Goal: Task Accomplishment & Management: Use online tool/utility

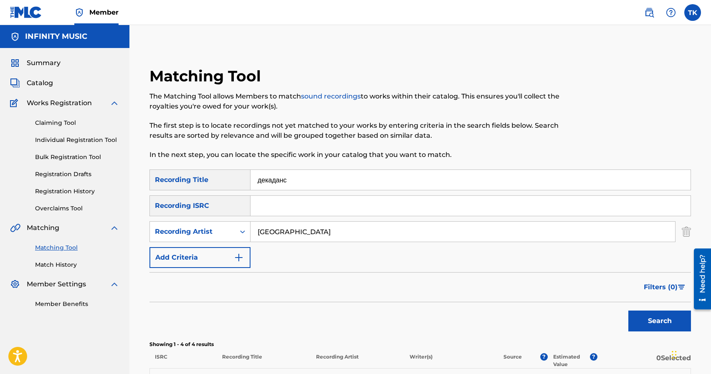
click at [540, 68] on div "Matching Tool The Matching Tool allows Members to match sound recordings to wor…" at bounding box center [357, 118] width 417 height 103
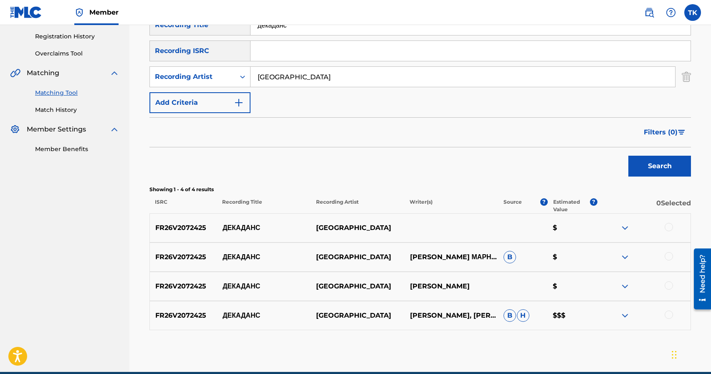
scroll to position [193, 0]
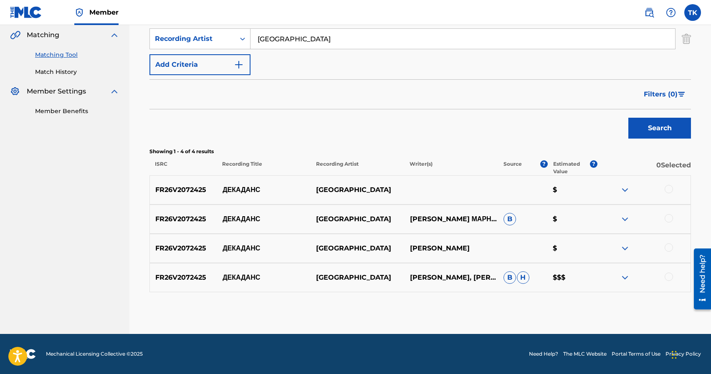
click at [669, 190] on div at bounding box center [669, 189] width 8 height 8
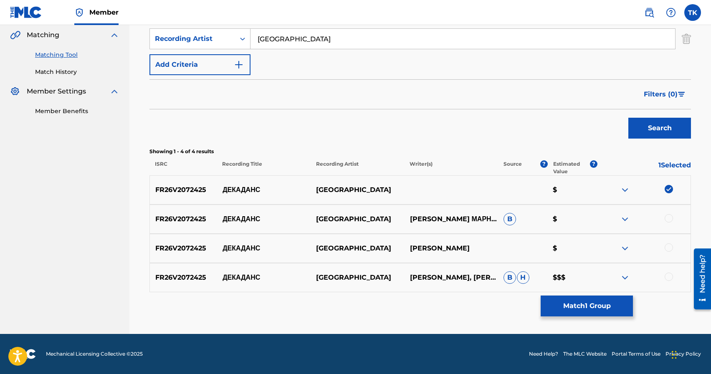
click at [668, 220] on div at bounding box center [669, 218] width 8 height 8
click at [669, 246] on div at bounding box center [669, 247] width 8 height 8
click at [669, 277] on div at bounding box center [669, 277] width 8 height 8
click at [607, 303] on button "Match 4 Groups" at bounding box center [587, 306] width 92 height 21
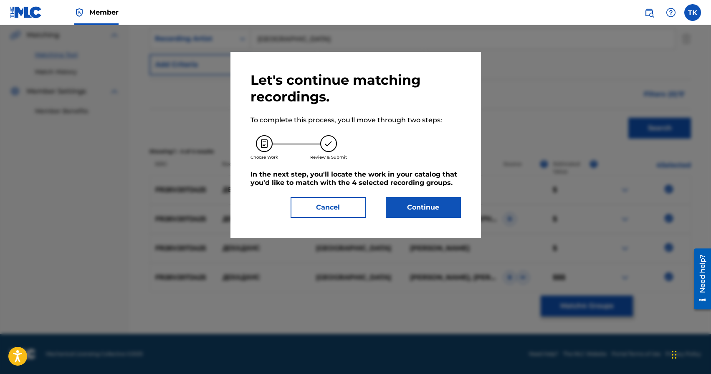
click at [444, 212] on button "Continue" at bounding box center [423, 207] width 75 height 21
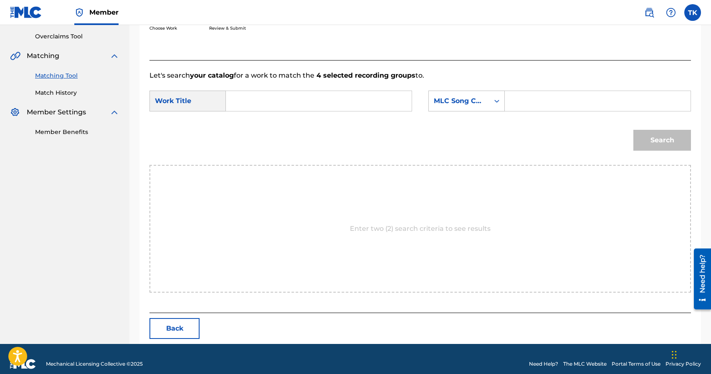
scroll to position [182, 0]
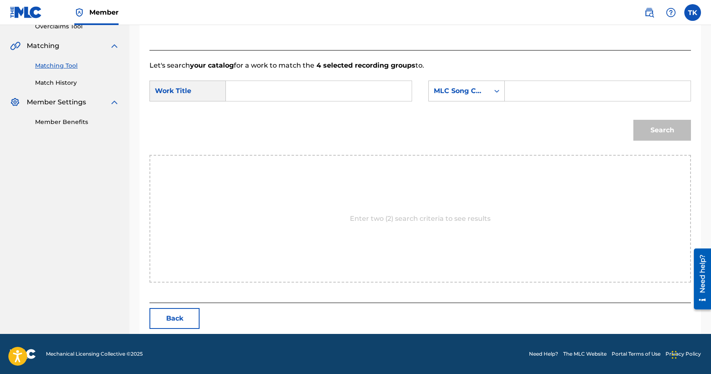
click at [328, 79] on form "SearchWithCriteria784d9d8c-02a8-4eec-887d-f71f292d8674 Work Title SearchWithCri…" at bounding box center [419, 113] width 541 height 84
click at [329, 88] on input "Search Form" at bounding box center [319, 91] width 172 height 20
click at [323, 114] on div "дека данс" at bounding box center [318, 109] width 171 height 15
type input "декаданс"
click at [465, 94] on div "MLC Song Code" at bounding box center [459, 91] width 51 height 10
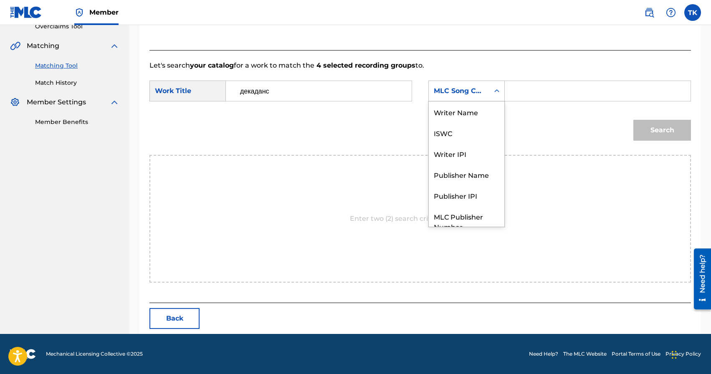
scroll to position [31, 0]
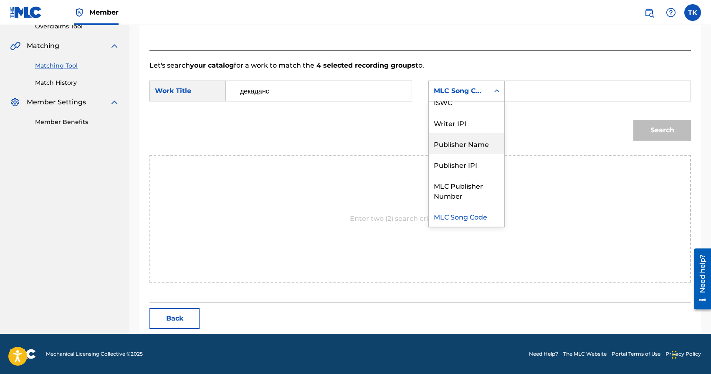
click at [462, 148] on div "Publisher Name" at bounding box center [467, 143] width 76 height 21
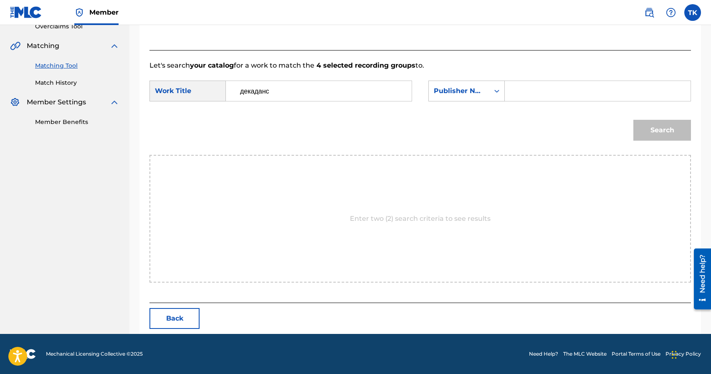
click at [531, 95] on input "Search Form" at bounding box center [598, 91] width 172 height 20
type input "INFINITY MUSIC"
click at [642, 126] on button "Search" at bounding box center [662, 130] width 58 height 21
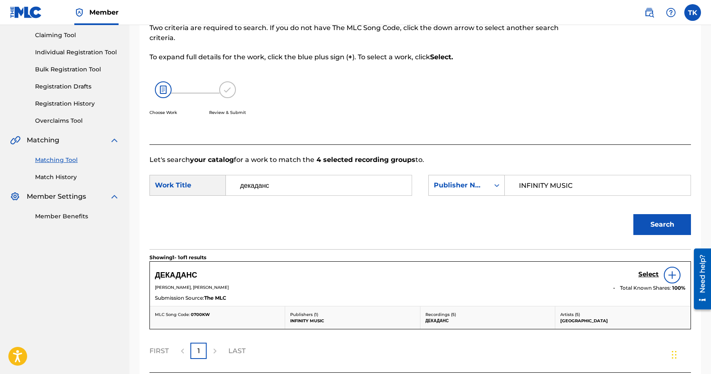
scroll to position [157, 0]
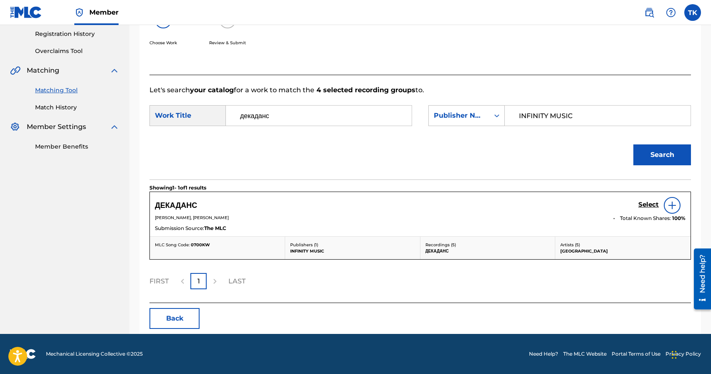
click at [647, 208] on h5 "Select" at bounding box center [648, 205] width 20 height 8
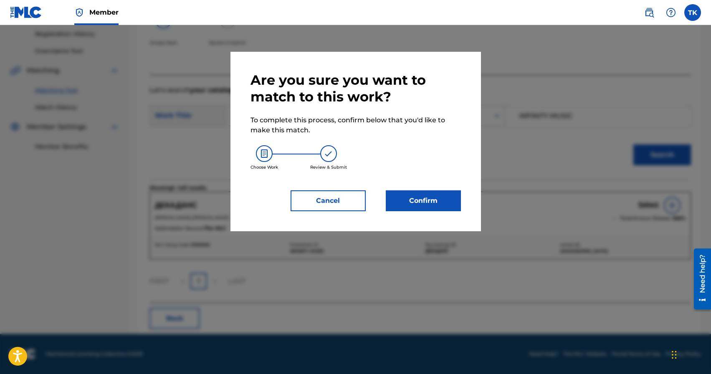
click at [436, 201] on button "Confirm" at bounding box center [423, 200] width 75 height 21
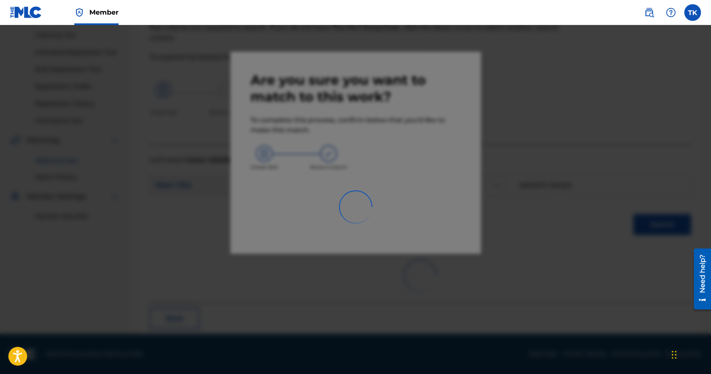
scroll to position [25, 0]
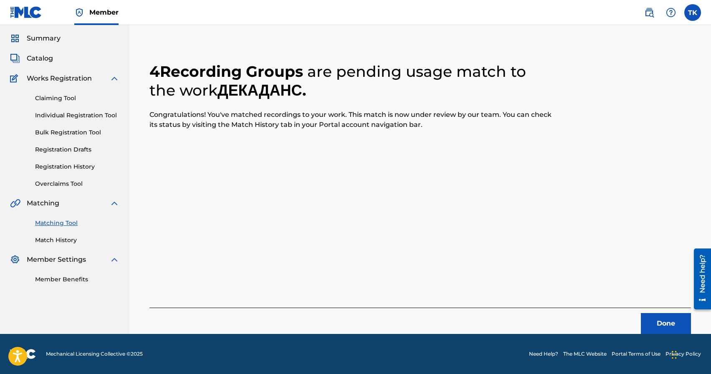
click at [666, 321] on button "Done" at bounding box center [666, 323] width 50 height 21
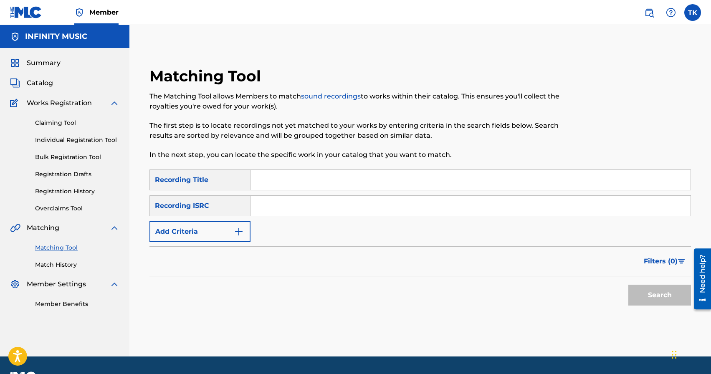
click at [334, 180] on input "Search Form" at bounding box center [470, 180] width 440 height 20
type input "точка, а не отрезок"
click at [225, 232] on button "Add Criteria" at bounding box center [199, 231] width 101 height 21
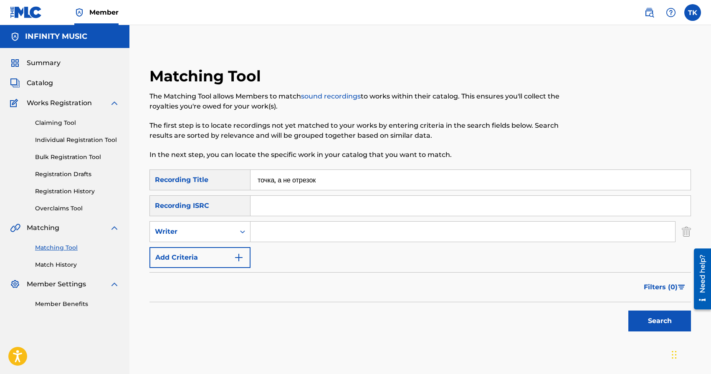
click at [225, 232] on div "Writer" at bounding box center [192, 232] width 75 height 10
click at [224, 248] on div "Recording Artist" at bounding box center [200, 252] width 100 height 21
click at [281, 228] on input "Search Form" at bounding box center [462, 232] width 425 height 20
type input "[GEOGRAPHIC_DATA]"
click at [637, 320] on button "Search" at bounding box center [659, 321] width 63 height 21
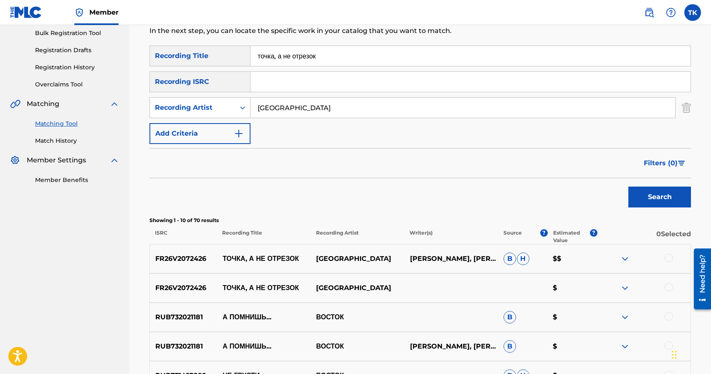
scroll to position [121, 0]
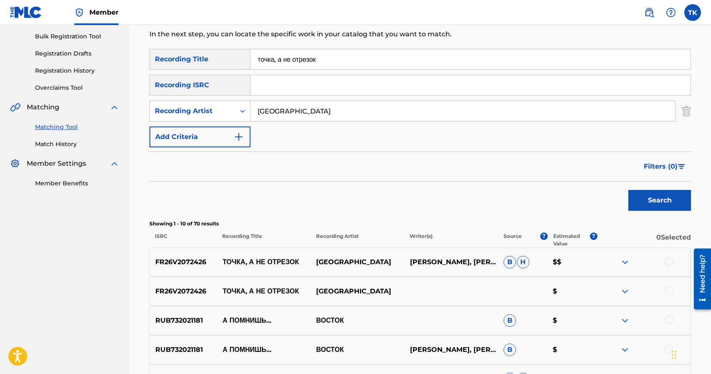
click at [669, 292] on div at bounding box center [669, 290] width 8 height 8
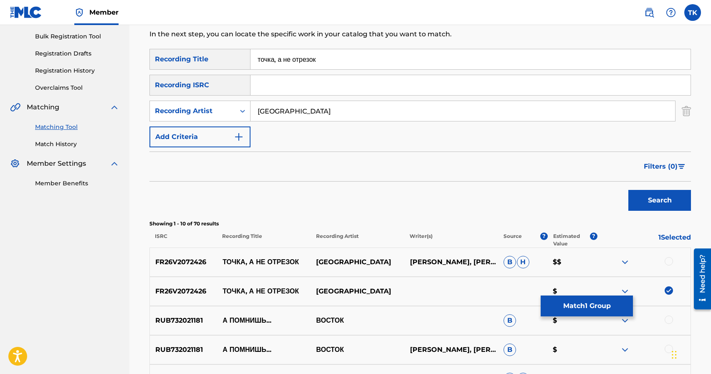
click at [670, 263] on div at bounding box center [669, 261] width 8 height 8
click at [601, 314] on button "Match 2 Groups" at bounding box center [587, 306] width 92 height 21
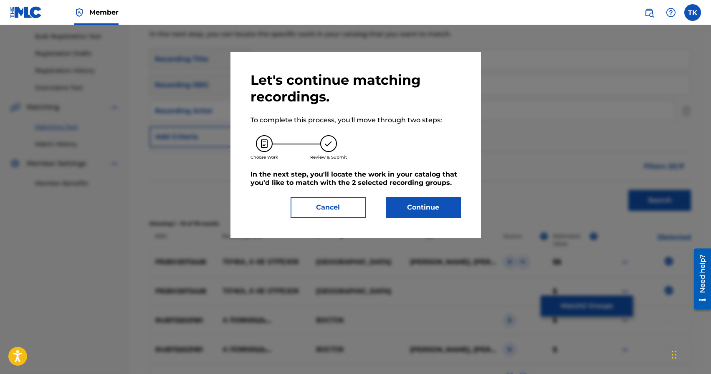
click at [450, 210] on button "Continue" at bounding box center [423, 207] width 75 height 21
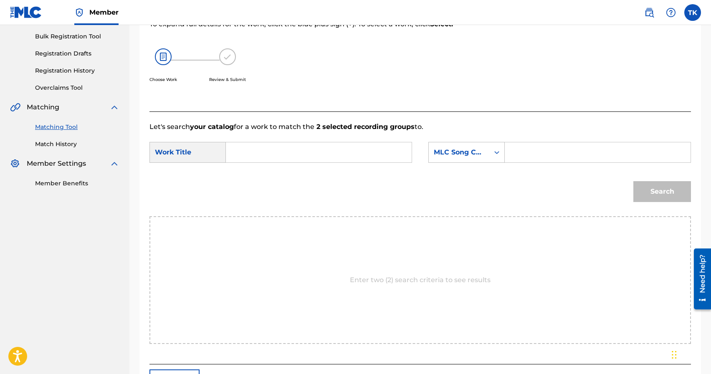
click at [351, 154] on input "Search Form" at bounding box center [319, 152] width 172 height 20
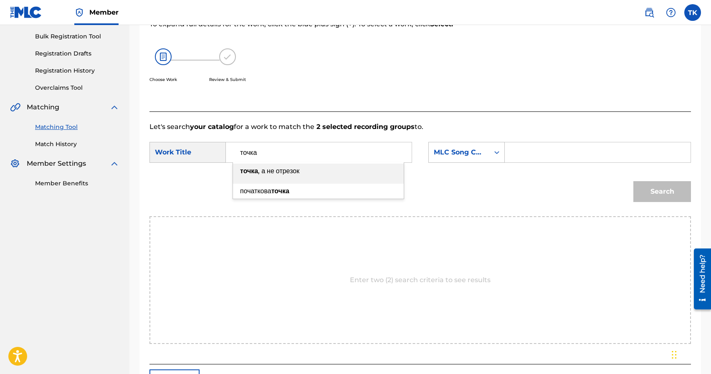
click at [322, 174] on div "точка , а не отрезок" at bounding box center [318, 171] width 171 height 15
type input "точка, а не отрезок"
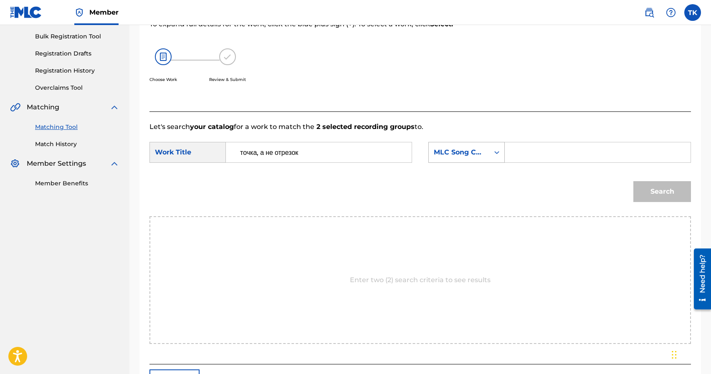
click at [478, 157] on div "MLC Song Code" at bounding box center [459, 152] width 51 height 10
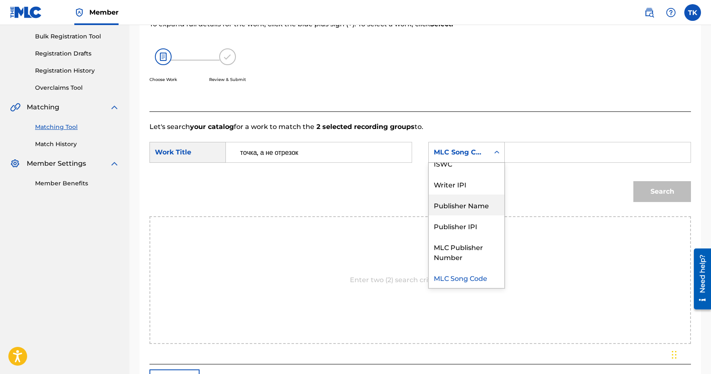
click at [459, 203] on div "Publisher Name" at bounding box center [467, 205] width 76 height 21
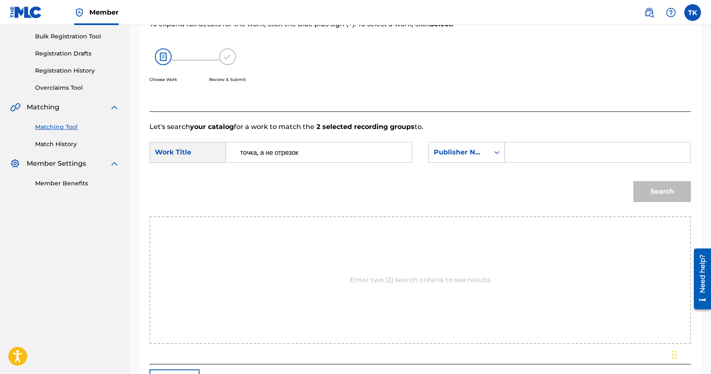
click at [523, 159] on input "Search Form" at bounding box center [598, 152] width 172 height 20
type input "INFINITY MUSIC"
click at [659, 190] on button "Search" at bounding box center [662, 191] width 58 height 21
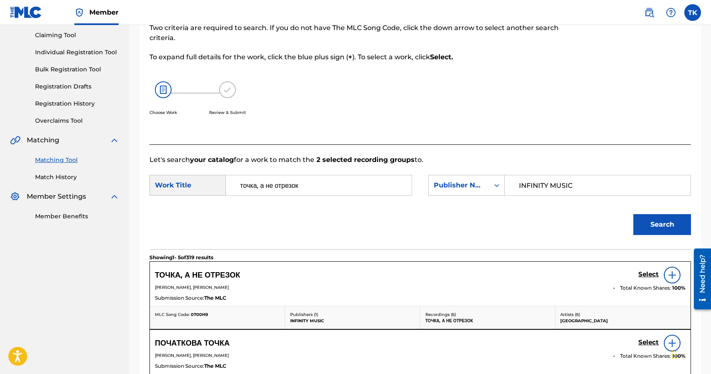
scroll to position [121, 0]
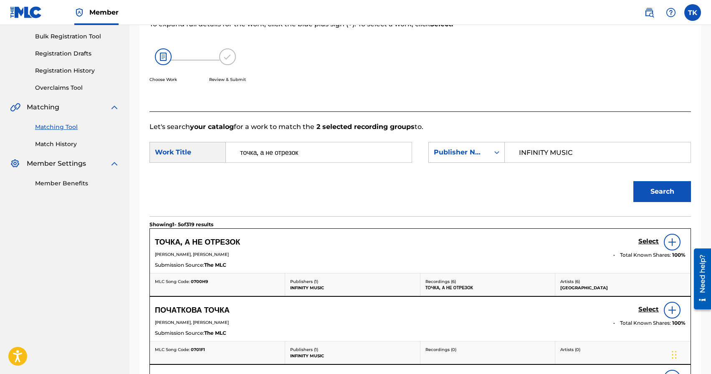
click at [648, 241] on h5 "Select" at bounding box center [648, 242] width 20 height 8
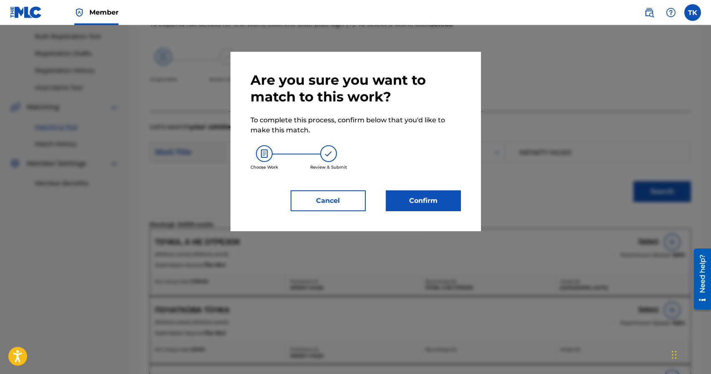
click at [450, 207] on button "Confirm" at bounding box center [423, 200] width 75 height 21
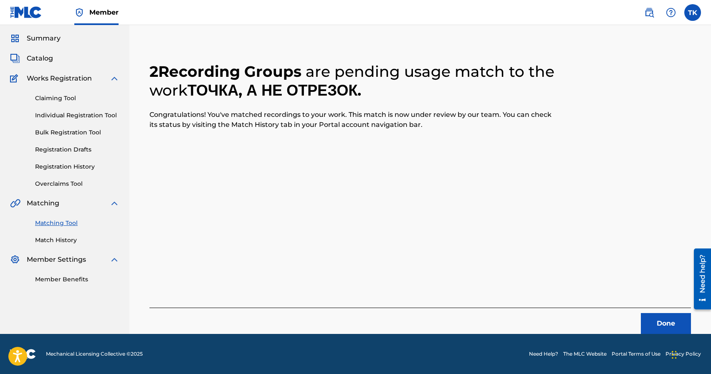
scroll to position [25, 0]
click at [645, 324] on button "Done" at bounding box center [666, 323] width 50 height 21
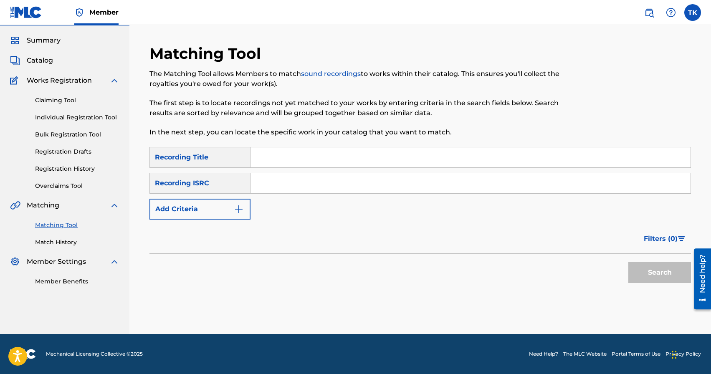
scroll to position [0, 0]
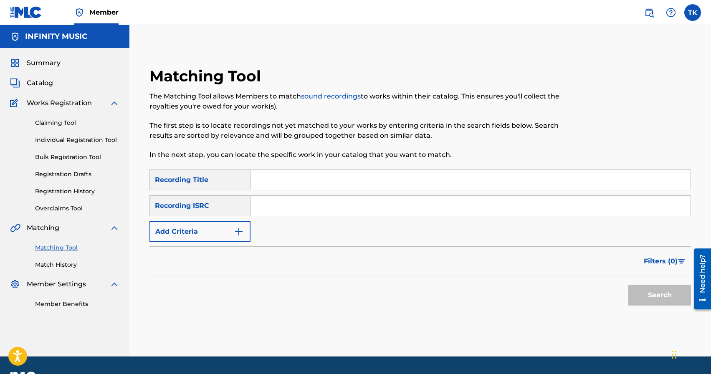
click at [323, 177] on input "Search Form" at bounding box center [470, 180] width 440 height 20
type input "тонкая нить"
click at [231, 238] on button "Add Criteria" at bounding box center [199, 231] width 101 height 21
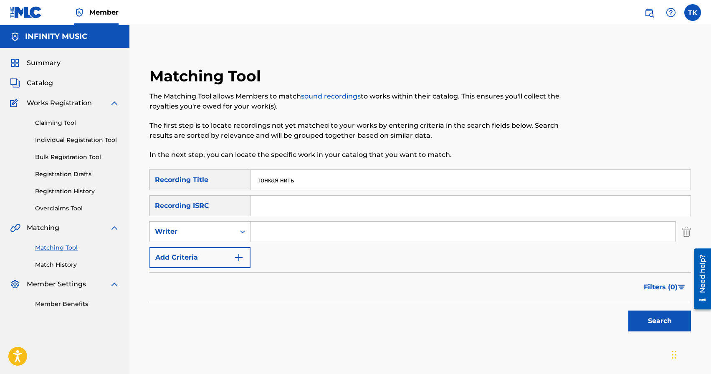
click at [231, 238] on div "Writer" at bounding box center [192, 232] width 85 height 16
click at [227, 251] on div "Recording Artist" at bounding box center [200, 252] width 100 height 21
click at [290, 229] on input "Search Form" at bounding box center [462, 232] width 425 height 20
type input "[GEOGRAPHIC_DATA]"
click at [652, 321] on button "Search" at bounding box center [659, 321] width 63 height 21
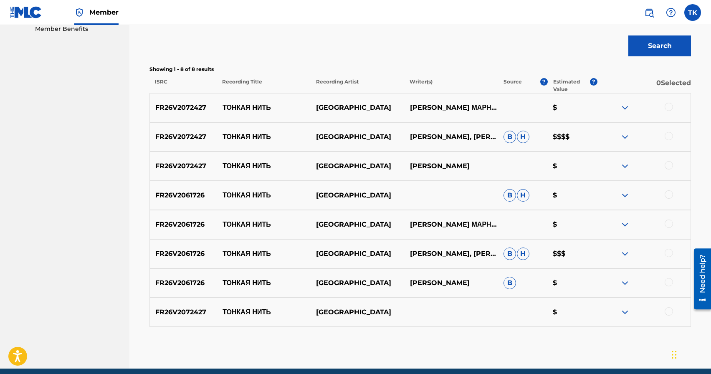
scroll to position [278, 0]
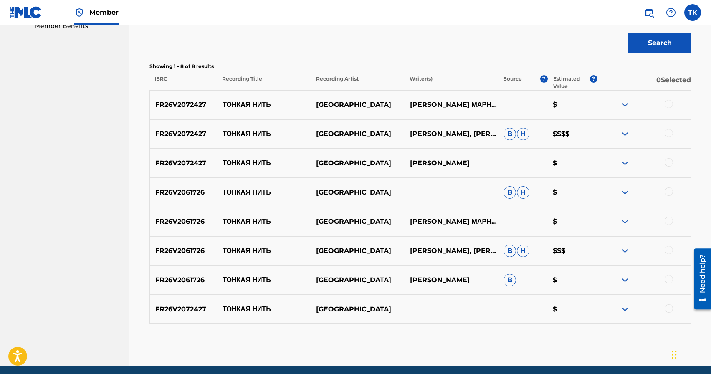
click at [668, 309] on div at bounding box center [669, 308] width 8 height 8
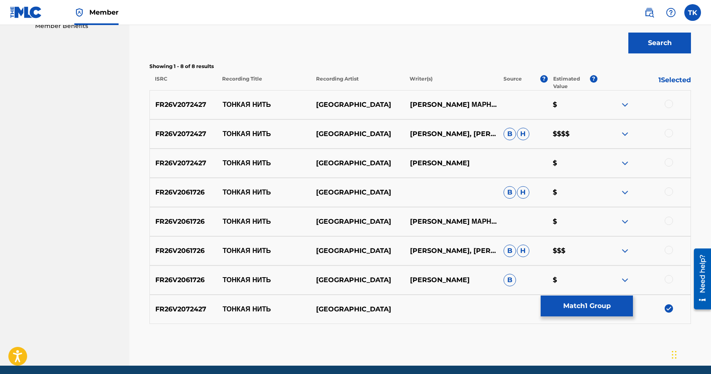
click at [670, 280] on div at bounding box center [669, 279] width 8 height 8
click at [671, 248] on div at bounding box center [669, 250] width 8 height 8
click at [669, 221] on div at bounding box center [669, 221] width 8 height 8
click at [670, 189] on div at bounding box center [669, 191] width 8 height 8
click at [670, 163] on div at bounding box center [669, 162] width 8 height 8
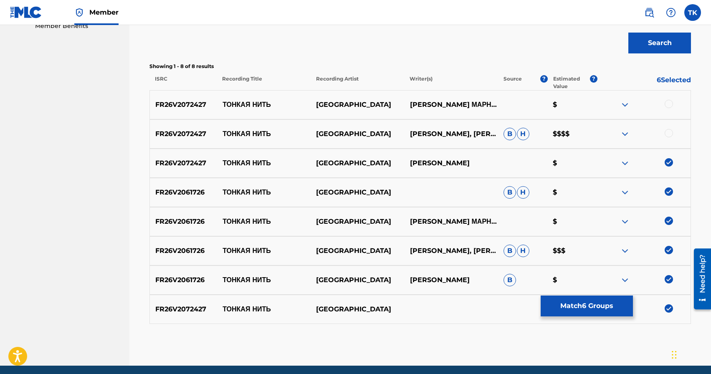
click at [668, 134] on div at bounding box center [669, 133] width 8 height 8
click at [666, 104] on div at bounding box center [669, 104] width 8 height 8
click at [573, 303] on button "Match 8 Groups" at bounding box center [587, 306] width 92 height 21
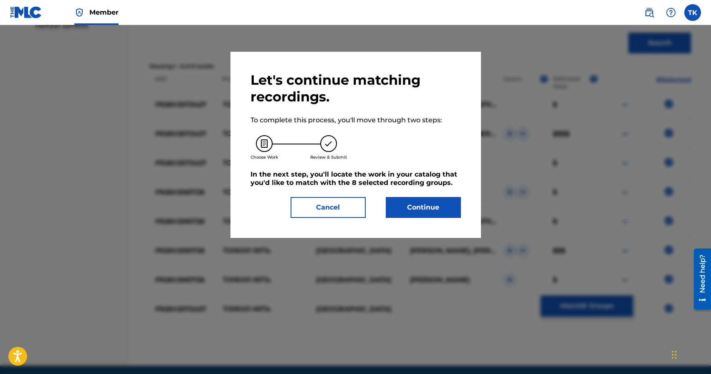
click at [421, 207] on button "Continue" at bounding box center [423, 207] width 75 height 21
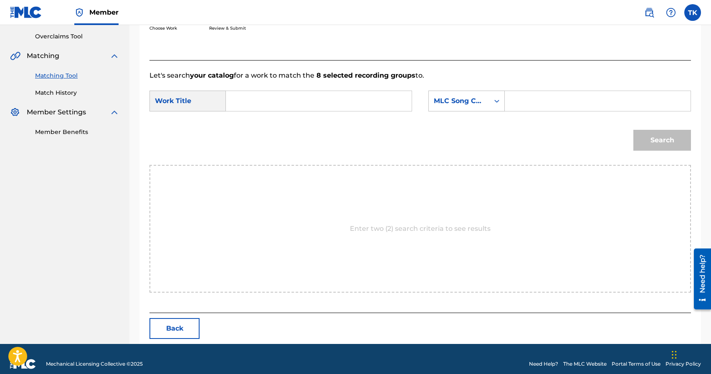
scroll to position [182, 0]
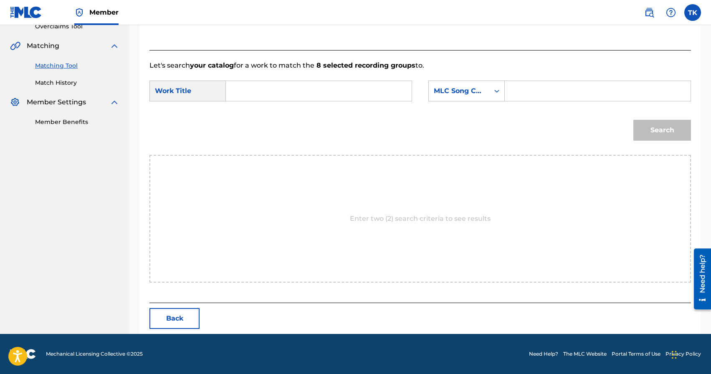
click at [327, 91] on input "Search Form" at bounding box center [319, 91] width 172 height 20
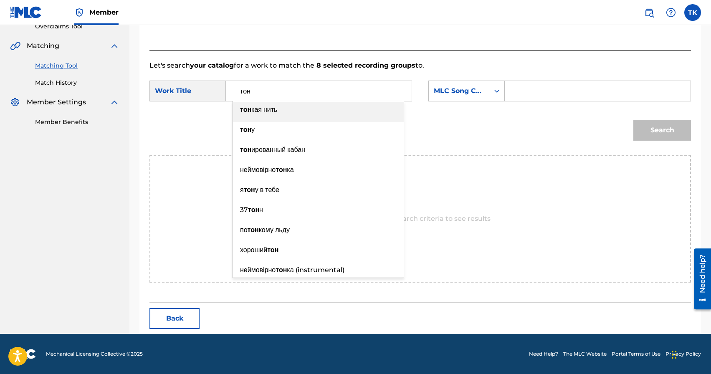
click at [321, 106] on div "тон кая нить" at bounding box center [318, 109] width 171 height 15
type input "тонкая нить"
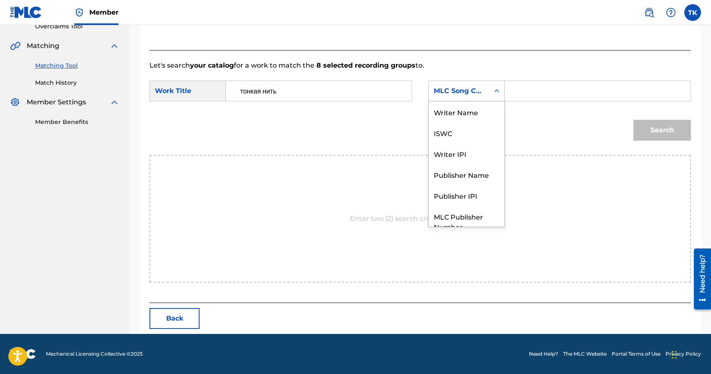
click at [475, 94] on div "MLC Song Code" at bounding box center [459, 91] width 51 height 10
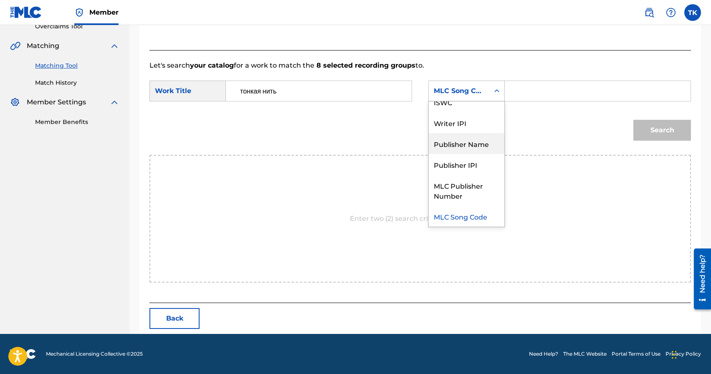
click at [465, 142] on div "Publisher Name" at bounding box center [467, 143] width 76 height 21
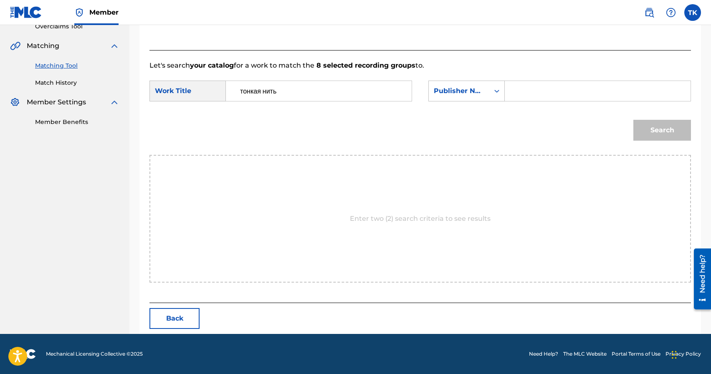
click at [528, 96] on input "Search Form" at bounding box center [598, 91] width 172 height 20
type input "INFINITY MUSIC"
click at [651, 137] on button "Search" at bounding box center [662, 130] width 58 height 21
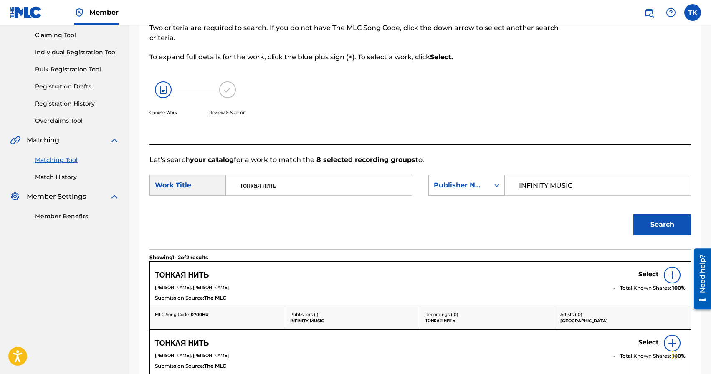
scroll to position [182, 0]
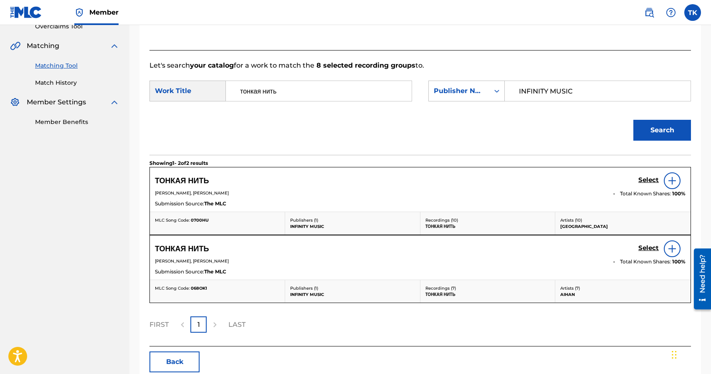
click at [648, 178] on h5 "Select" at bounding box center [648, 180] width 20 height 8
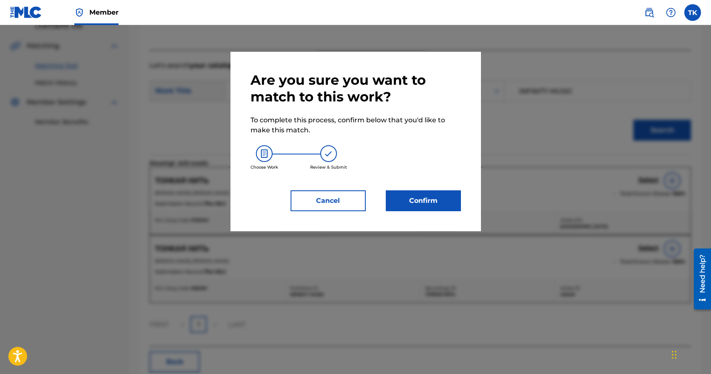
click at [427, 189] on div "Are you sure you want to match to this work? To complete this process, confirm …" at bounding box center [355, 141] width 210 height 139
click at [425, 198] on button "Confirm" at bounding box center [423, 200] width 75 height 21
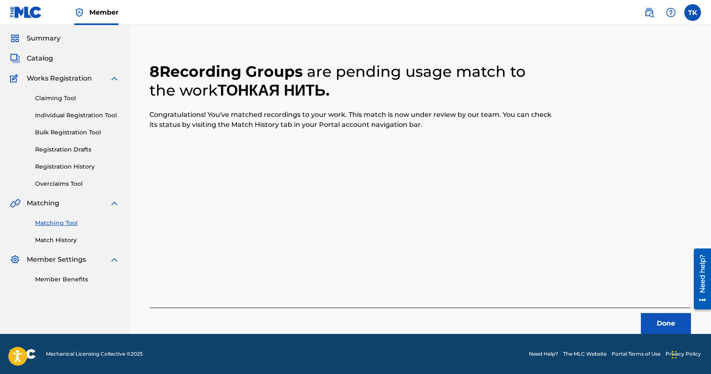
scroll to position [25, 0]
click at [649, 321] on button "Done" at bounding box center [666, 323] width 50 height 21
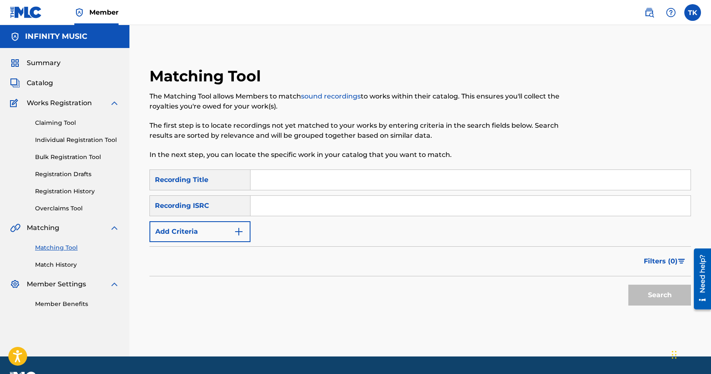
click at [314, 180] on input "Search Form" at bounding box center [470, 180] width 440 height 20
type input "шоссе"
click at [236, 229] on img "Search Form" at bounding box center [239, 232] width 10 height 10
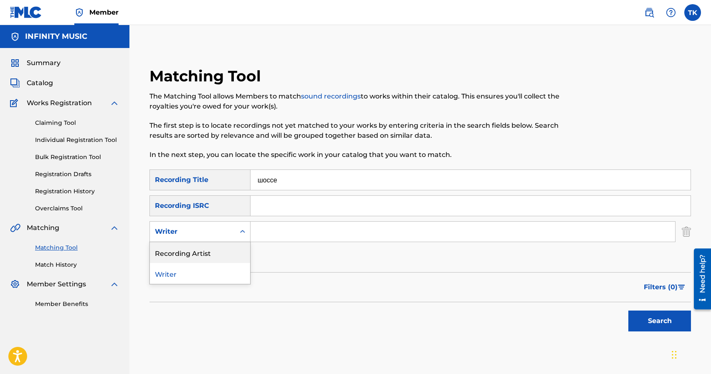
click at [232, 249] on div "Recording Artist" at bounding box center [200, 252] width 100 height 21
click at [292, 228] on input "Search Form" at bounding box center [462, 232] width 425 height 20
type input "[GEOGRAPHIC_DATA]"
click at [650, 316] on button "Search" at bounding box center [659, 321] width 63 height 21
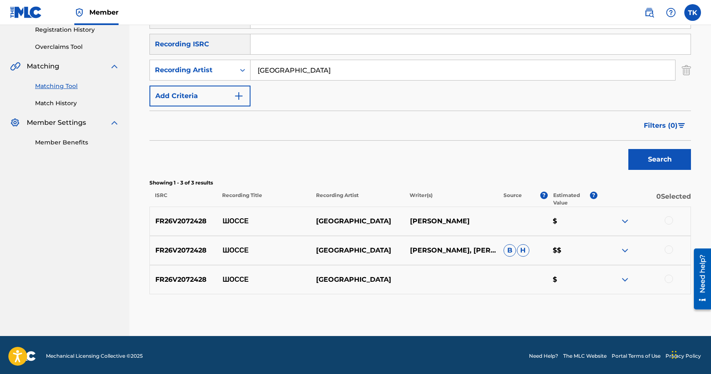
scroll to position [164, 0]
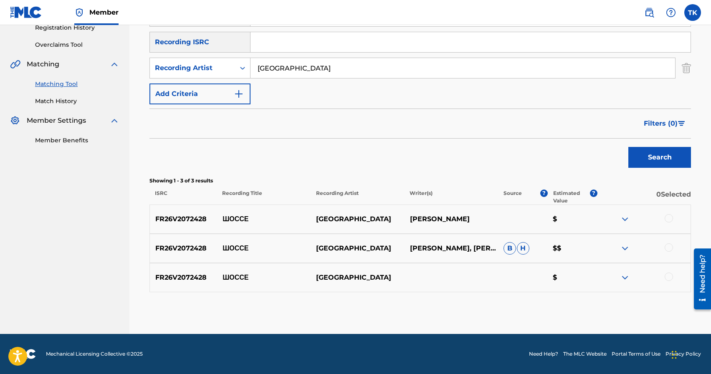
click at [668, 218] on div at bounding box center [669, 218] width 8 height 8
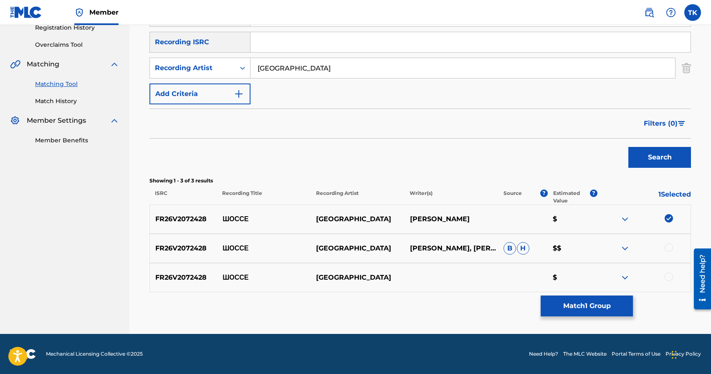
click at [668, 247] on div at bounding box center [669, 247] width 8 height 8
click at [668, 280] on div at bounding box center [669, 277] width 8 height 8
click at [594, 310] on button "Match 3 Groups" at bounding box center [587, 306] width 92 height 21
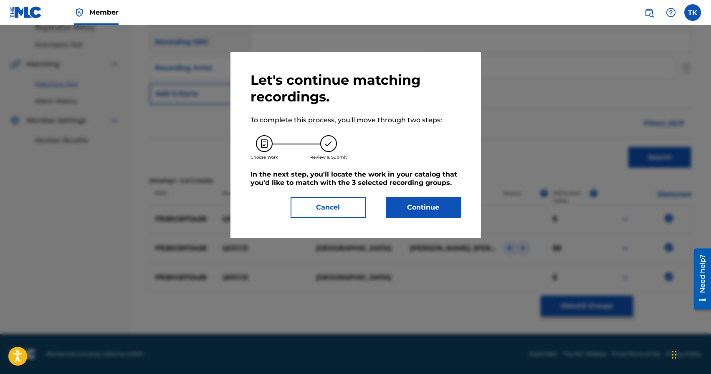
click at [436, 210] on button "Continue" at bounding box center [423, 207] width 75 height 21
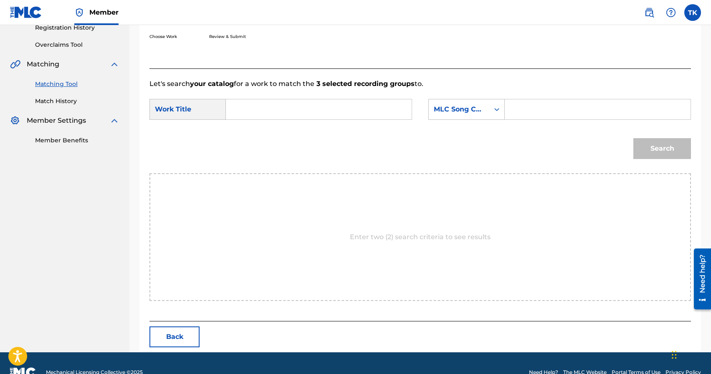
click at [348, 107] on input "Search Form" at bounding box center [319, 109] width 172 height 20
type input "шоссе"
click at [325, 126] on div "шоссе" at bounding box center [318, 128] width 171 height 15
click at [475, 111] on div "MLC Song Code" at bounding box center [459, 109] width 51 height 10
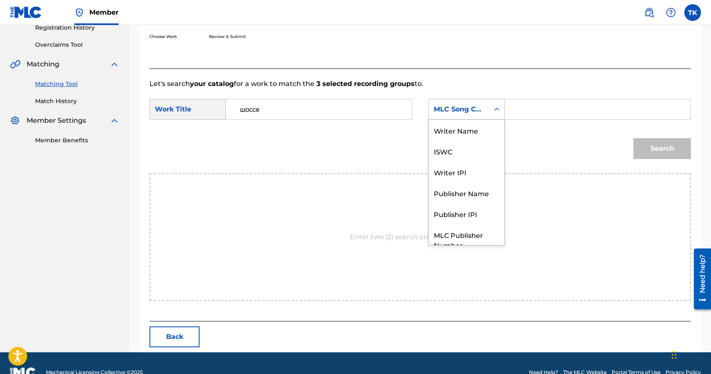
scroll to position [31, 0]
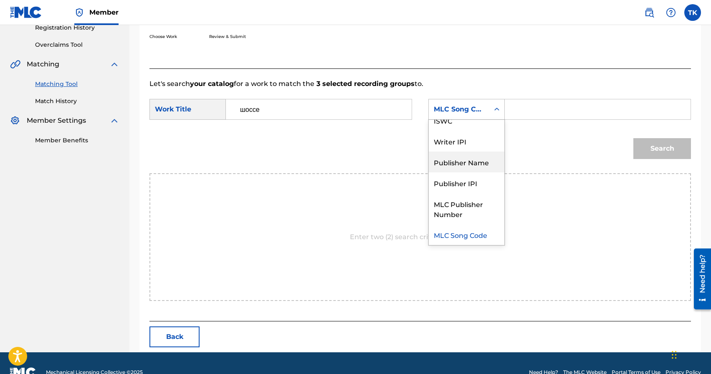
click at [473, 161] on div "Publisher Name" at bounding box center [467, 162] width 76 height 21
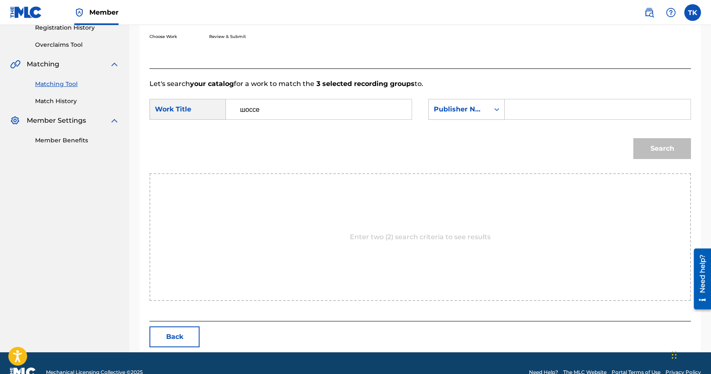
click at [560, 103] on input "Search Form" at bounding box center [598, 109] width 172 height 20
type input "INFINITY MUSIC"
click at [647, 147] on button "Search" at bounding box center [662, 148] width 58 height 21
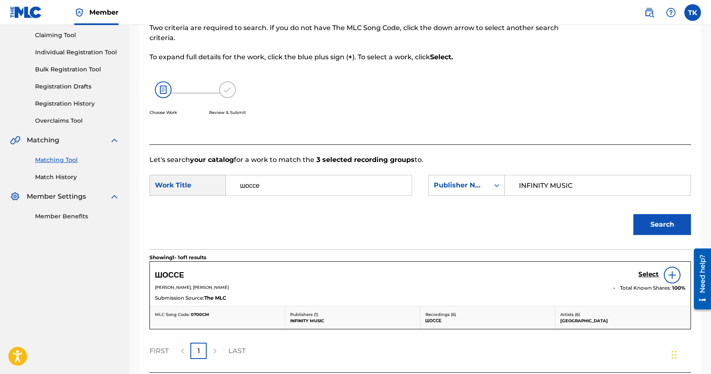
scroll to position [157, 0]
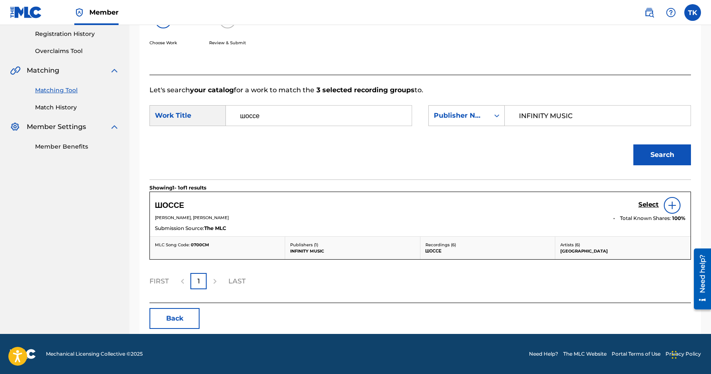
click at [640, 205] on h5 "Select" at bounding box center [648, 205] width 20 height 8
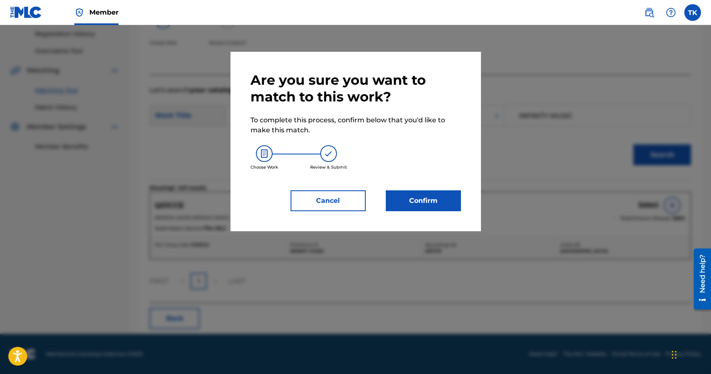
click at [445, 202] on button "Confirm" at bounding box center [423, 200] width 75 height 21
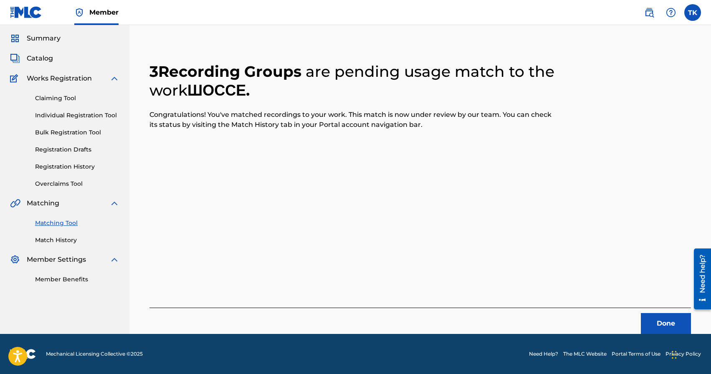
scroll to position [25, 0]
click at [653, 325] on button "Done" at bounding box center [666, 323] width 50 height 21
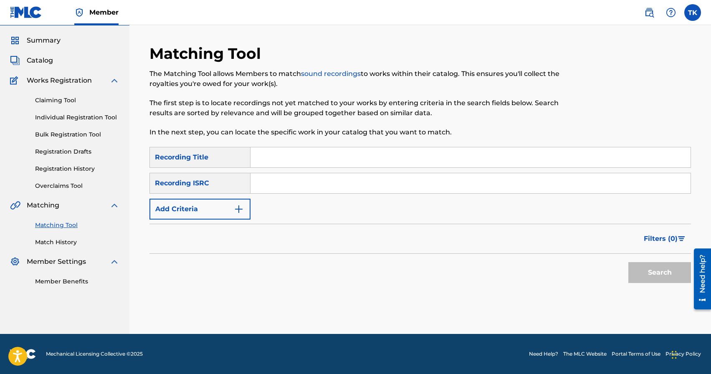
scroll to position [0, 0]
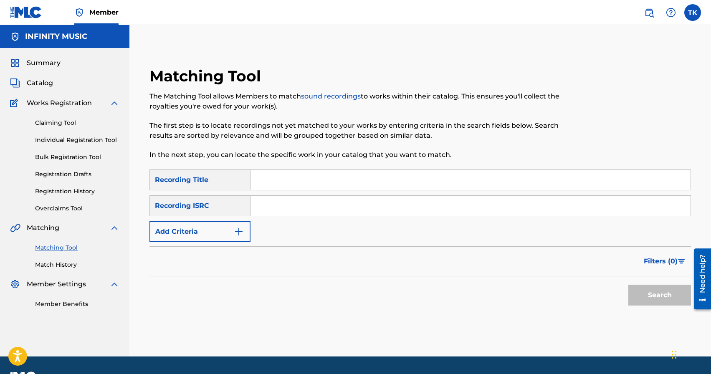
click at [346, 180] on input "Search Form" at bounding box center [470, 180] width 440 height 20
type input "последний вальс"
click at [243, 230] on img "Search Form" at bounding box center [239, 232] width 10 height 10
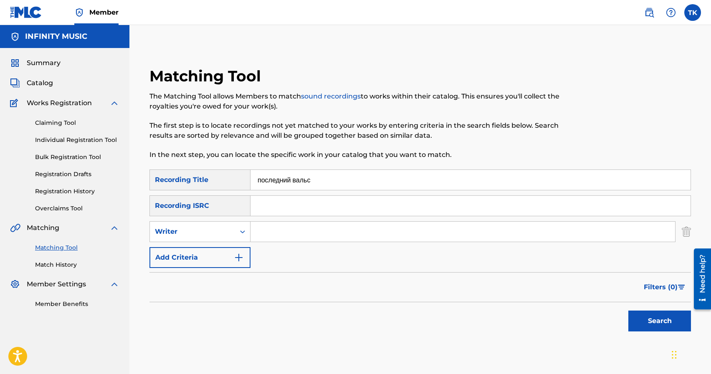
click at [243, 230] on icon "Search Form" at bounding box center [242, 232] width 8 height 8
click at [235, 255] on div "Recording Artist" at bounding box center [200, 252] width 100 height 21
click at [272, 237] on input "Search Form" at bounding box center [462, 232] width 425 height 20
type input "[GEOGRAPHIC_DATA]"
click at [647, 323] on button "Search" at bounding box center [659, 321] width 63 height 21
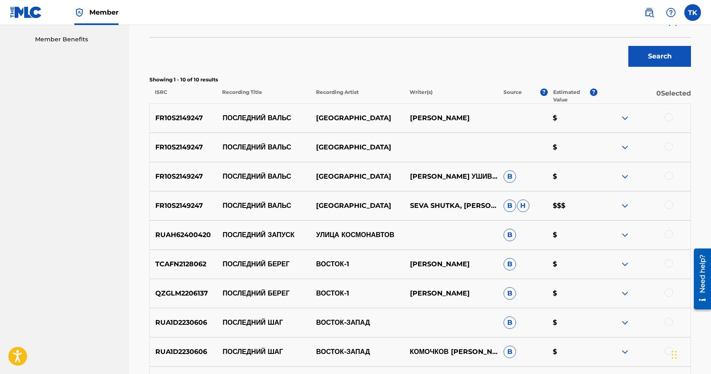
scroll to position [248, 0]
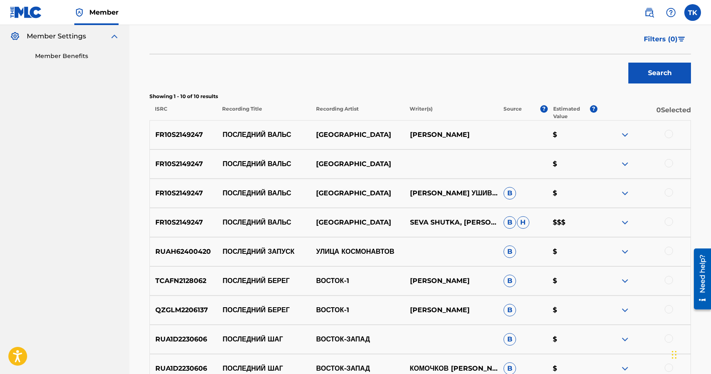
click at [669, 221] on div at bounding box center [669, 221] width 8 height 8
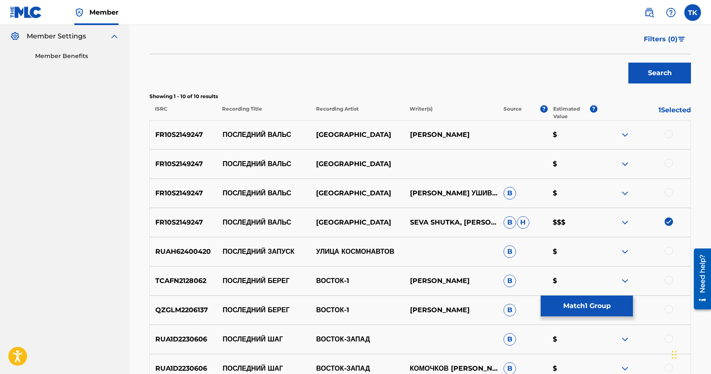
click at [671, 192] on div at bounding box center [669, 192] width 8 height 8
click at [668, 162] on div at bounding box center [669, 163] width 8 height 8
click at [670, 137] on div at bounding box center [669, 134] width 8 height 8
click at [607, 301] on button "Match 4 Groups" at bounding box center [587, 306] width 92 height 21
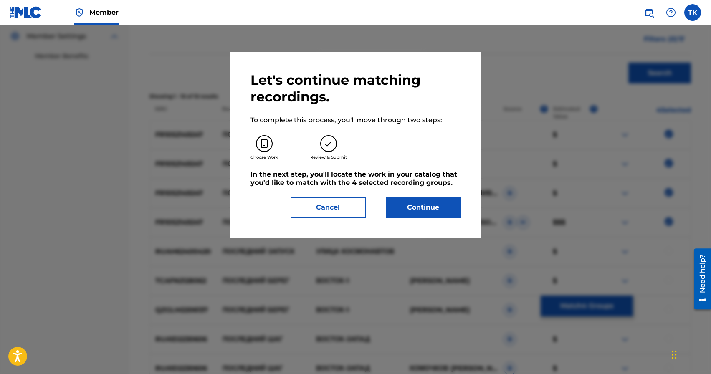
click at [437, 216] on button "Continue" at bounding box center [423, 207] width 75 height 21
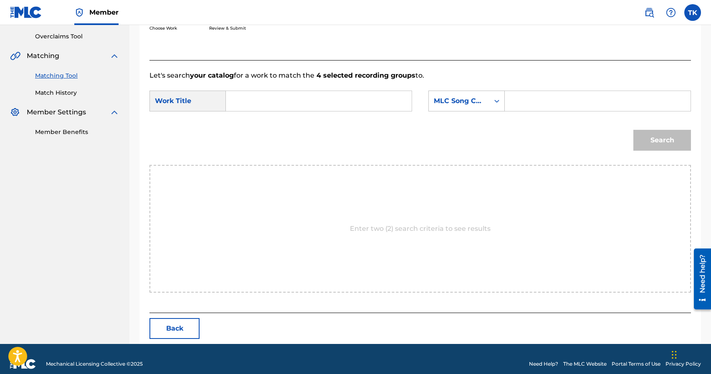
scroll to position [182, 0]
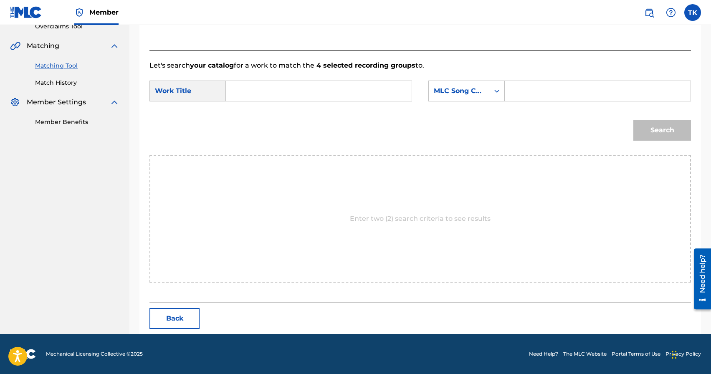
click at [328, 93] on input "Search Form" at bounding box center [319, 91] width 172 height 20
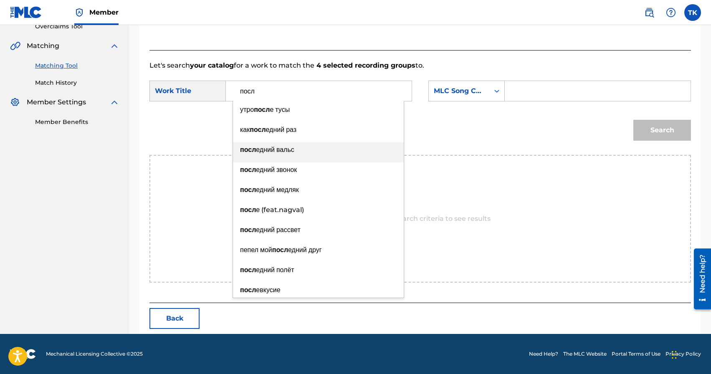
click at [285, 150] on span "едний вальс" at bounding box center [275, 150] width 38 height 8
type input "последний вальс"
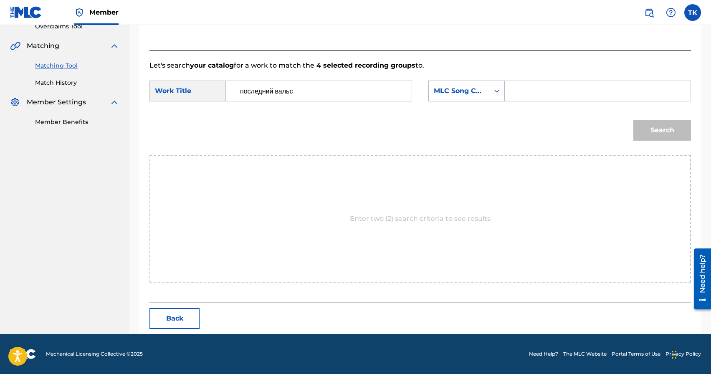
click at [470, 95] on div "MLC Song Code" at bounding box center [459, 91] width 51 height 10
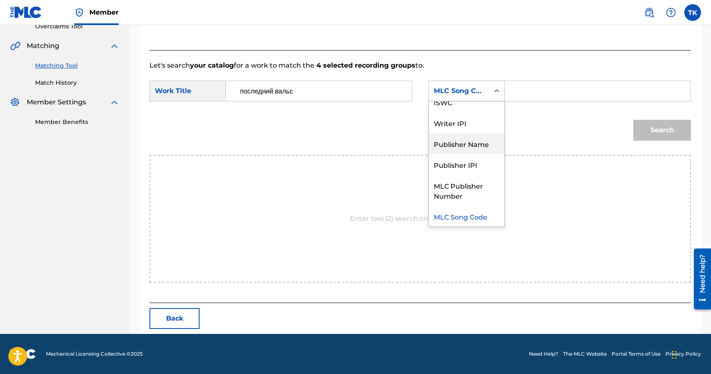
click at [463, 142] on div "Publisher Name" at bounding box center [467, 143] width 76 height 21
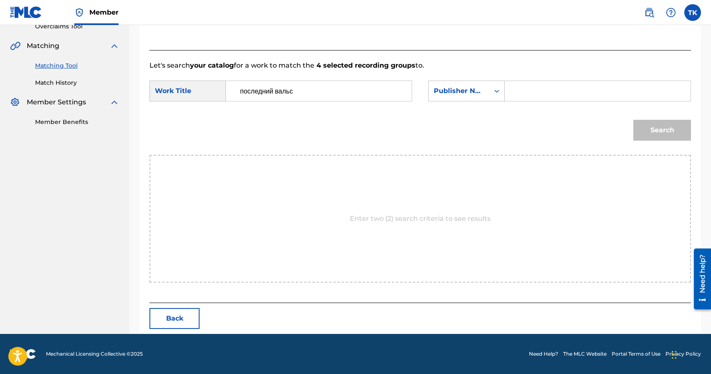
click at [539, 97] on input "Search Form" at bounding box center [598, 91] width 172 height 20
type input "INFINITY MUSIC"
click at [644, 131] on button "Search" at bounding box center [662, 130] width 58 height 21
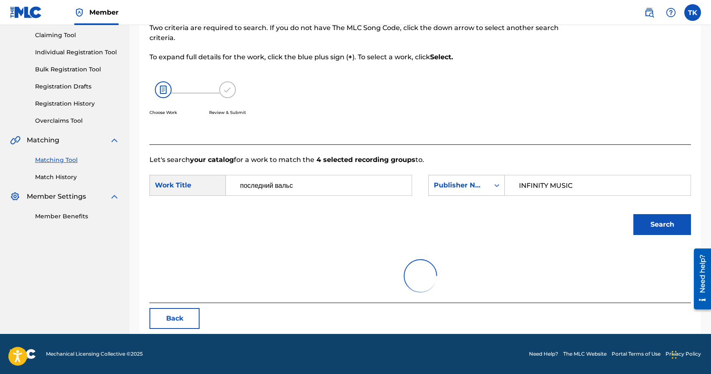
scroll to position [182, 0]
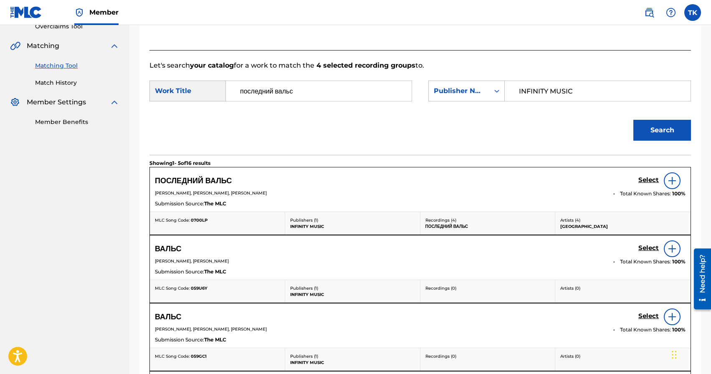
click at [643, 180] on h5 "Select" at bounding box center [648, 180] width 20 height 8
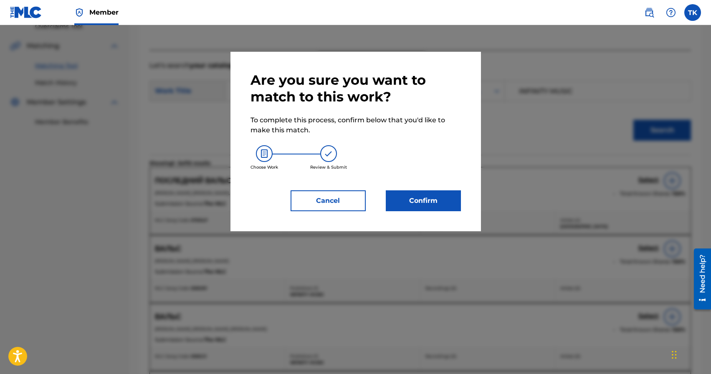
click at [440, 200] on button "Confirm" at bounding box center [423, 200] width 75 height 21
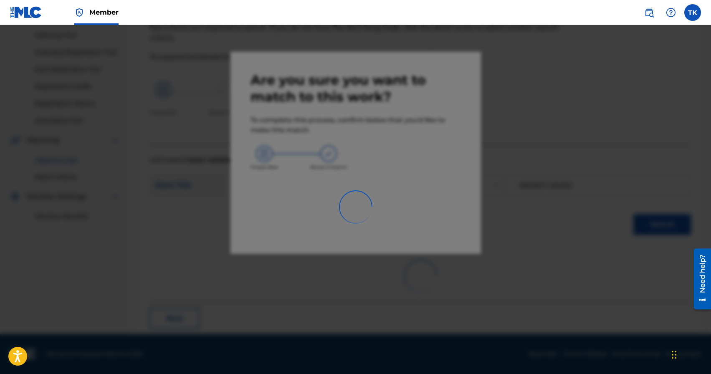
scroll to position [25, 0]
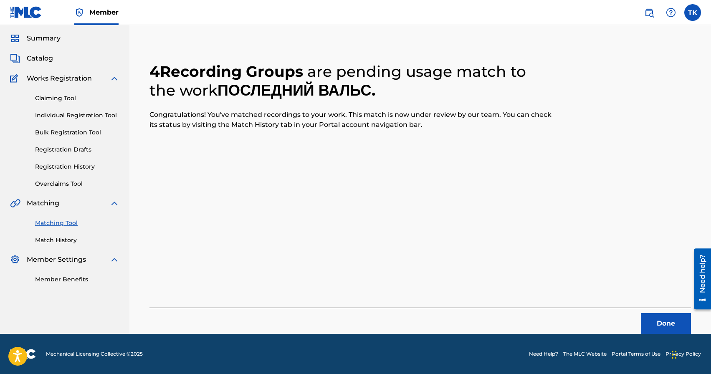
click at [658, 324] on button "Done" at bounding box center [666, 323] width 50 height 21
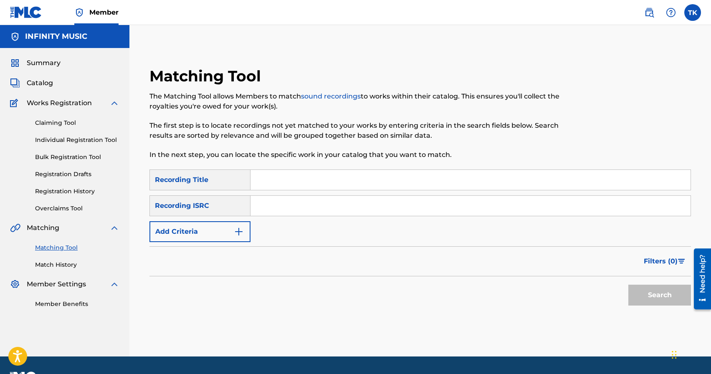
click at [316, 177] on input "Search Form" at bounding box center [470, 180] width 440 height 20
type input "следы на снегу"
click at [213, 235] on button "Add Criteria" at bounding box center [199, 231] width 101 height 21
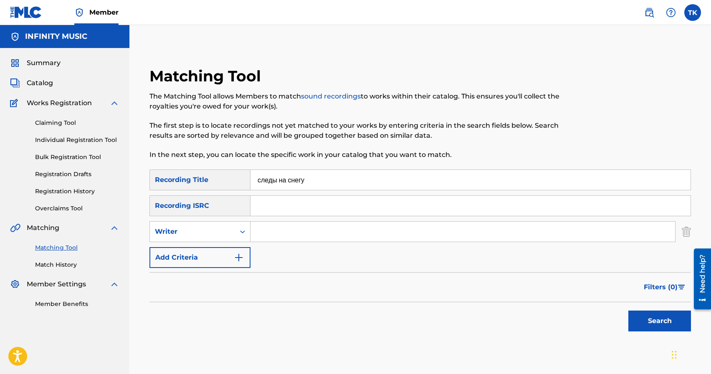
click at [213, 235] on div "Writer" at bounding box center [192, 232] width 75 height 10
click at [213, 250] on div "Recording Artist" at bounding box center [200, 252] width 100 height 21
click at [266, 230] on input "Search Form" at bounding box center [462, 232] width 425 height 20
type input "[GEOGRAPHIC_DATA]"
click at [656, 322] on button "Search" at bounding box center [659, 321] width 63 height 21
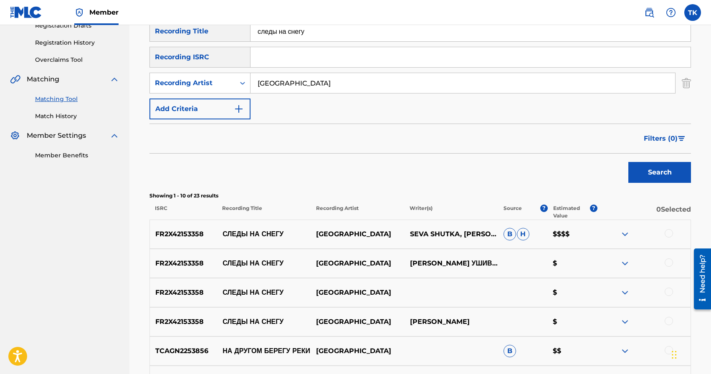
scroll to position [150, 0]
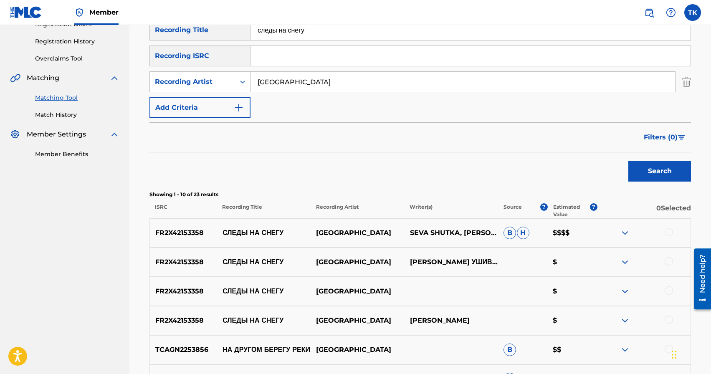
click at [670, 319] on div at bounding box center [669, 320] width 8 height 8
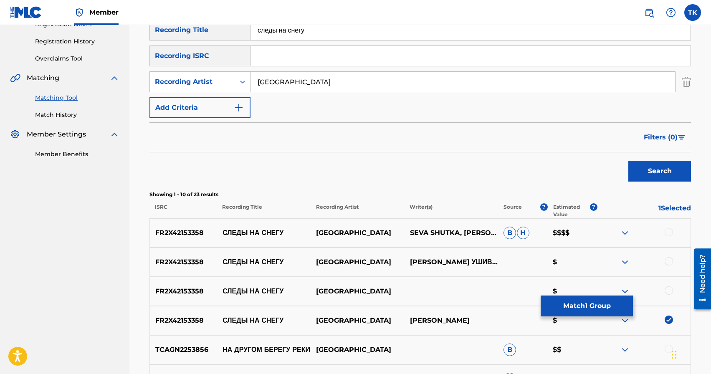
click at [669, 288] on div at bounding box center [669, 290] width 8 height 8
click at [670, 262] on div at bounding box center [669, 261] width 8 height 8
click at [669, 233] on div at bounding box center [669, 232] width 8 height 8
click at [595, 301] on button "Match 4 Groups" at bounding box center [587, 306] width 92 height 21
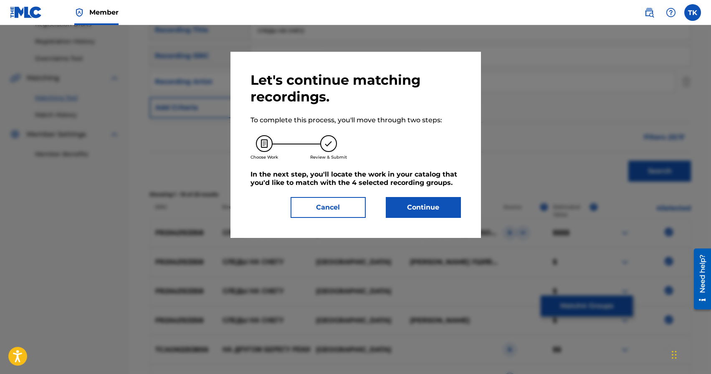
click at [430, 201] on button "Continue" at bounding box center [423, 207] width 75 height 21
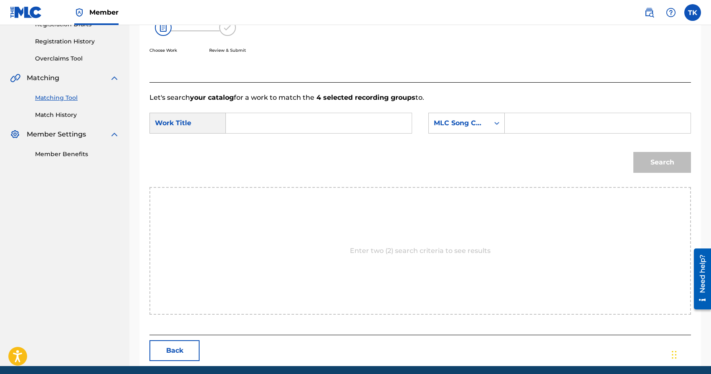
click at [332, 119] on input "Search Form" at bounding box center [319, 123] width 172 height 20
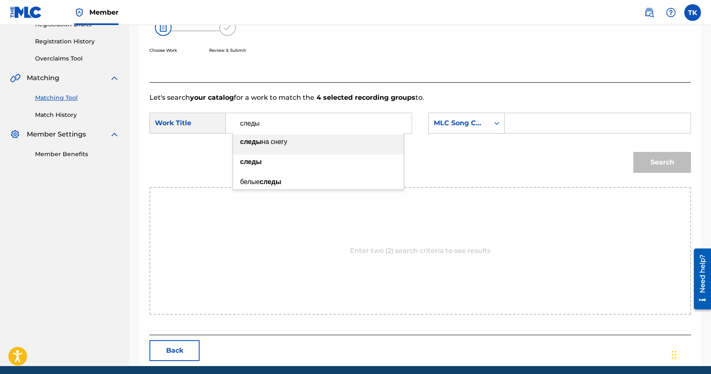
click at [306, 143] on div "следы на снегу" at bounding box center [318, 141] width 171 height 15
type input "следы на снегу"
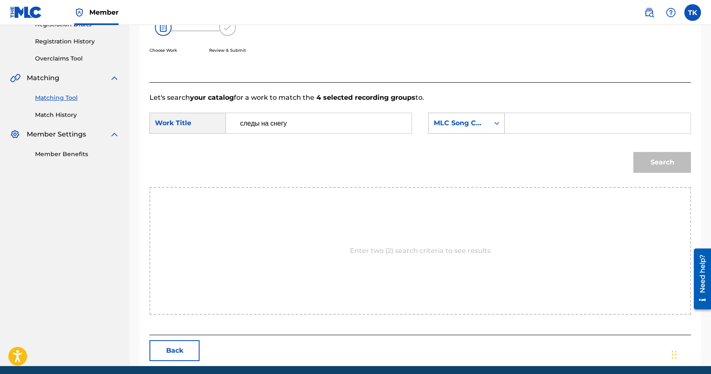
click at [459, 131] on div "MLC Song Code" at bounding box center [466, 123] width 76 height 21
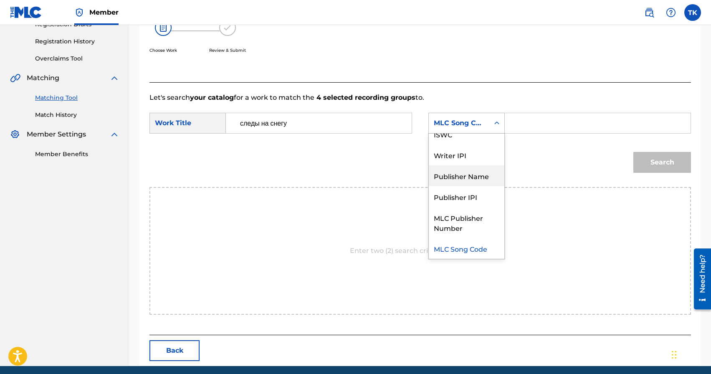
click at [470, 173] on div "Publisher Name" at bounding box center [467, 175] width 76 height 21
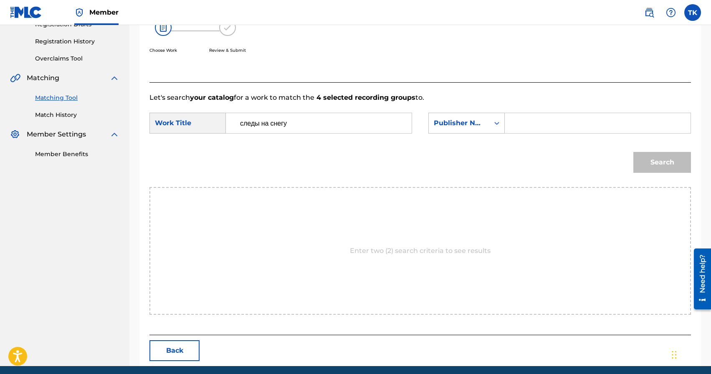
click at [532, 119] on input "Search Form" at bounding box center [598, 123] width 172 height 20
type input "INFINITY MUSIC"
click at [652, 159] on button "Search" at bounding box center [662, 162] width 58 height 21
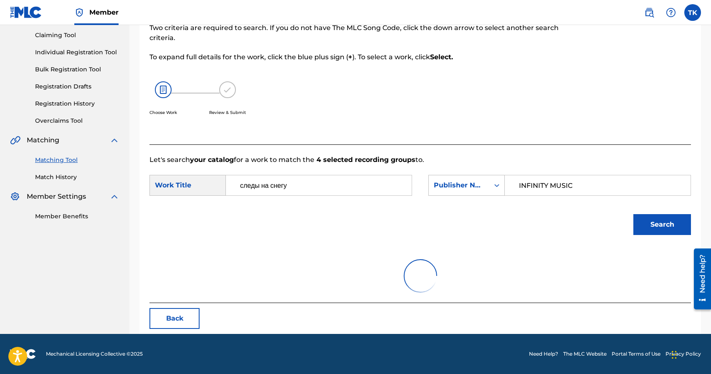
scroll to position [150, 0]
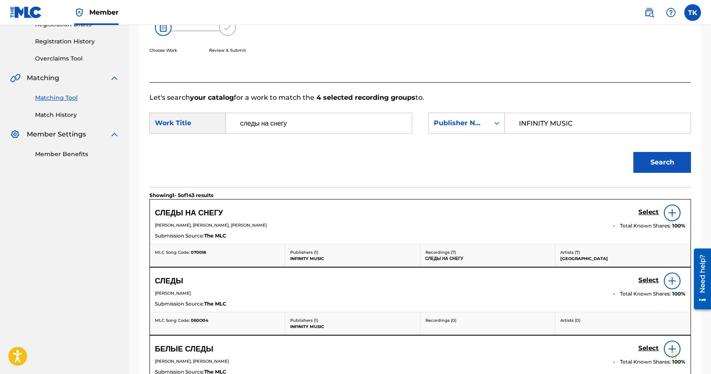
click at [649, 212] on h5 "Select" at bounding box center [648, 212] width 20 height 8
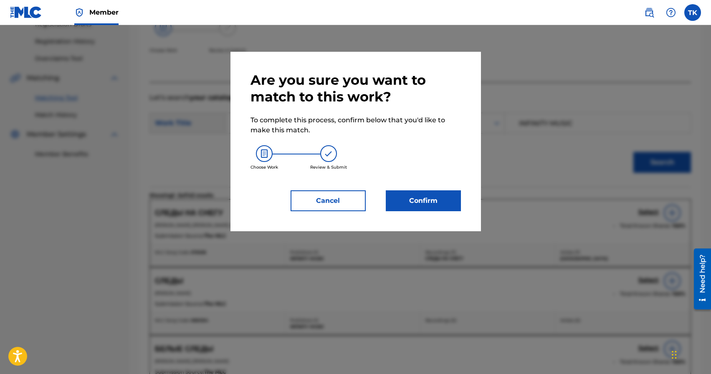
click at [452, 201] on button "Confirm" at bounding box center [423, 200] width 75 height 21
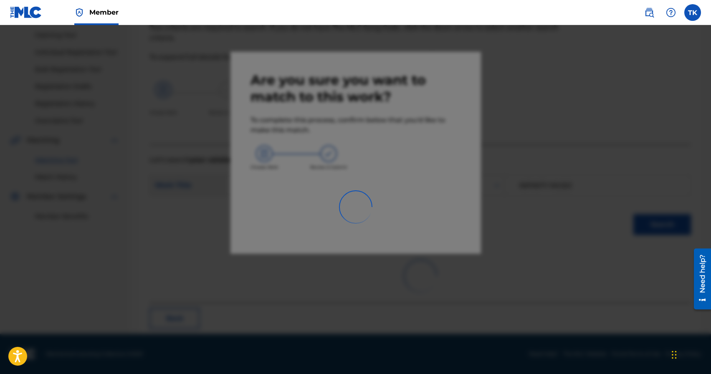
scroll to position [25, 0]
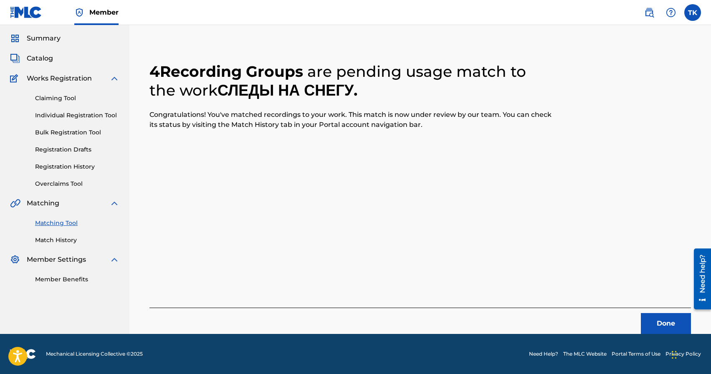
click at [660, 322] on button "Done" at bounding box center [666, 323] width 50 height 21
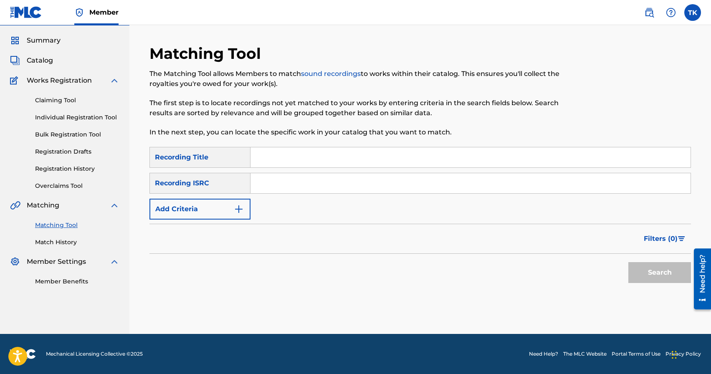
scroll to position [0, 0]
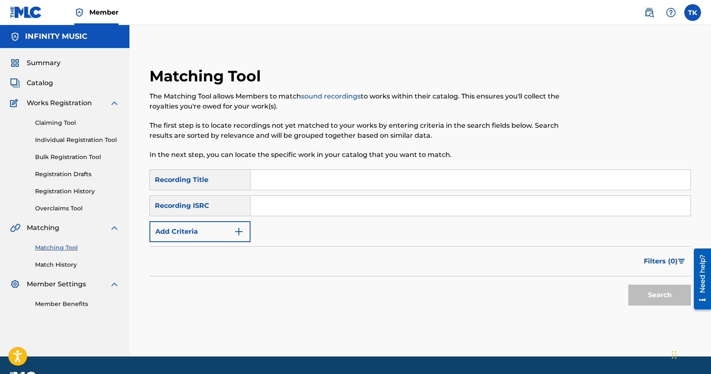
click at [341, 185] on input "Search Form" at bounding box center [470, 180] width 440 height 20
type input "магистраль"
click at [234, 232] on img "Search Form" at bounding box center [239, 232] width 10 height 10
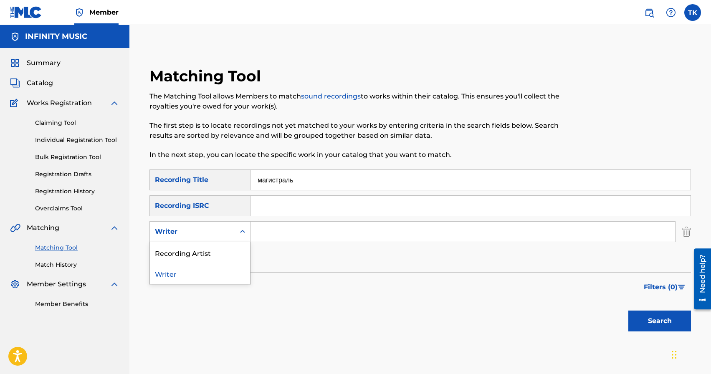
click at [234, 232] on div "Writer" at bounding box center [192, 232] width 85 height 16
click at [234, 247] on div "Recording Artist" at bounding box center [200, 252] width 100 height 21
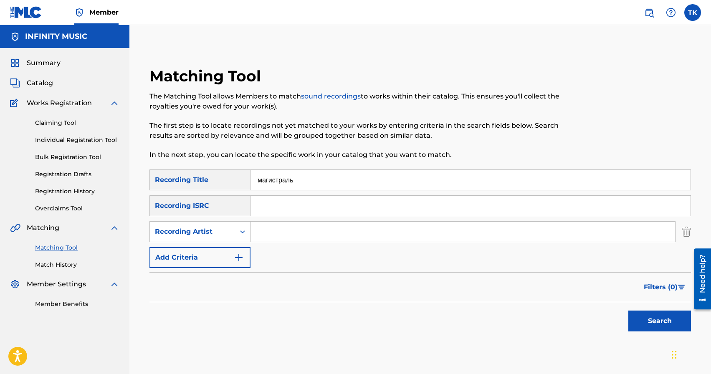
click at [283, 235] on input "Search Form" at bounding box center [462, 232] width 425 height 20
type input "[GEOGRAPHIC_DATA]"
click at [660, 314] on button "Search" at bounding box center [659, 321] width 63 height 21
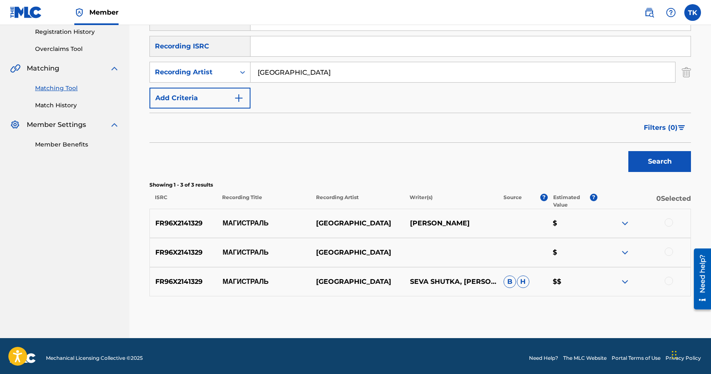
scroll to position [164, 0]
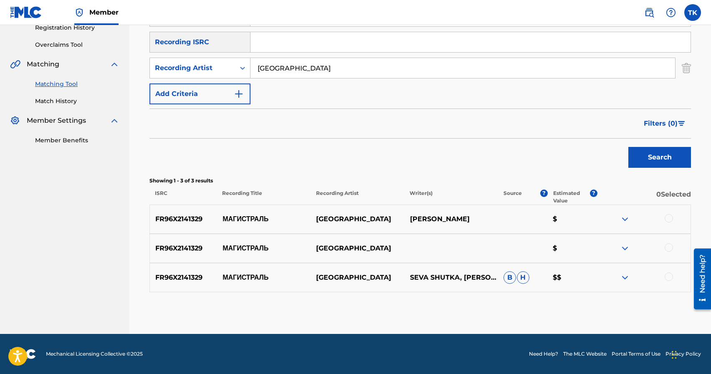
click at [671, 220] on div at bounding box center [669, 218] width 8 height 8
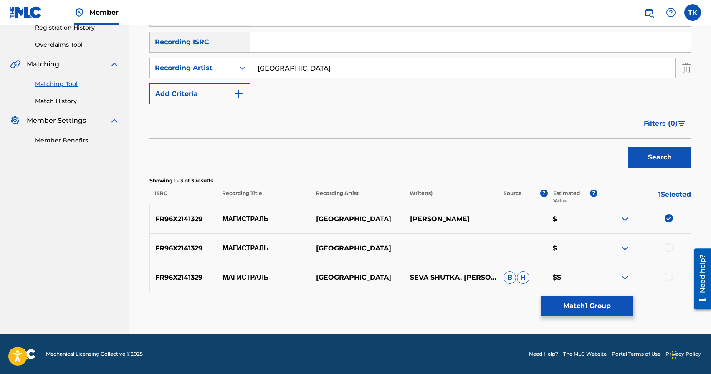
click at [668, 252] on div at bounding box center [644, 248] width 94 height 10
click at [669, 249] on div at bounding box center [669, 247] width 8 height 8
click at [667, 273] on div at bounding box center [644, 278] width 94 height 10
click at [668, 276] on div at bounding box center [669, 277] width 8 height 8
click at [610, 301] on button "Match 3 Groups" at bounding box center [587, 306] width 92 height 21
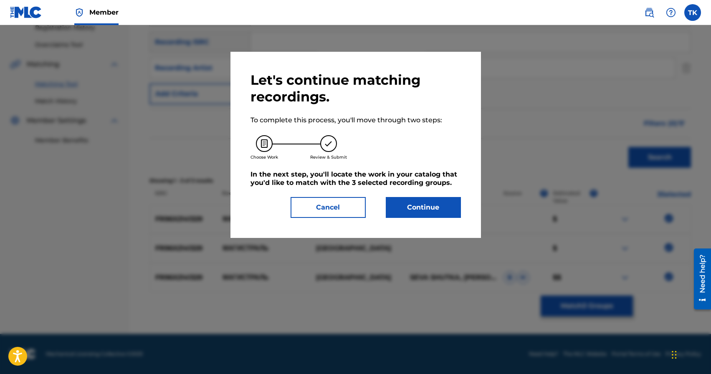
click at [441, 209] on button "Continue" at bounding box center [423, 207] width 75 height 21
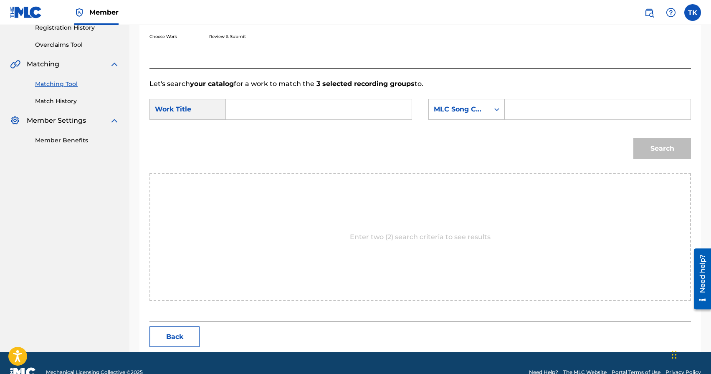
click at [326, 106] on input "Search Form" at bounding box center [319, 109] width 172 height 20
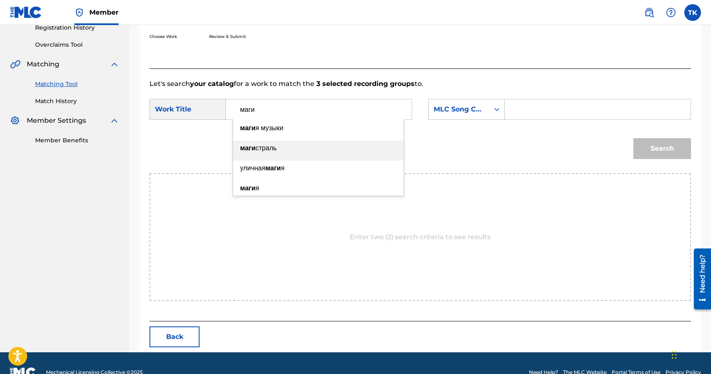
click at [287, 142] on div "маги страль" at bounding box center [318, 148] width 171 height 15
type input "магистраль"
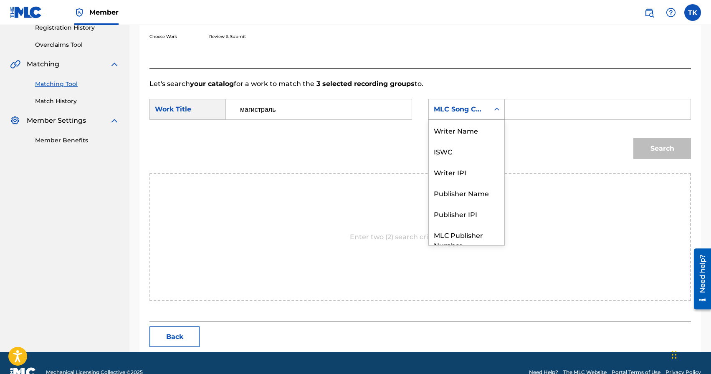
click at [492, 113] on div "Search Form" at bounding box center [496, 109] width 15 height 15
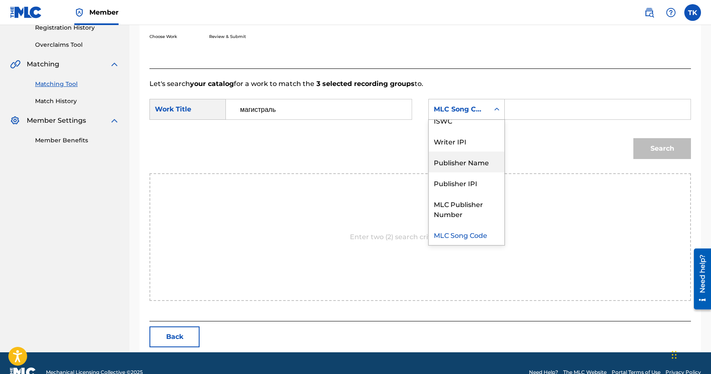
click at [477, 163] on div "Publisher Name" at bounding box center [467, 162] width 76 height 21
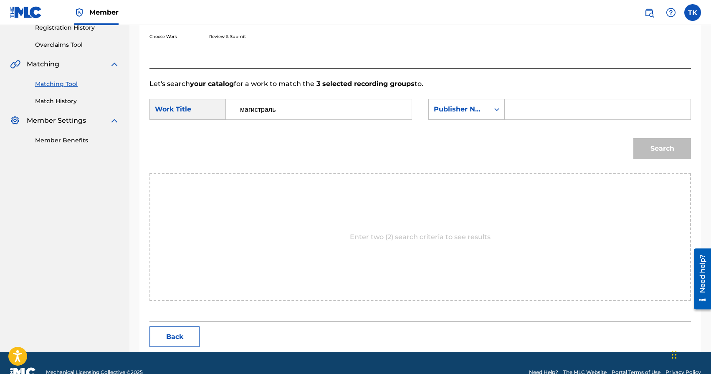
click at [527, 114] on input "Search Form" at bounding box center [598, 109] width 172 height 20
type input "INFINITY MUSIC"
click at [670, 163] on div "Search" at bounding box center [660, 146] width 62 height 33
click at [670, 159] on button "Search" at bounding box center [662, 148] width 58 height 21
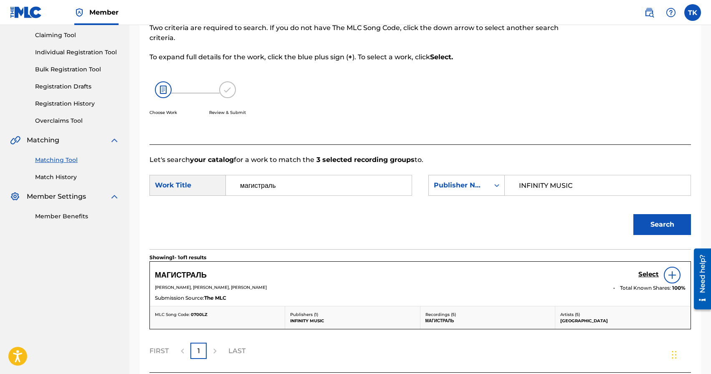
scroll to position [157, 0]
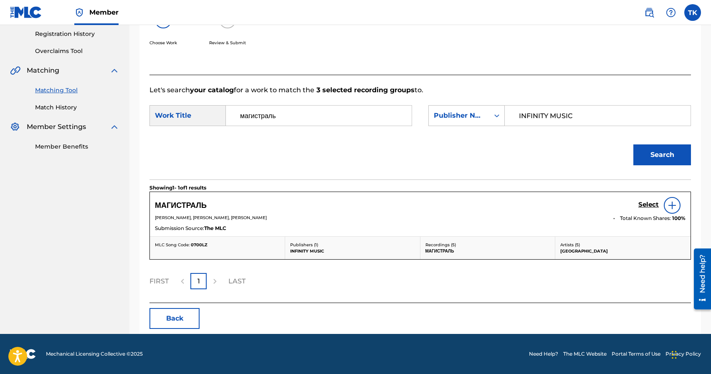
click at [647, 201] on h5 "Select" at bounding box center [648, 205] width 20 height 8
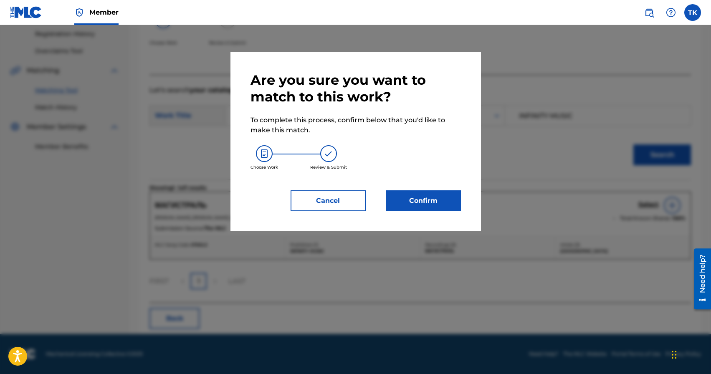
click at [452, 197] on button "Confirm" at bounding box center [423, 200] width 75 height 21
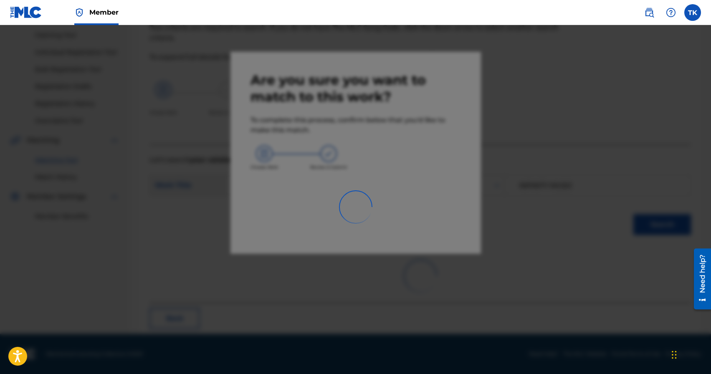
scroll to position [25, 0]
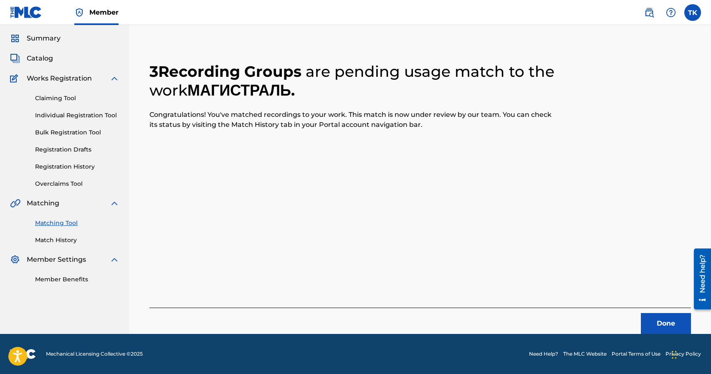
click at [641, 316] on button "Done" at bounding box center [666, 323] width 50 height 21
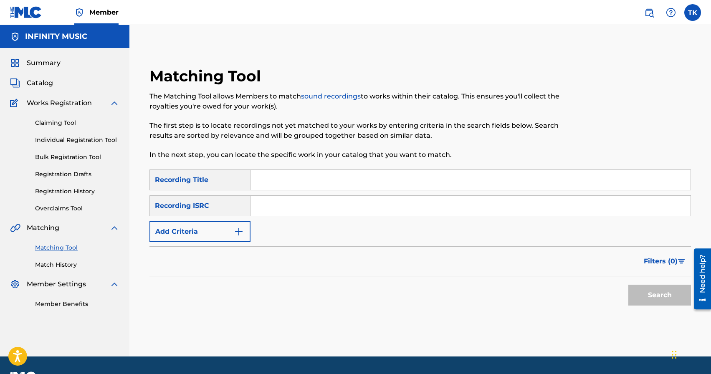
click at [437, 185] on input "Search Form" at bounding box center [470, 180] width 440 height 20
type input "дворы"
click at [236, 233] on img "Search Form" at bounding box center [239, 232] width 10 height 10
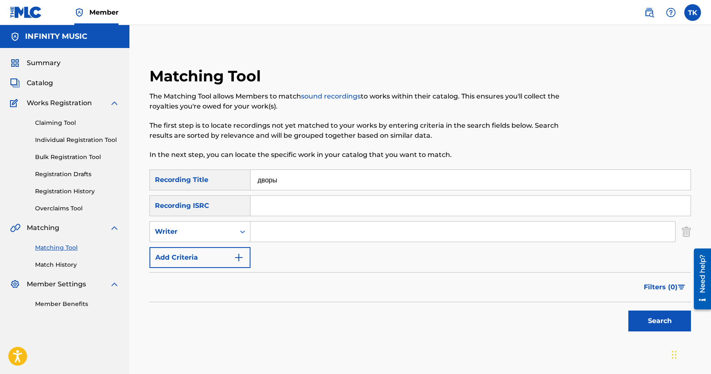
click at [236, 233] on div "Search Form" at bounding box center [242, 231] width 15 height 15
click at [230, 249] on div "Recording Artist" at bounding box center [200, 252] width 100 height 21
click at [298, 232] on input "Search Form" at bounding box center [462, 232] width 425 height 20
type input "[GEOGRAPHIC_DATA]"
click at [669, 318] on button "Search" at bounding box center [659, 321] width 63 height 21
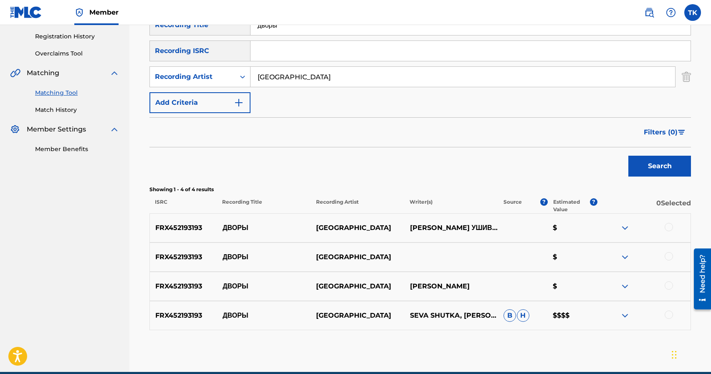
scroll to position [193, 0]
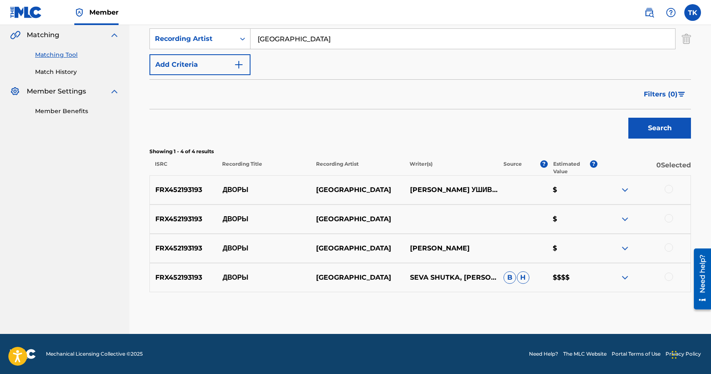
click at [670, 246] on div at bounding box center [669, 247] width 8 height 8
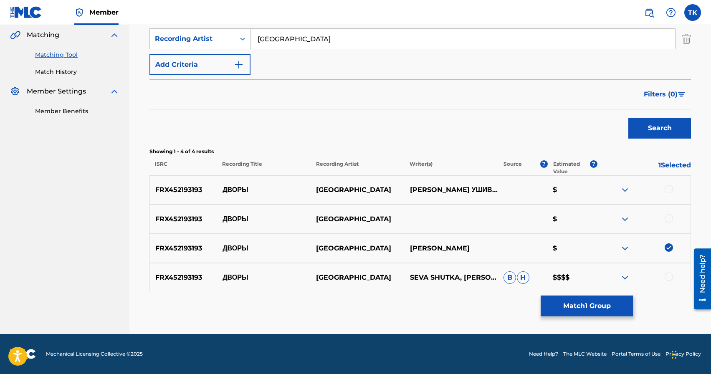
click at [670, 215] on div at bounding box center [669, 218] width 8 height 8
click at [669, 190] on div at bounding box center [669, 189] width 8 height 8
click at [668, 277] on div at bounding box center [669, 277] width 8 height 8
click at [595, 303] on button "Match 4 Groups" at bounding box center [587, 306] width 92 height 21
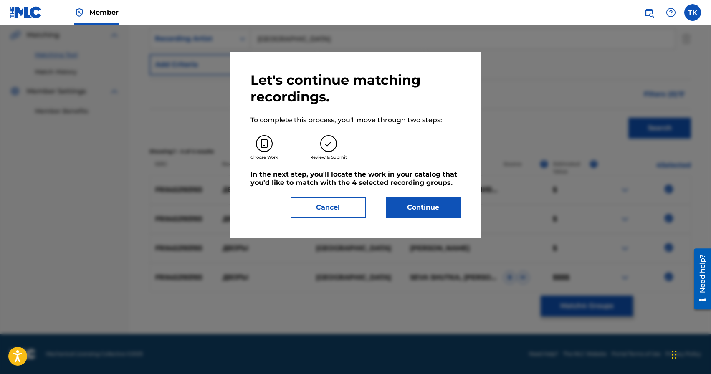
click at [442, 207] on button "Continue" at bounding box center [423, 207] width 75 height 21
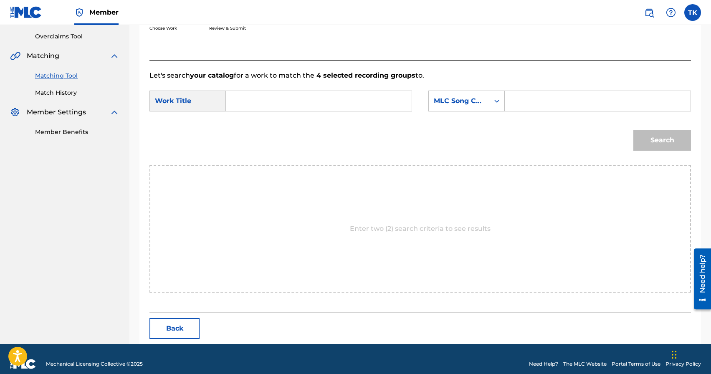
scroll to position [182, 0]
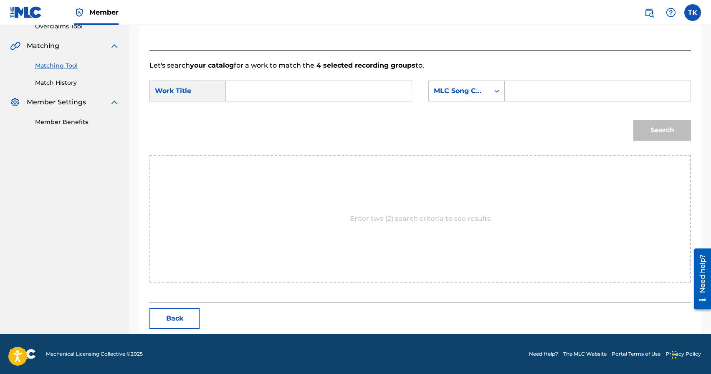
click at [339, 88] on input "Search Form" at bounding box center [319, 91] width 172 height 20
type input "дворы"
click at [302, 114] on div "дворы" at bounding box center [318, 109] width 171 height 15
click at [465, 92] on div "MLC Song Code" at bounding box center [459, 91] width 51 height 10
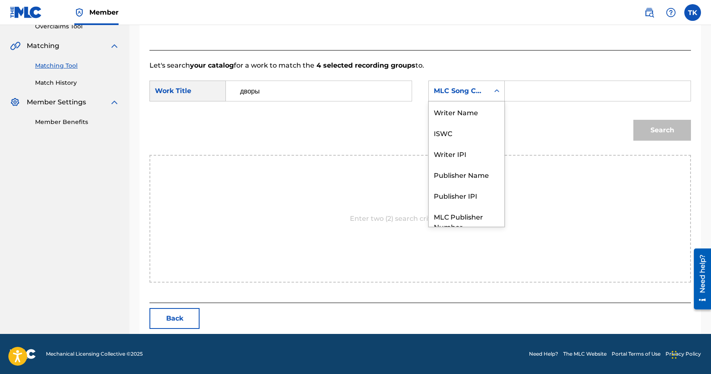
scroll to position [31, 0]
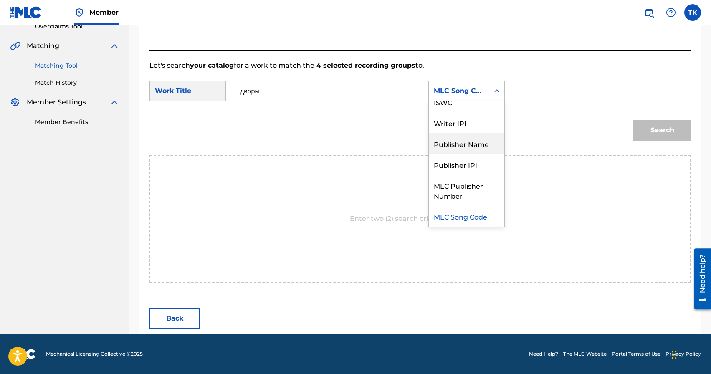
click at [464, 143] on div "Publisher Name" at bounding box center [467, 143] width 76 height 21
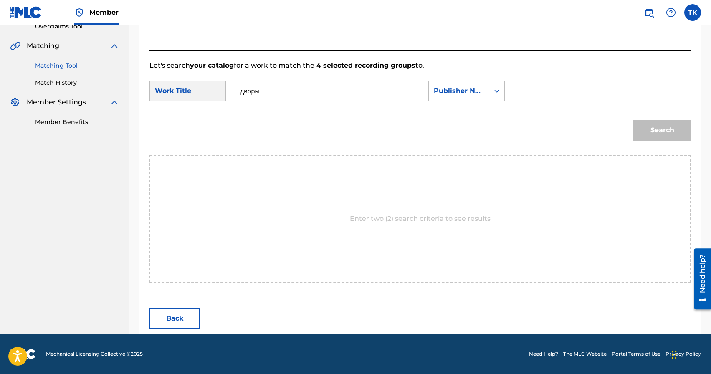
click at [536, 96] on input "Search Form" at bounding box center [598, 91] width 172 height 20
type input "INFINITY MUSIC"
click at [643, 132] on button "Search" at bounding box center [662, 130] width 58 height 21
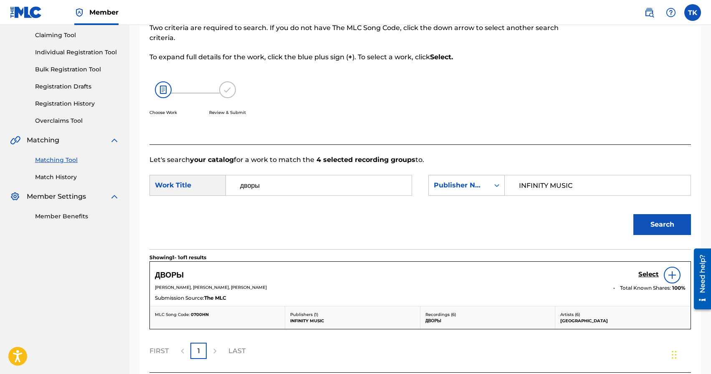
scroll to position [157, 0]
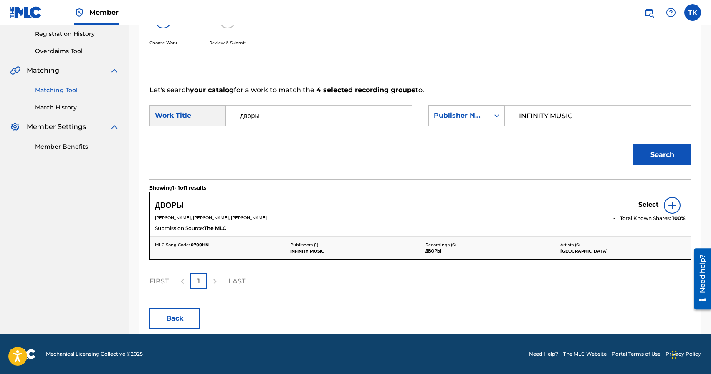
click at [645, 202] on h5 "Select" at bounding box center [648, 205] width 20 height 8
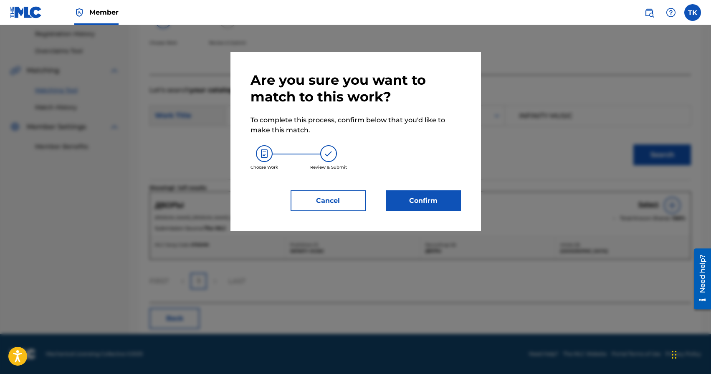
click at [417, 211] on button "Confirm" at bounding box center [423, 200] width 75 height 21
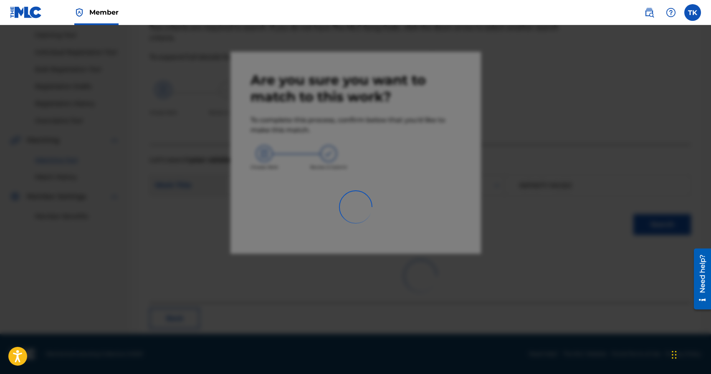
scroll to position [25, 0]
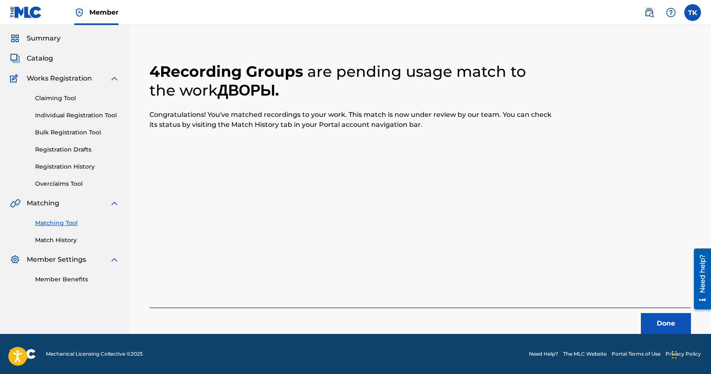
click at [657, 320] on button "Done" at bounding box center [666, 323] width 50 height 21
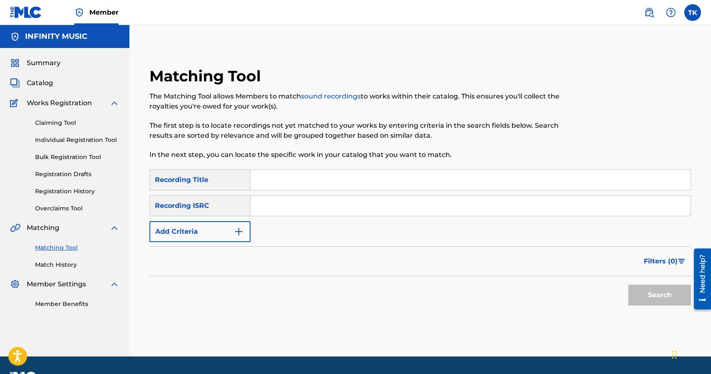
click at [338, 179] on input "Search Form" at bounding box center [470, 180] width 440 height 20
type input "запомню"
click at [221, 227] on button "Add Criteria" at bounding box center [199, 231] width 101 height 21
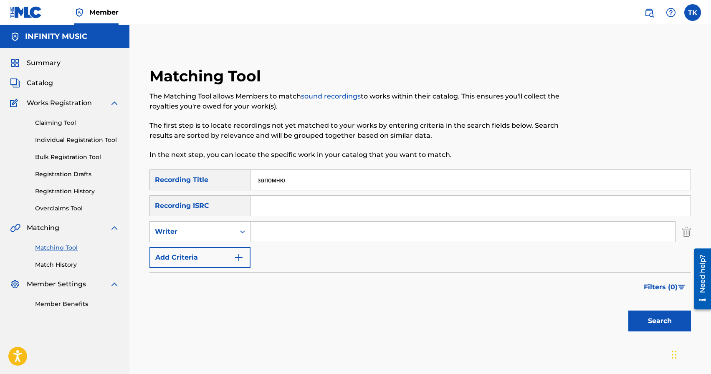
click at [221, 227] on div "Writer" at bounding box center [192, 232] width 75 height 10
click at [220, 244] on div "Recording Artist" at bounding box center [200, 252] width 100 height 21
click at [275, 233] on input "Search Form" at bounding box center [462, 232] width 425 height 20
type input "[GEOGRAPHIC_DATA]"
click at [655, 317] on button "Search" at bounding box center [659, 321] width 63 height 21
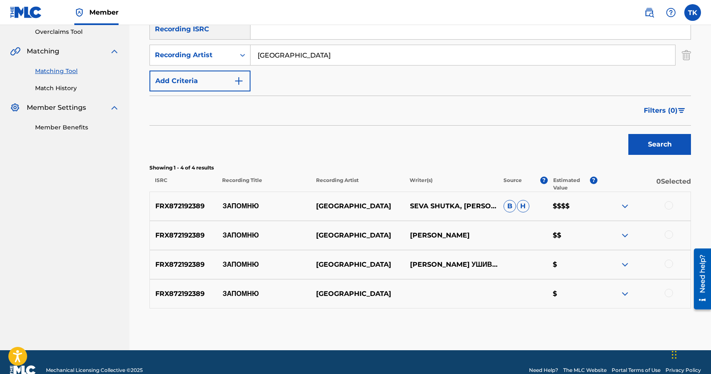
scroll to position [179, 0]
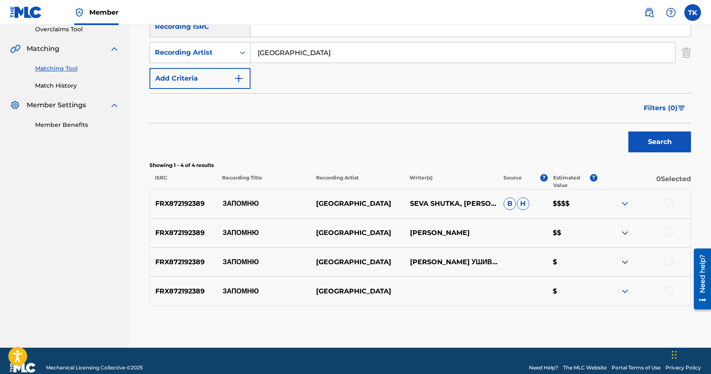
click at [669, 262] on div at bounding box center [669, 261] width 8 height 8
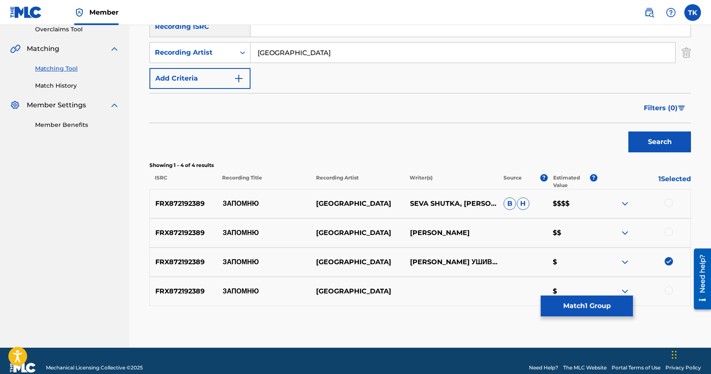
click at [669, 290] on div at bounding box center [669, 290] width 8 height 8
click at [669, 230] on div at bounding box center [669, 232] width 8 height 8
click at [669, 203] on div at bounding box center [669, 203] width 8 height 8
click at [584, 308] on button "Match 4 Groups" at bounding box center [587, 306] width 92 height 21
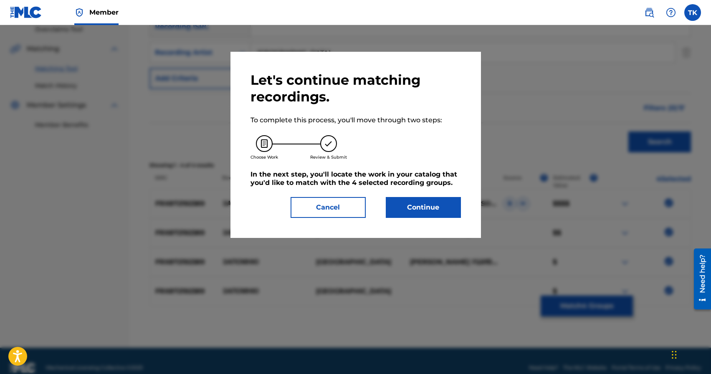
click at [440, 213] on button "Continue" at bounding box center [423, 207] width 75 height 21
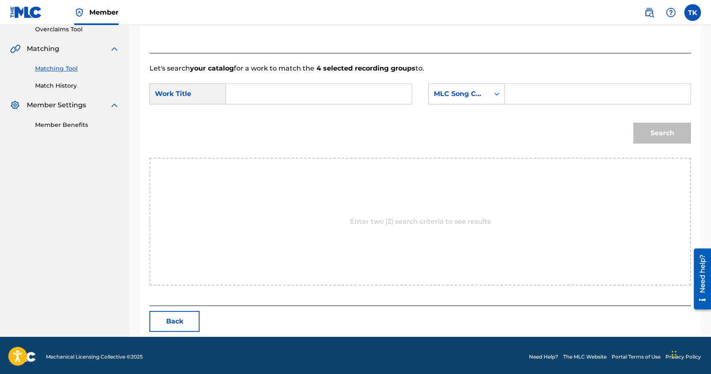
click at [338, 100] on input "Search Form" at bounding box center [319, 94] width 172 height 20
type input "запомню"
click at [309, 116] on div "запомню" at bounding box center [318, 112] width 171 height 15
click at [471, 107] on div "SearchWithCriteria784d9d8c-02a8-4eec-887d-f71f292d8674 Work Title запомню Searc…" at bounding box center [419, 96] width 541 height 26
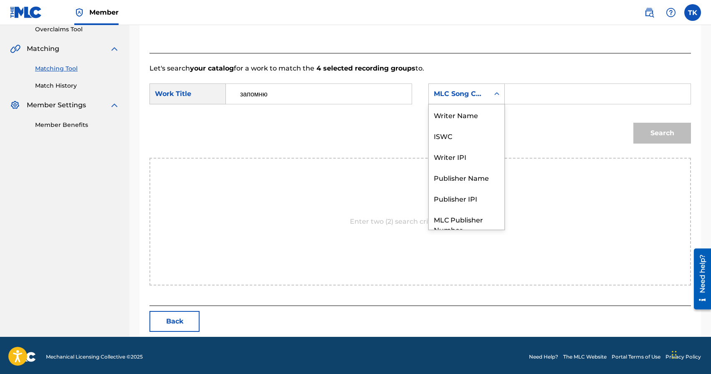
click at [473, 103] on div "MLC Song Code" at bounding box center [466, 93] width 76 height 21
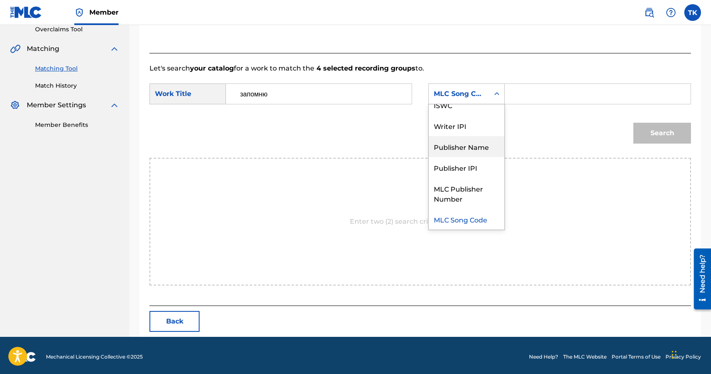
click at [469, 142] on div "Publisher Name" at bounding box center [467, 146] width 76 height 21
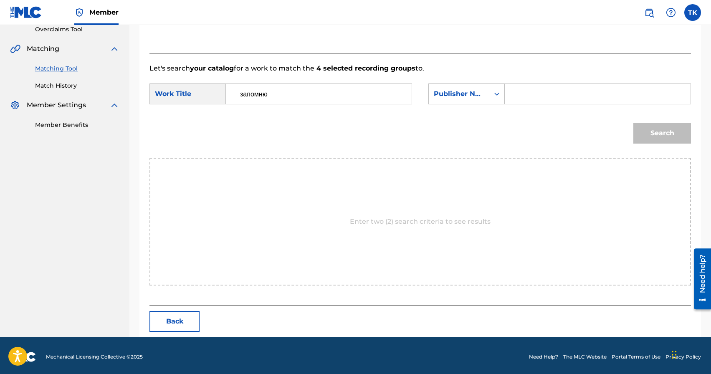
click at [537, 95] on input "Search Form" at bounding box center [598, 94] width 172 height 20
type input "INFINITY MUSIC"
click at [660, 133] on button "Search" at bounding box center [662, 133] width 58 height 21
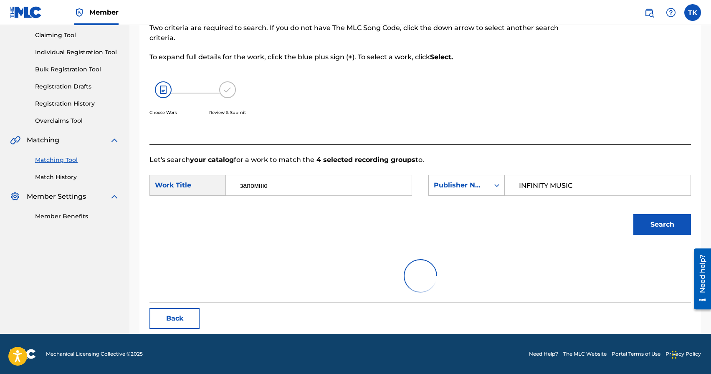
scroll to position [157, 0]
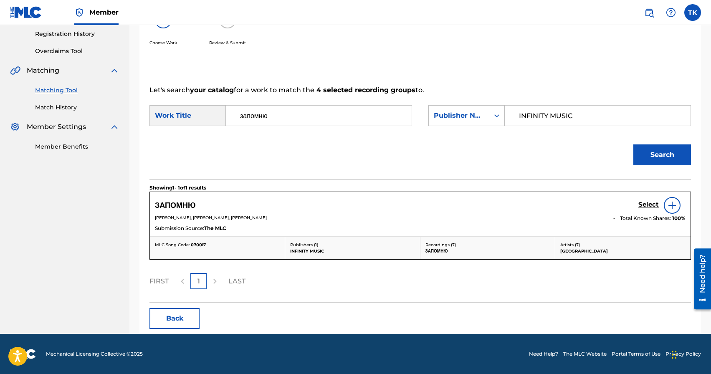
click at [645, 205] on h5 "Select" at bounding box center [648, 205] width 20 height 8
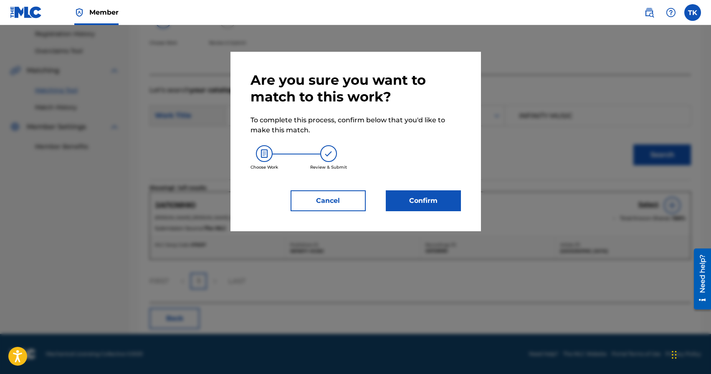
click at [443, 204] on button "Confirm" at bounding box center [423, 200] width 75 height 21
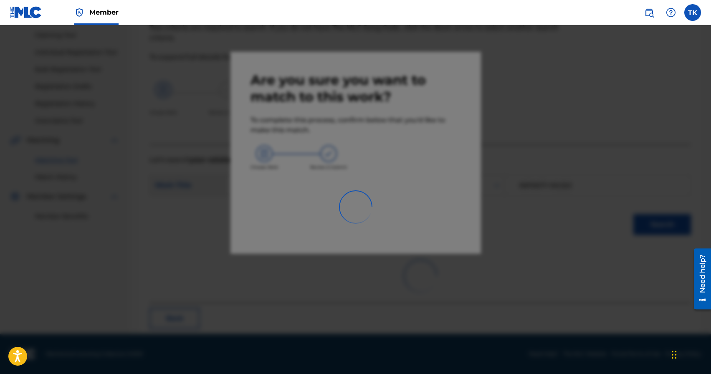
scroll to position [25, 0]
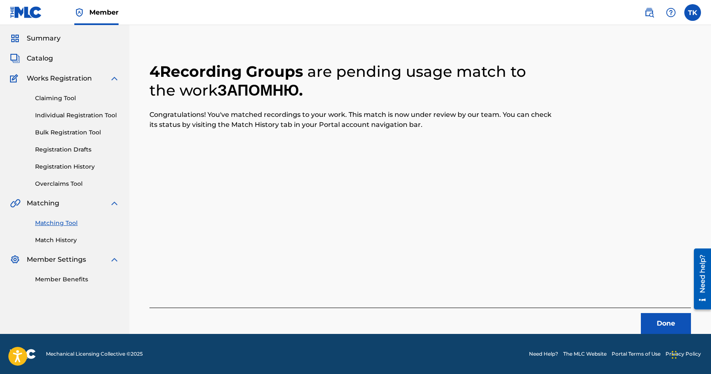
click at [659, 316] on button "Done" at bounding box center [666, 323] width 50 height 21
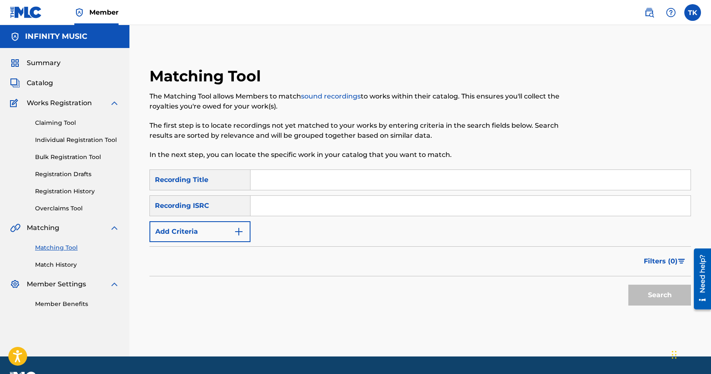
click at [392, 173] on input "Search Form" at bounding box center [470, 180] width 440 height 20
type input "ждать весны"
click at [233, 224] on button "Add Criteria" at bounding box center [199, 231] width 101 height 21
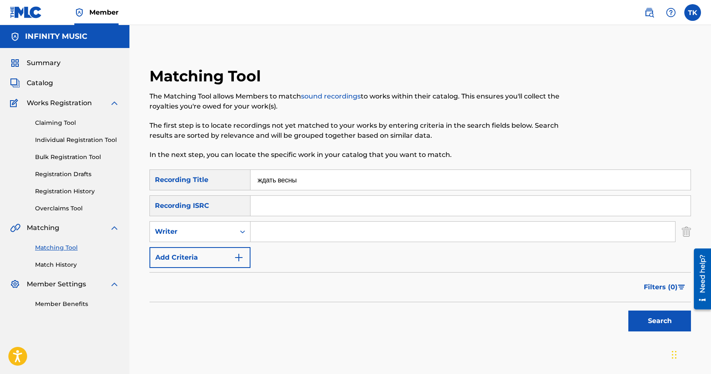
click at [233, 224] on div "Writer" at bounding box center [192, 232] width 85 height 16
click at [232, 245] on div "Recording Artist" at bounding box center [200, 252] width 100 height 21
click at [278, 238] on input "Search Form" at bounding box center [462, 232] width 425 height 20
type input "[GEOGRAPHIC_DATA]"
click at [644, 316] on button "Search" at bounding box center [659, 321] width 63 height 21
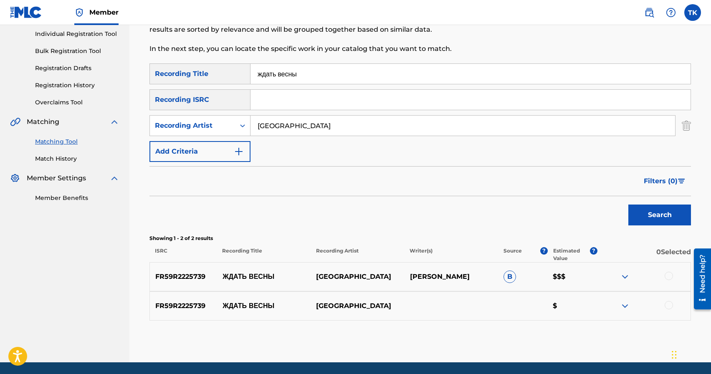
scroll to position [134, 0]
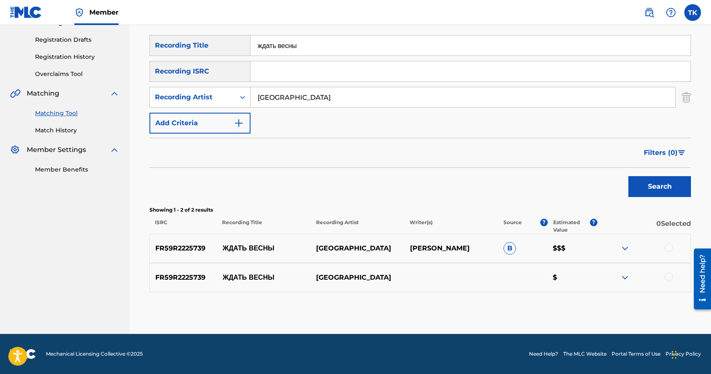
click at [670, 249] on div at bounding box center [669, 247] width 8 height 8
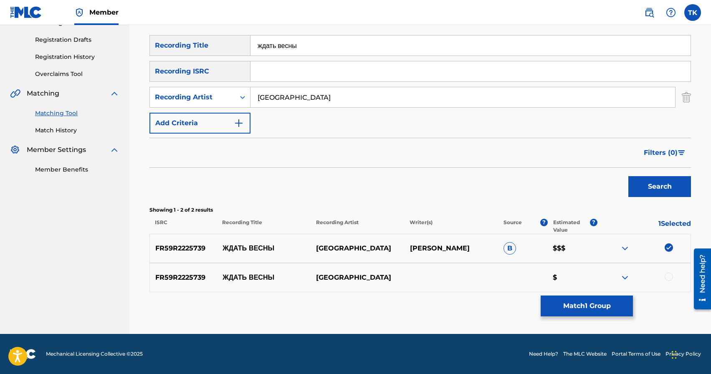
click at [669, 277] on div at bounding box center [669, 277] width 8 height 8
click at [590, 299] on button "Match 2 Groups" at bounding box center [587, 306] width 92 height 21
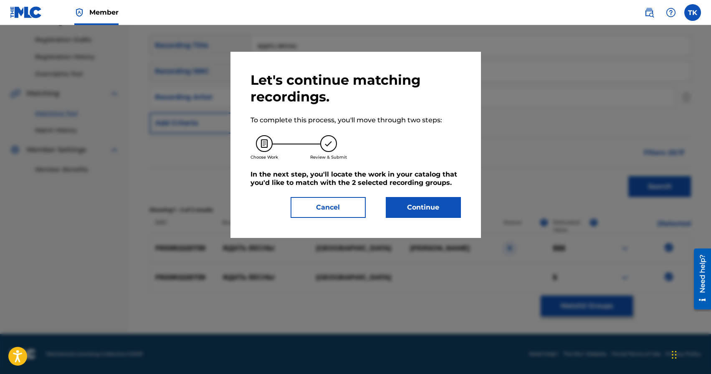
click at [452, 205] on button "Continue" at bounding box center [423, 207] width 75 height 21
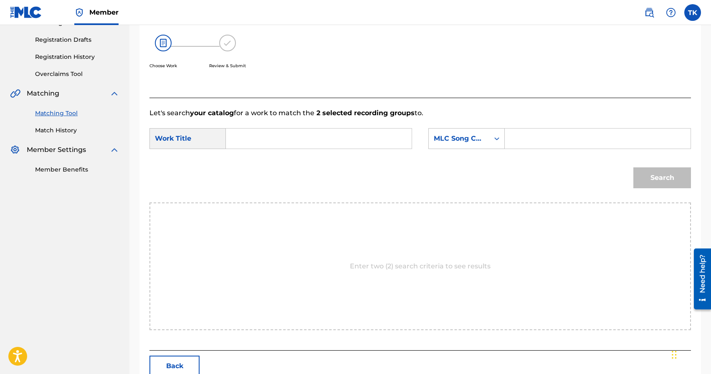
click at [340, 135] on input "Search Form" at bounding box center [319, 139] width 172 height 20
click at [298, 162] on div "ждать весны" at bounding box center [318, 157] width 171 height 15
type input "ждать весны"
click at [483, 145] on div "MLC Song Code" at bounding box center [459, 139] width 61 height 16
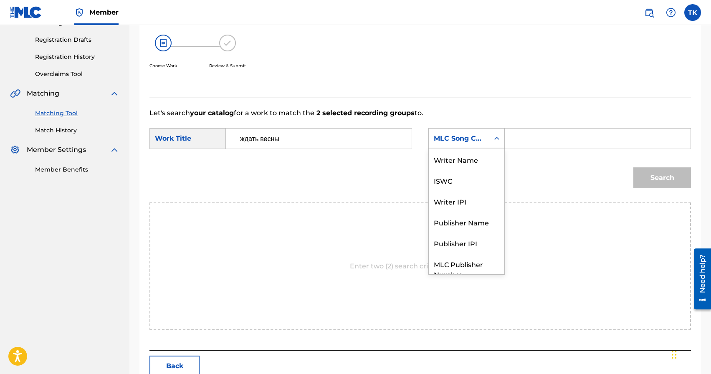
scroll to position [31, 0]
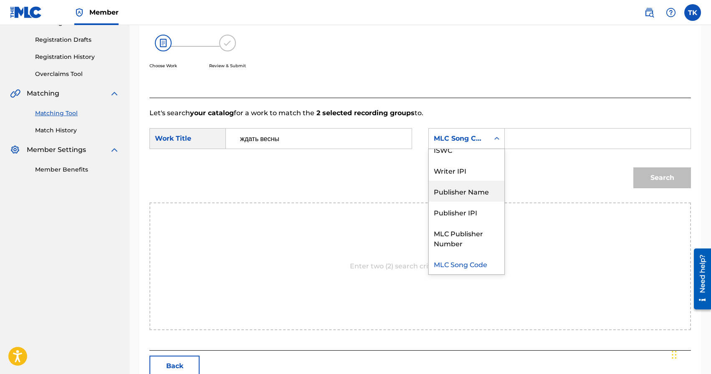
click at [471, 190] on div "Publisher Name" at bounding box center [467, 191] width 76 height 21
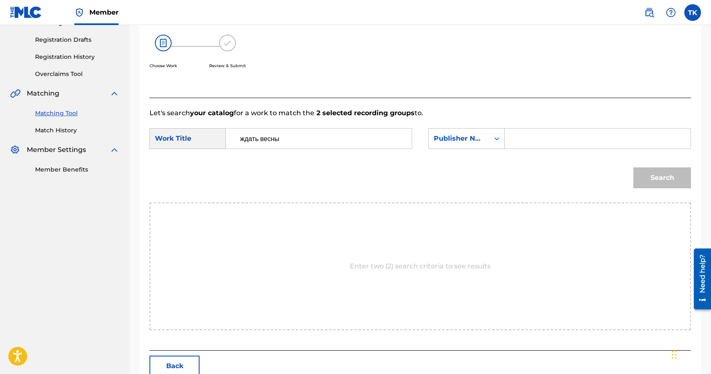
click at [523, 142] on input "Search Form" at bounding box center [598, 139] width 172 height 20
type input "INFINITY MUSIC"
click at [669, 184] on button "Search" at bounding box center [662, 177] width 58 height 21
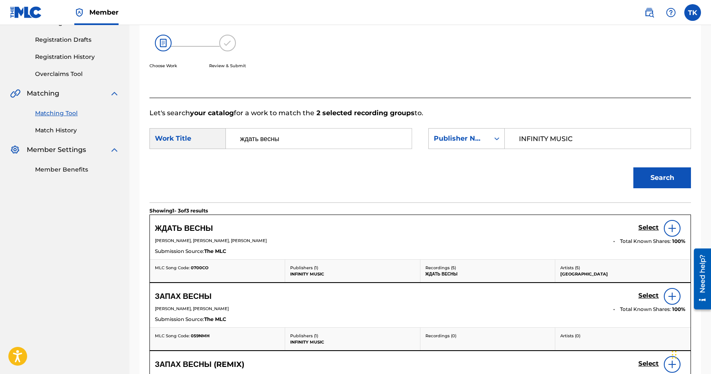
scroll to position [152, 0]
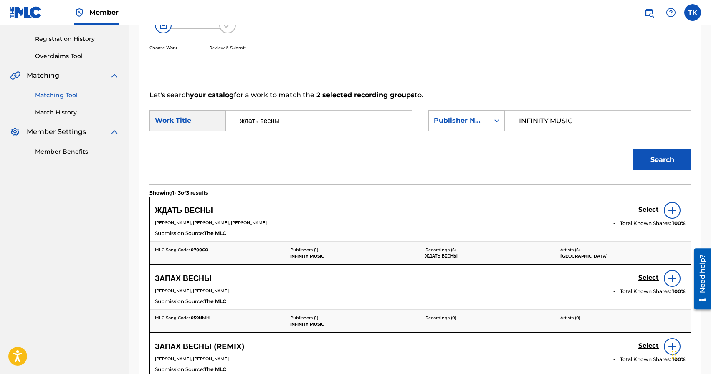
click at [650, 208] on h5 "Select" at bounding box center [648, 210] width 20 height 8
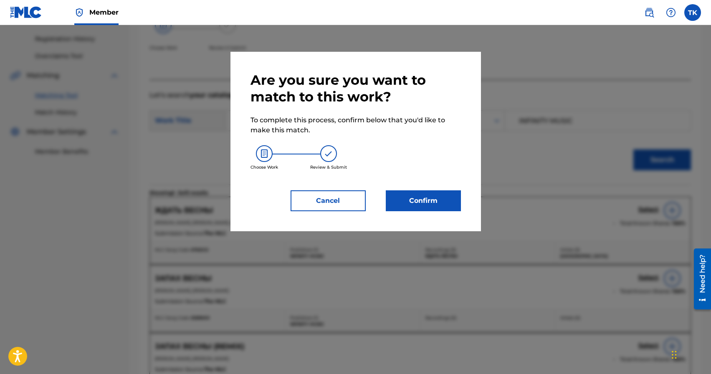
click at [422, 199] on button "Confirm" at bounding box center [423, 200] width 75 height 21
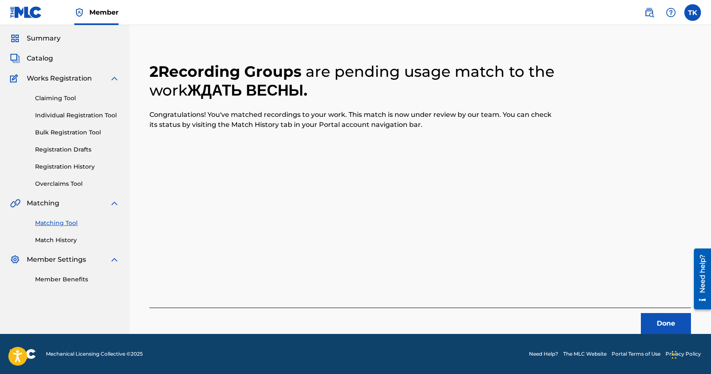
scroll to position [25, 0]
click at [655, 319] on button "Done" at bounding box center [666, 323] width 50 height 21
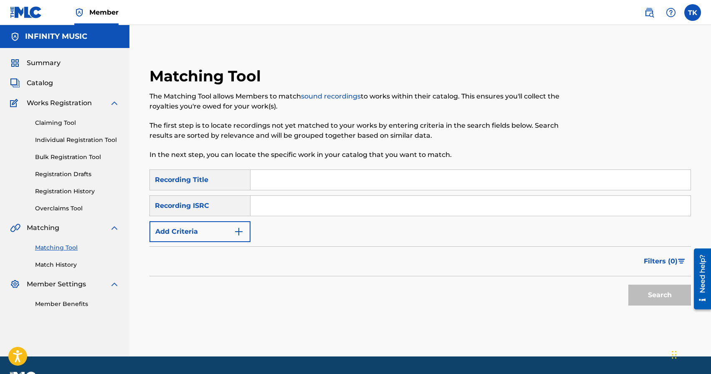
click at [305, 183] on input "Search Form" at bounding box center [470, 180] width 440 height 20
type input "город у моря"
click at [223, 232] on button "Add Criteria" at bounding box center [199, 231] width 101 height 21
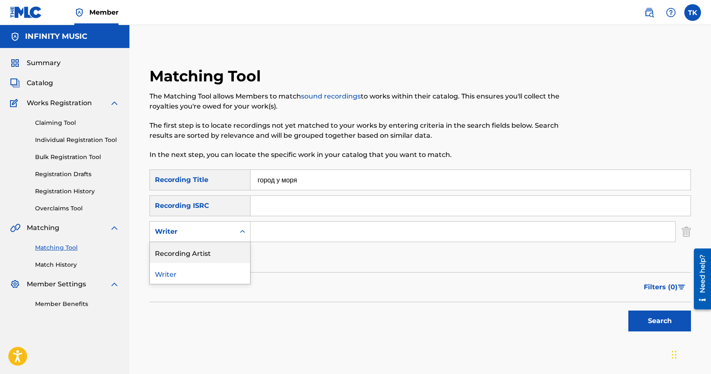
click at [218, 249] on div "Recording Artist" at bounding box center [200, 252] width 100 height 21
click at [320, 220] on div "SearchWithCriteria9615c23d-76a6-4832-858f-40ed67008b5f Recording Title город у …" at bounding box center [419, 218] width 541 height 99
click at [314, 235] on input "Search Form" at bounding box center [462, 232] width 425 height 20
type input "[GEOGRAPHIC_DATA]"
click at [633, 317] on button "Search" at bounding box center [659, 321] width 63 height 21
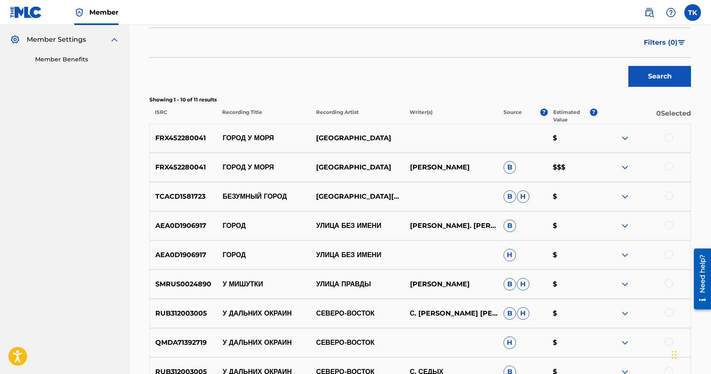
scroll to position [217, 0]
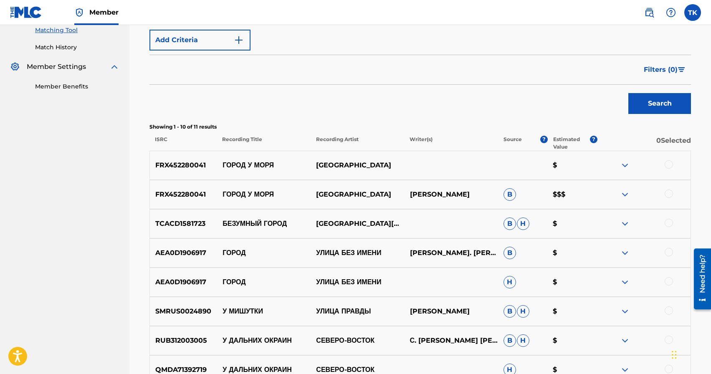
click at [669, 192] on div at bounding box center [669, 194] width 8 height 8
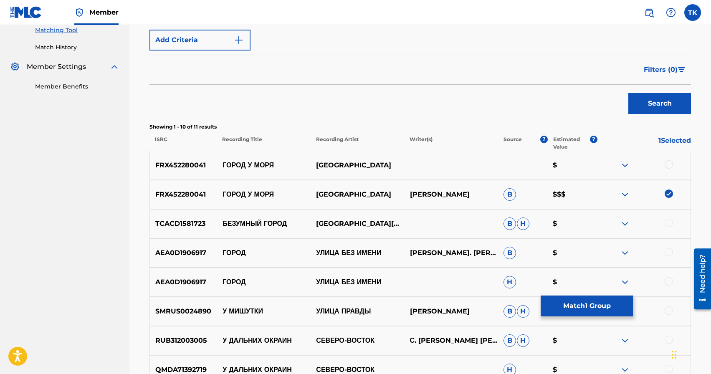
click at [670, 162] on div at bounding box center [669, 164] width 8 height 8
click at [599, 300] on button "Match 2 Groups" at bounding box center [587, 306] width 92 height 21
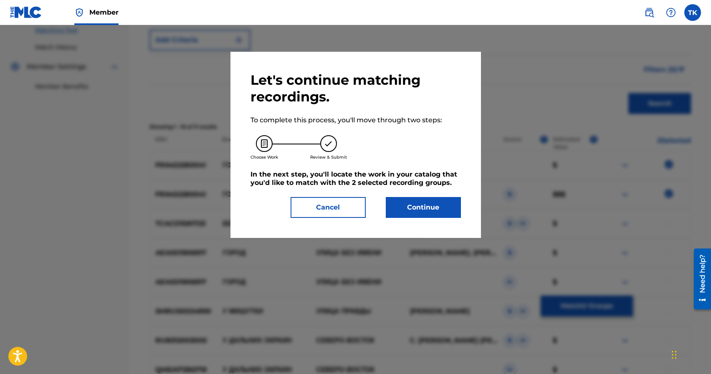
click at [435, 210] on button "Continue" at bounding box center [423, 207] width 75 height 21
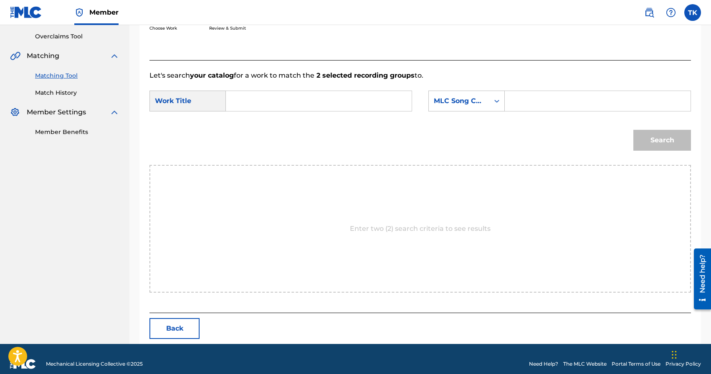
scroll to position [182, 0]
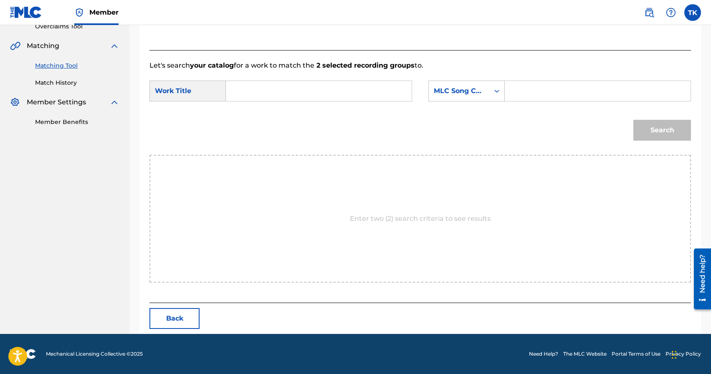
click at [358, 88] on input "Search Form" at bounding box center [319, 91] width 172 height 20
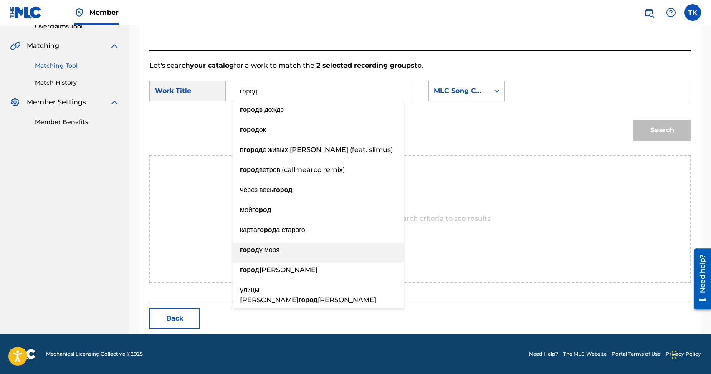
click at [298, 247] on div "город у моря" at bounding box center [318, 250] width 171 height 15
type input "город у моря"
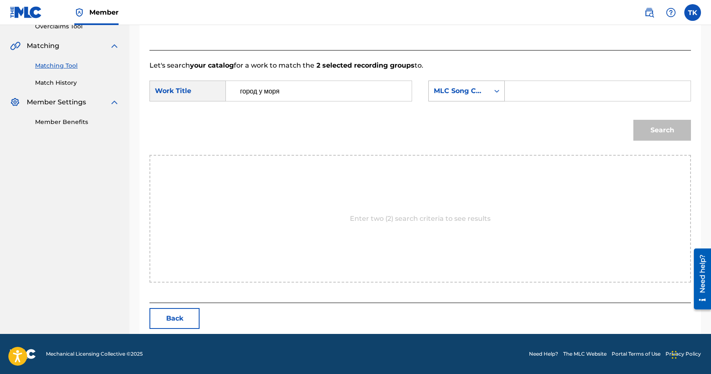
click at [497, 93] on icon "Search Form" at bounding box center [497, 91] width 8 height 8
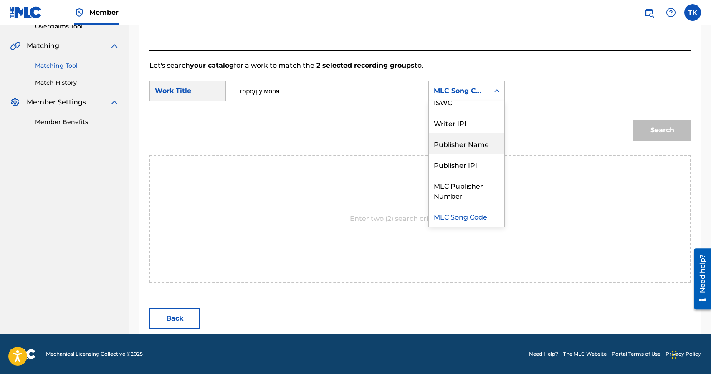
click at [471, 139] on div "Publisher Name" at bounding box center [467, 143] width 76 height 21
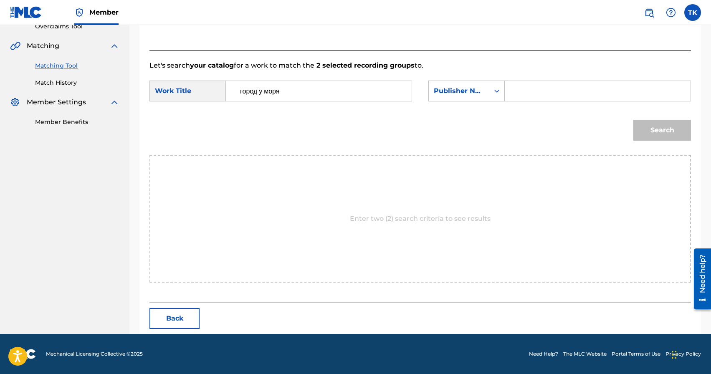
click at [528, 90] on input "Search Form" at bounding box center [598, 91] width 172 height 20
type input "INFINITY MUSIC"
click at [670, 129] on button "Search" at bounding box center [662, 130] width 58 height 21
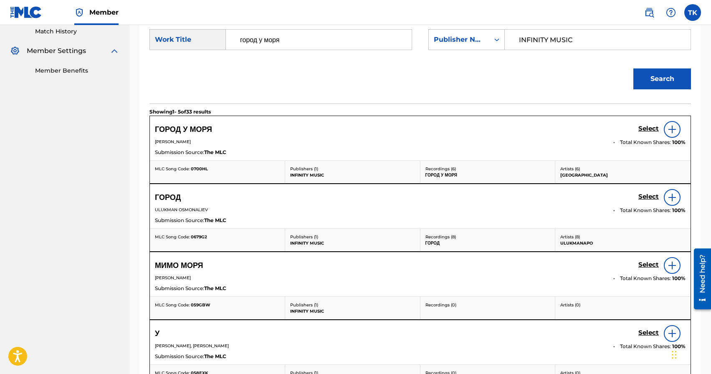
scroll to position [235, 0]
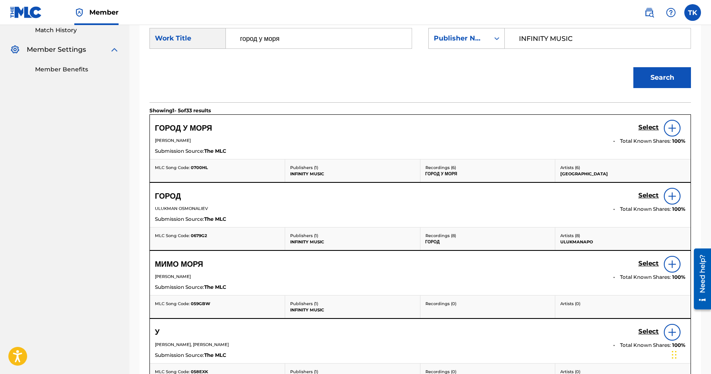
click at [648, 126] on h5 "Select" at bounding box center [648, 128] width 20 height 8
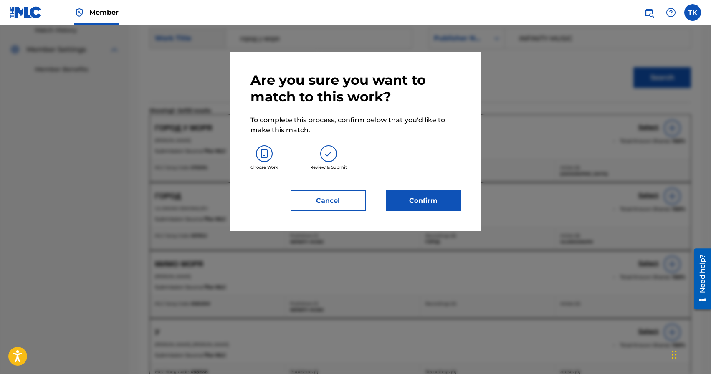
click at [445, 205] on button "Confirm" at bounding box center [423, 200] width 75 height 21
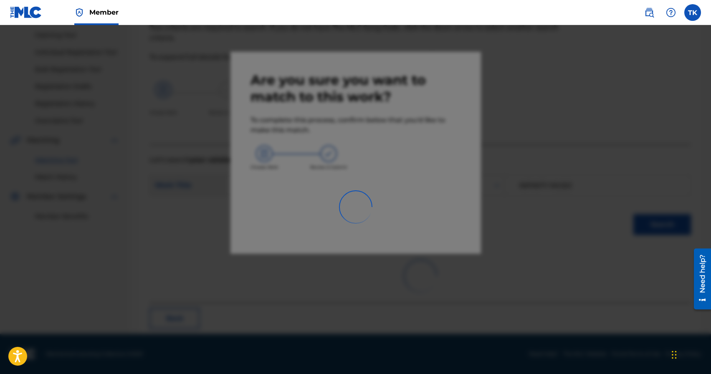
scroll to position [25, 0]
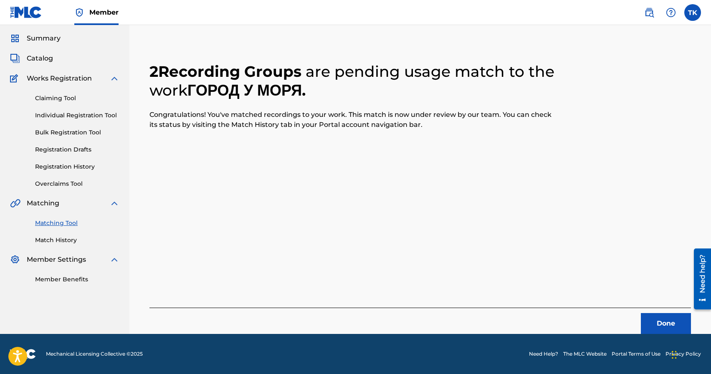
click at [655, 320] on button "Done" at bounding box center [666, 323] width 50 height 21
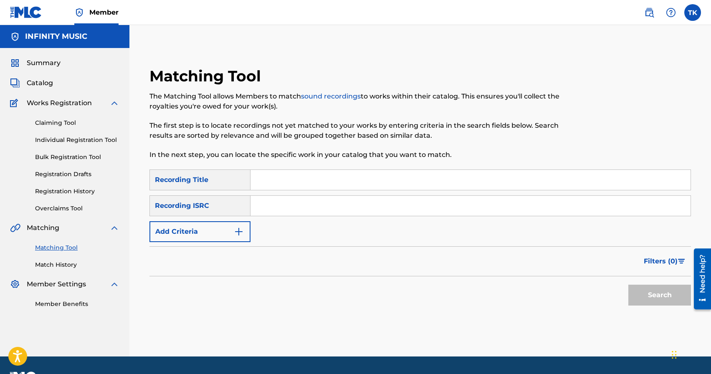
click at [346, 177] on input "Search Form" at bounding box center [470, 180] width 440 height 20
type input "северин де сад"
click at [220, 235] on button "Add Criteria" at bounding box center [199, 231] width 101 height 21
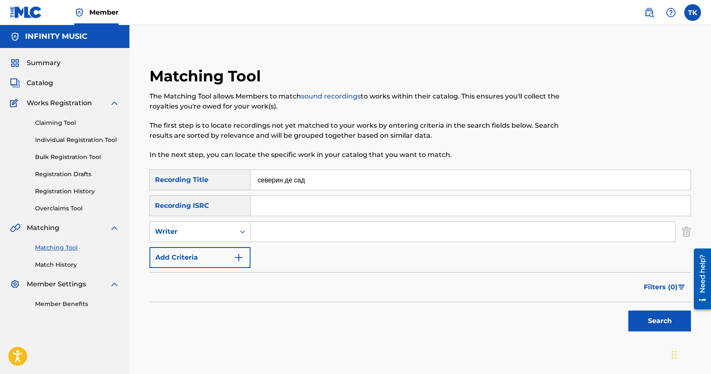
click at [220, 235] on div "Writer" at bounding box center [192, 232] width 75 height 10
click at [219, 248] on div "Recording Artist" at bounding box center [200, 252] width 100 height 21
click at [275, 235] on input "Search Form" at bounding box center [462, 232] width 425 height 20
type input "[GEOGRAPHIC_DATA]"
click at [647, 321] on button "Search" at bounding box center [659, 321] width 63 height 21
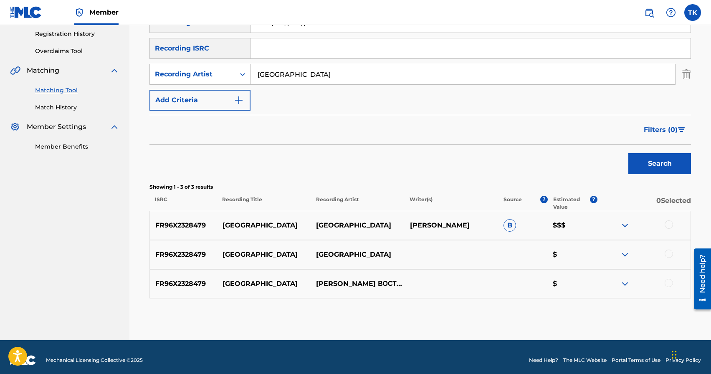
scroll to position [164, 0]
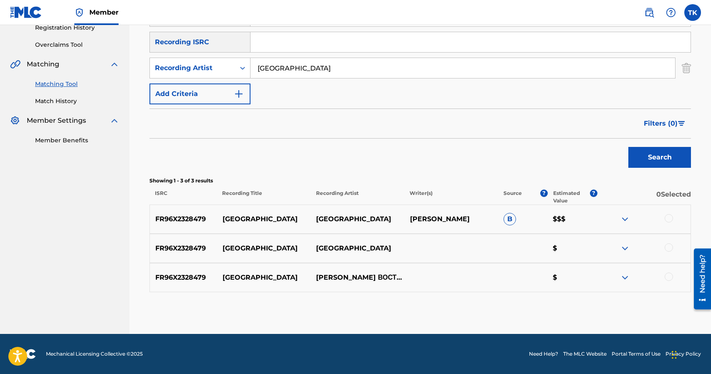
click at [670, 219] on div at bounding box center [669, 218] width 8 height 8
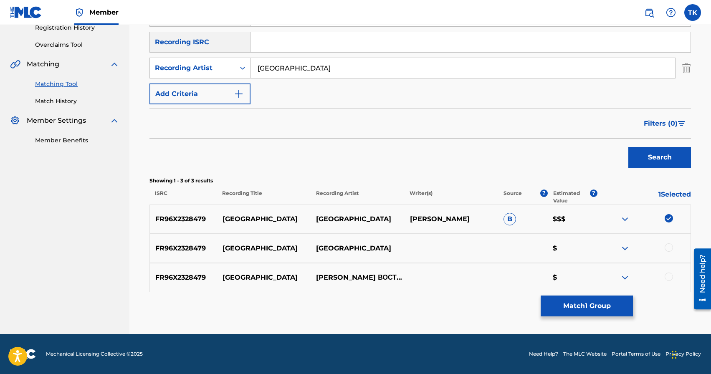
click at [667, 249] on div at bounding box center [669, 247] width 8 height 8
click at [589, 309] on button "Match 2 Groups" at bounding box center [587, 306] width 92 height 21
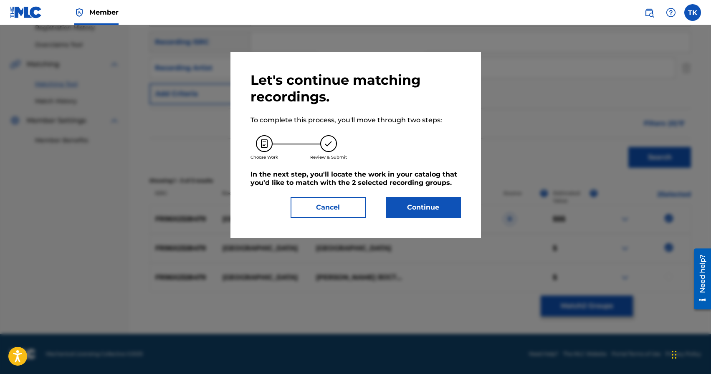
click at [415, 207] on button "Continue" at bounding box center [423, 207] width 75 height 21
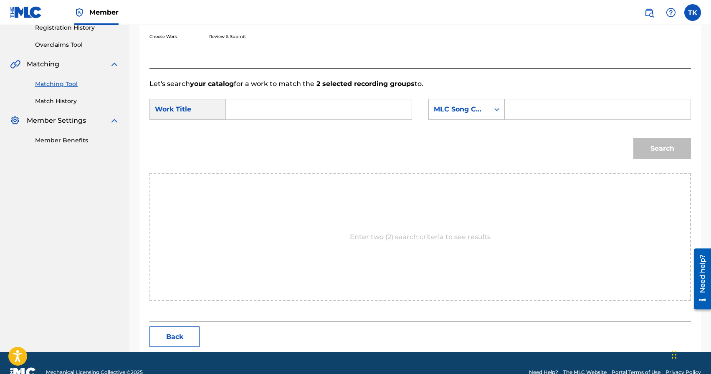
click at [333, 107] on input "Search Form" at bounding box center [319, 109] width 172 height 20
click at [303, 174] on div "севе рин де сад" at bounding box center [318, 168] width 171 height 15
type input "северин де сад"
click at [469, 107] on div "MLC Song Code" at bounding box center [459, 109] width 51 height 10
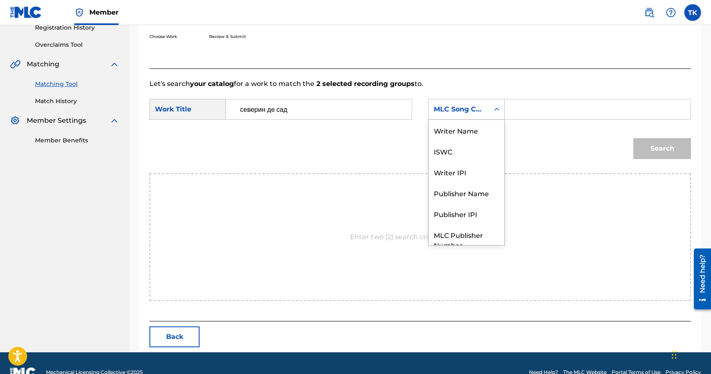
scroll to position [31, 0]
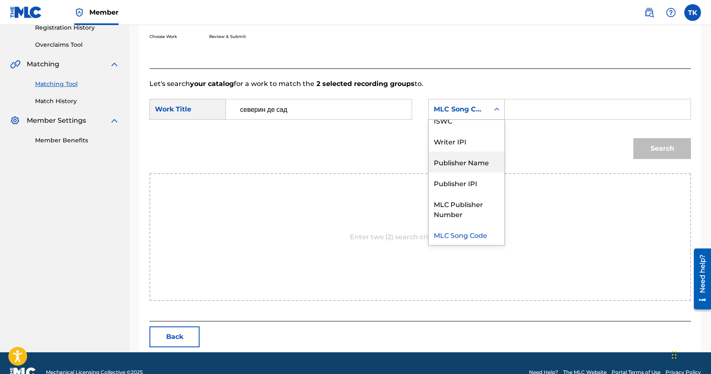
click at [468, 158] on div "Publisher Name" at bounding box center [467, 162] width 76 height 21
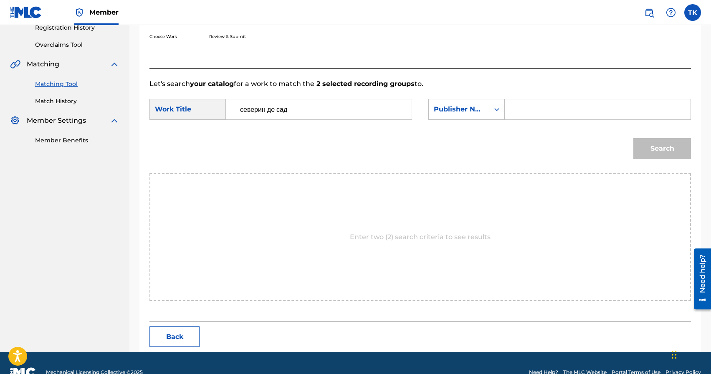
click at [517, 111] on input "Search Form" at bounding box center [598, 109] width 172 height 20
type input "INFINITY MUSIC"
click at [648, 154] on button "Search" at bounding box center [662, 148] width 58 height 21
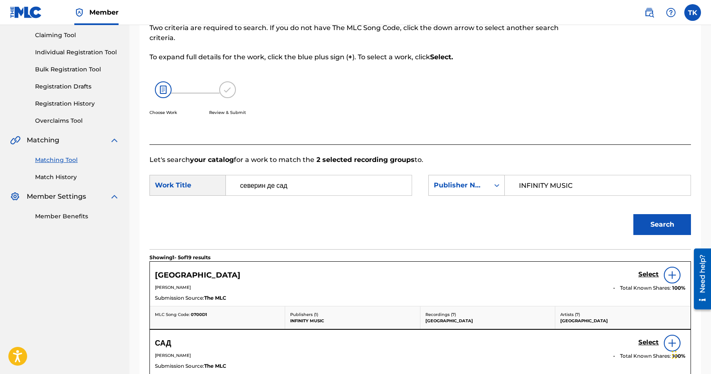
scroll to position [164, 0]
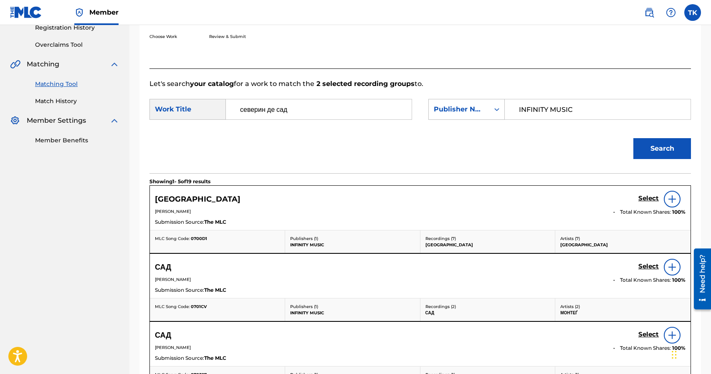
click at [645, 198] on h5 "Select" at bounding box center [648, 199] width 20 height 8
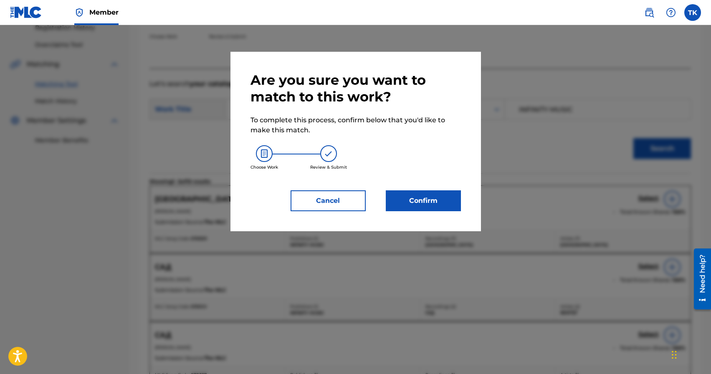
click at [433, 194] on button "Confirm" at bounding box center [423, 200] width 75 height 21
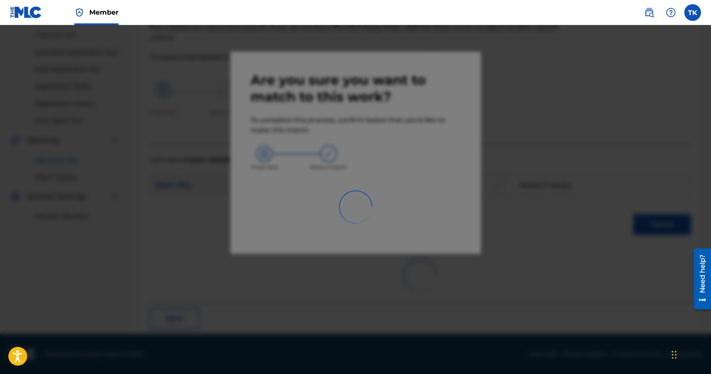
scroll to position [25, 0]
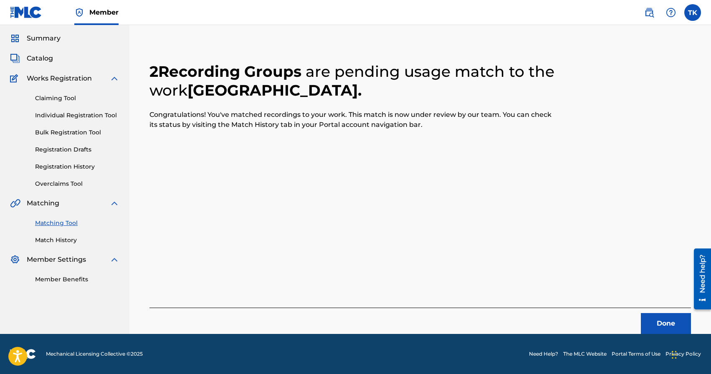
click at [657, 316] on button "Done" at bounding box center [666, 323] width 50 height 21
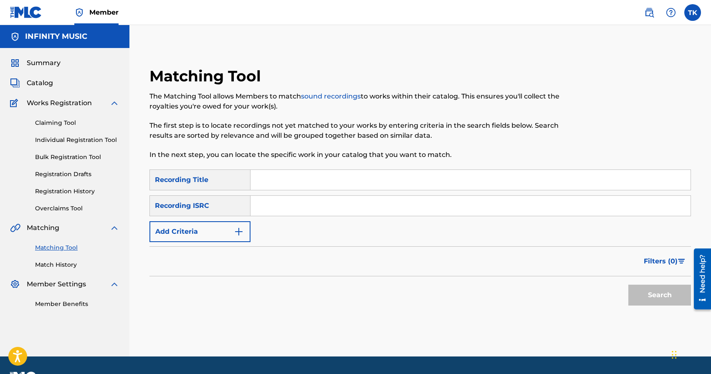
click at [324, 180] on input "Search Form" at bounding box center [470, 180] width 440 height 20
type input "пусть поет оружие"
click at [230, 238] on button "Add Criteria" at bounding box center [199, 231] width 101 height 21
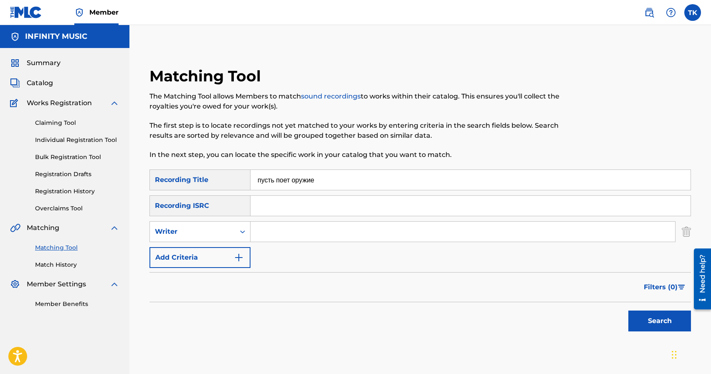
click at [230, 238] on div "Writer" at bounding box center [192, 232] width 85 height 16
click at [224, 253] on div "Recording Artist" at bounding box center [200, 252] width 100 height 21
click at [279, 239] on input "Search Form" at bounding box center [462, 232] width 425 height 20
type input "[GEOGRAPHIC_DATA]"
click at [635, 322] on button "Search" at bounding box center [659, 321] width 63 height 21
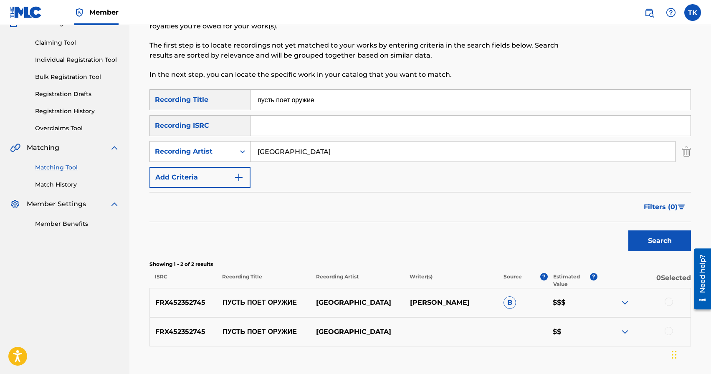
scroll to position [134, 0]
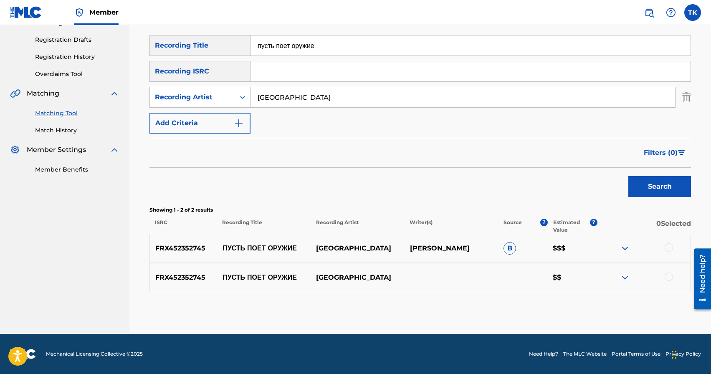
click at [669, 249] on div at bounding box center [669, 247] width 8 height 8
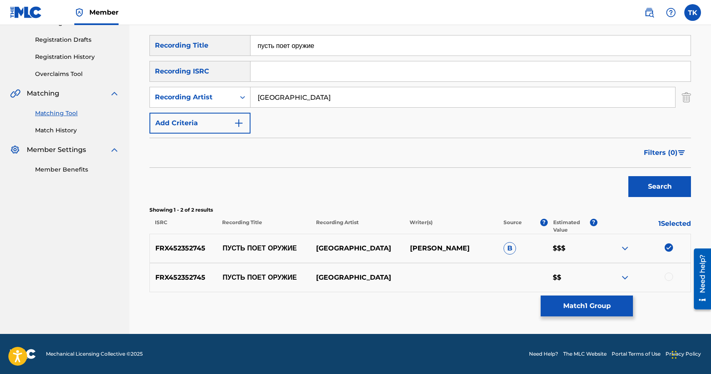
click at [668, 277] on div at bounding box center [669, 277] width 8 height 8
click at [620, 299] on button "Match 2 Groups" at bounding box center [587, 306] width 92 height 21
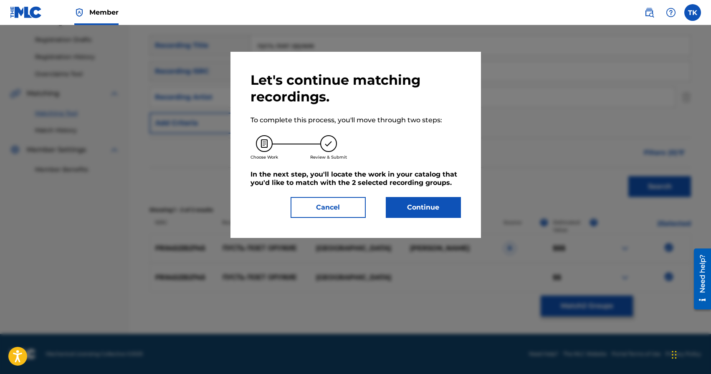
click at [435, 212] on button "Continue" at bounding box center [423, 207] width 75 height 21
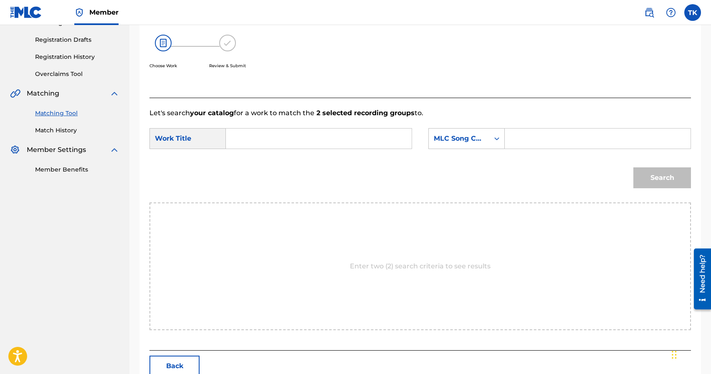
click at [321, 131] on input "Search Form" at bounding box center [319, 139] width 172 height 20
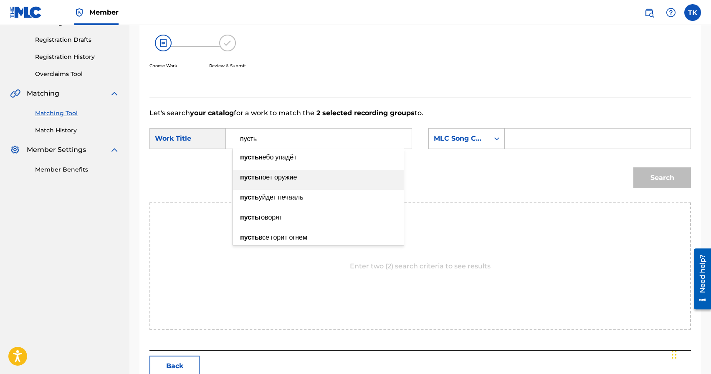
click at [291, 178] on span "поет оружие" at bounding box center [278, 177] width 38 height 8
type input "пусть поет оружие"
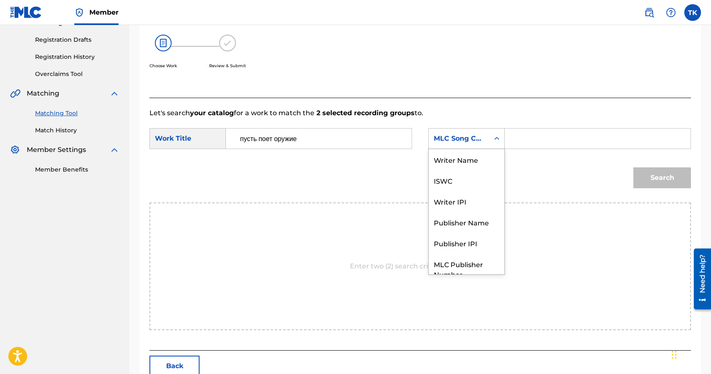
click at [447, 147] on div "MLC Song Code" at bounding box center [466, 138] width 76 height 21
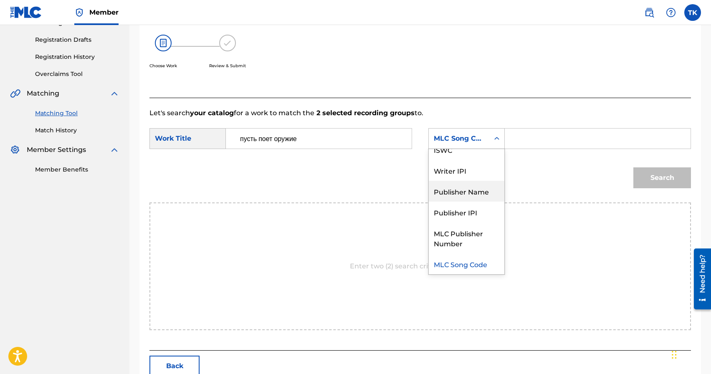
click at [465, 188] on div "Publisher Name" at bounding box center [467, 191] width 76 height 21
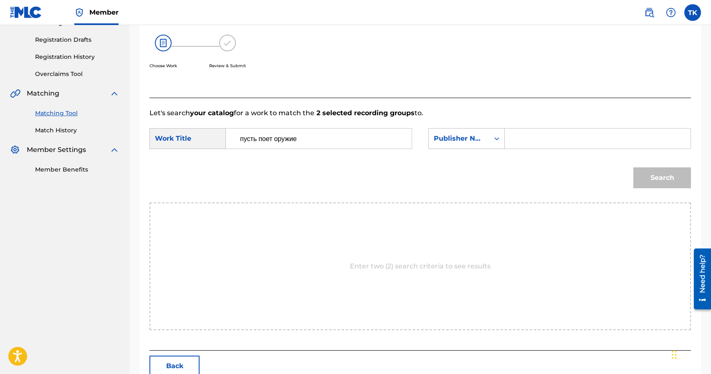
click at [550, 134] on input "Search Form" at bounding box center [598, 139] width 172 height 20
type input "INFINITY MUSIC"
click at [678, 176] on button "Search" at bounding box center [662, 177] width 58 height 21
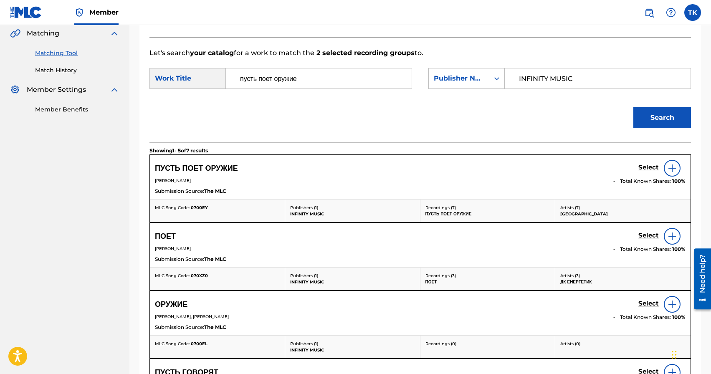
scroll to position [200, 0]
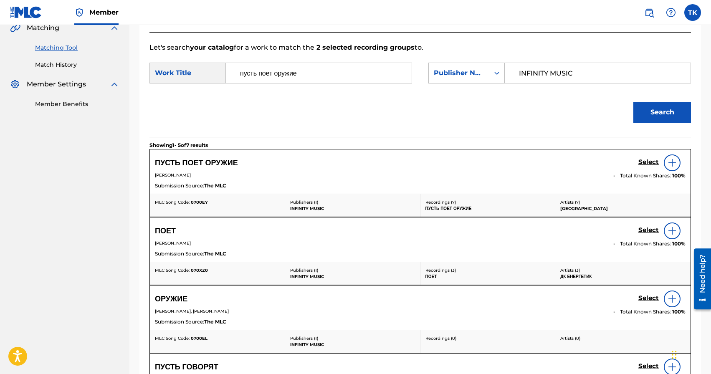
click at [642, 160] on h5 "Select" at bounding box center [648, 162] width 20 height 8
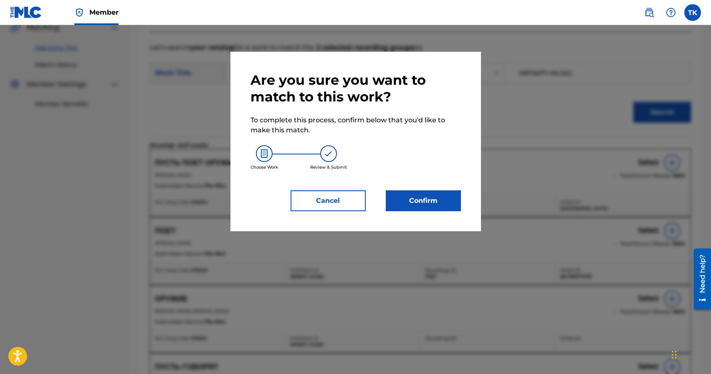
click at [438, 202] on button "Confirm" at bounding box center [423, 200] width 75 height 21
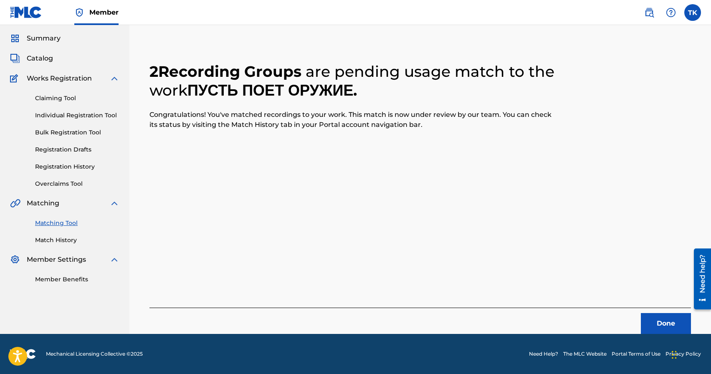
scroll to position [25, 0]
click at [666, 329] on button "Done" at bounding box center [666, 323] width 50 height 21
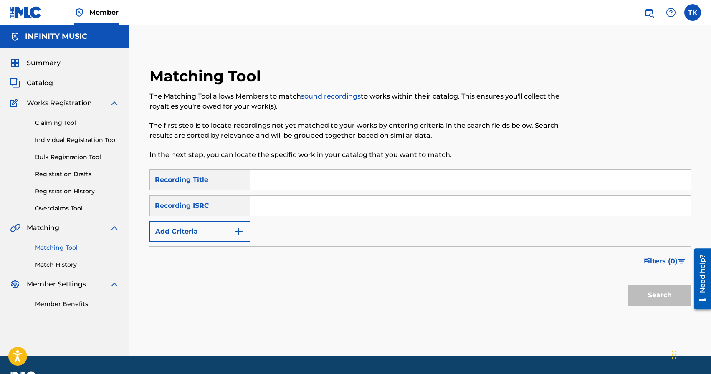
click at [336, 183] on input "Search Form" at bounding box center [470, 180] width 440 height 20
paste input "Холодні очі"
type input "Холодні очі"
click at [233, 229] on button "Add Criteria" at bounding box center [199, 231] width 101 height 21
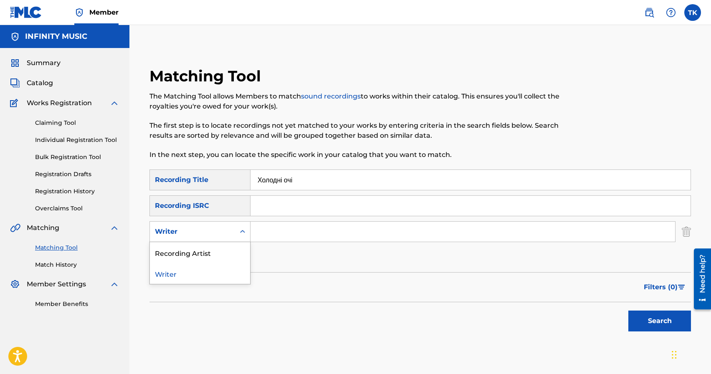
click at [233, 229] on div "Writer" at bounding box center [192, 232] width 85 height 16
click at [230, 250] on div "Recording Artist" at bounding box center [200, 252] width 100 height 21
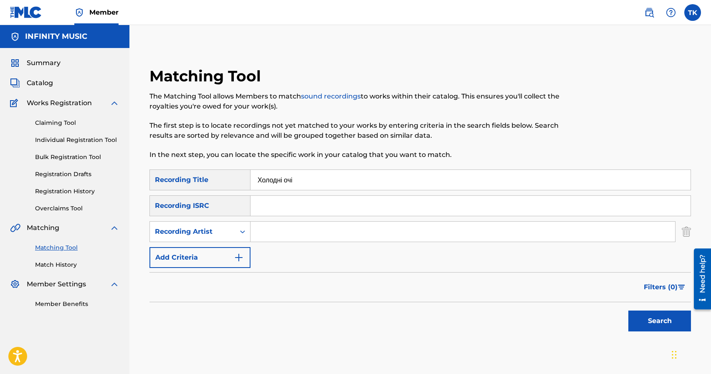
click at [272, 235] on input "Search Form" at bounding box center [462, 232] width 425 height 20
type input "[GEOGRAPHIC_DATA]"
click at [655, 321] on button "Search" at bounding box center [659, 321] width 63 height 21
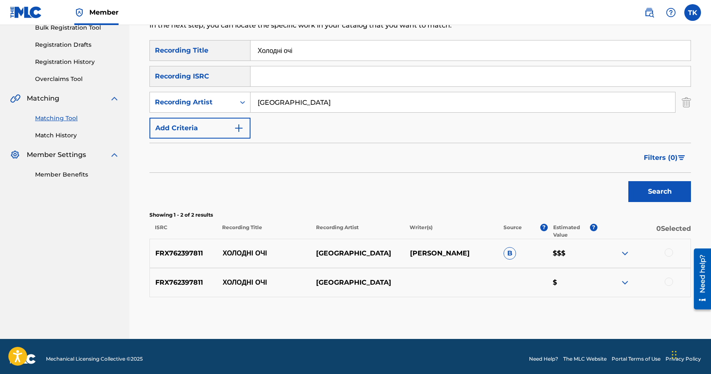
scroll to position [134, 0]
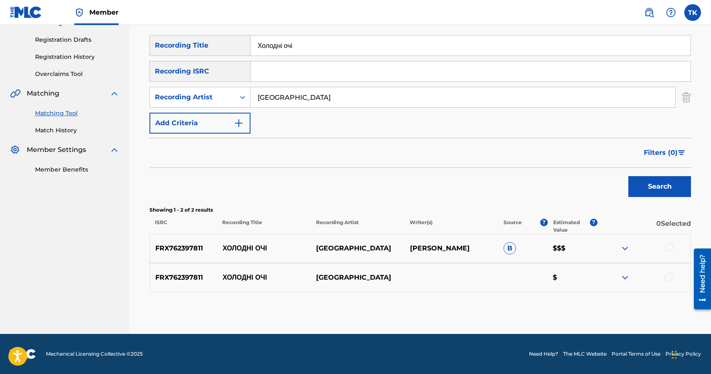
click at [670, 248] on div at bounding box center [669, 247] width 8 height 8
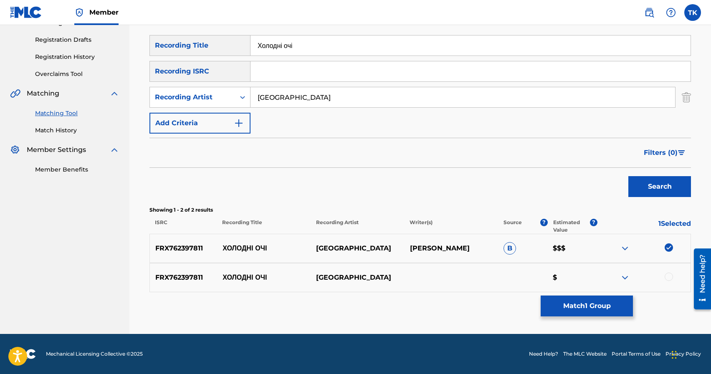
click at [670, 274] on div at bounding box center [669, 277] width 8 height 8
click at [607, 309] on button "Match 2 Groups" at bounding box center [587, 306] width 92 height 21
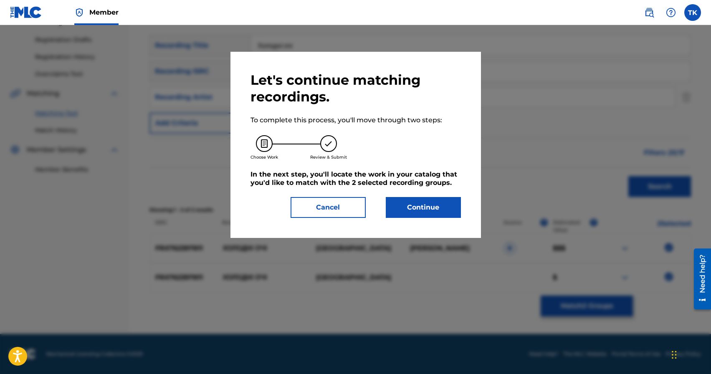
click at [437, 216] on button "Continue" at bounding box center [423, 207] width 75 height 21
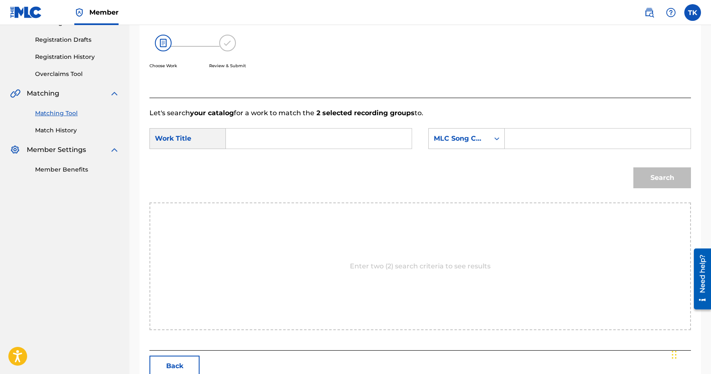
click at [349, 146] on input "Search Form" at bounding box center [319, 139] width 172 height 20
paste input "Холодні очі"
type input "Холодні очі"
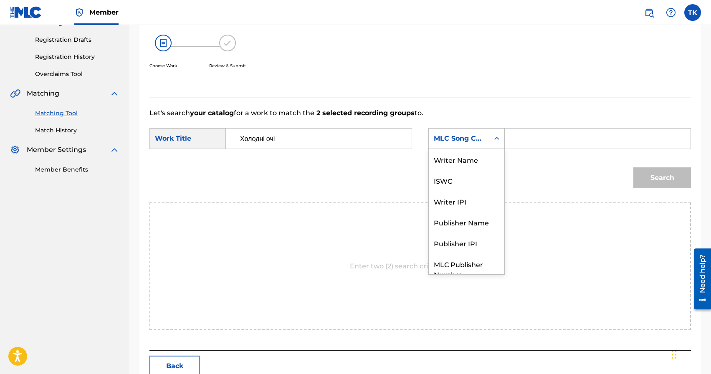
scroll to position [31, 0]
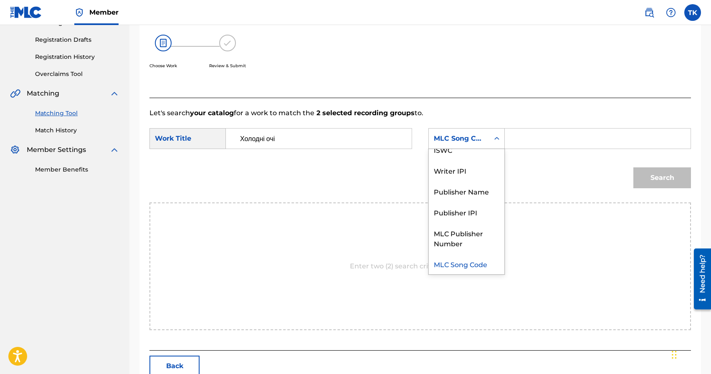
click at [453, 134] on div "MLC Song Code" at bounding box center [459, 139] width 51 height 10
click at [462, 193] on div "Publisher Name" at bounding box center [467, 191] width 76 height 21
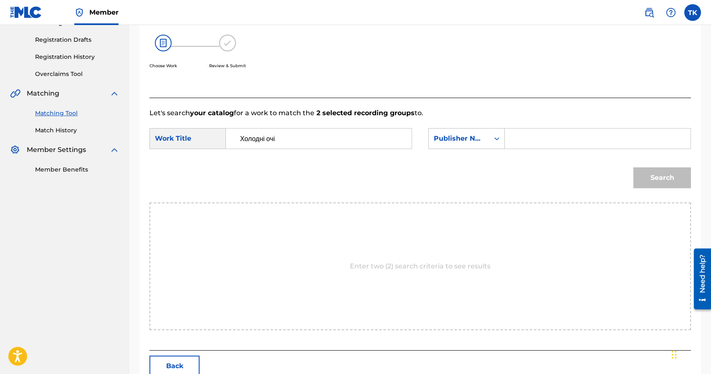
click at [527, 144] on input "Search Form" at bounding box center [598, 139] width 172 height 20
type input "INFINITY MUSIC"
click at [652, 182] on button "Search" at bounding box center [662, 177] width 58 height 21
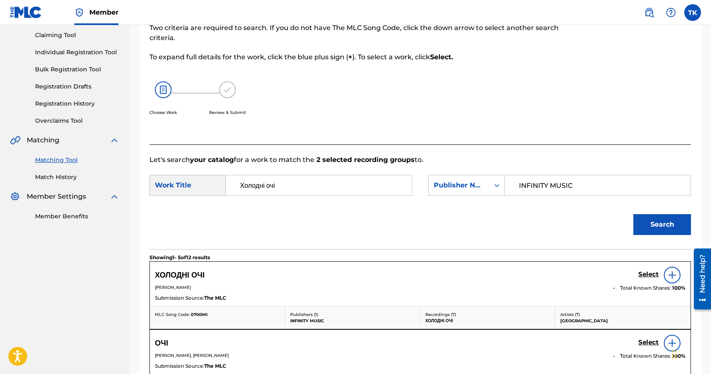
scroll to position [134, 0]
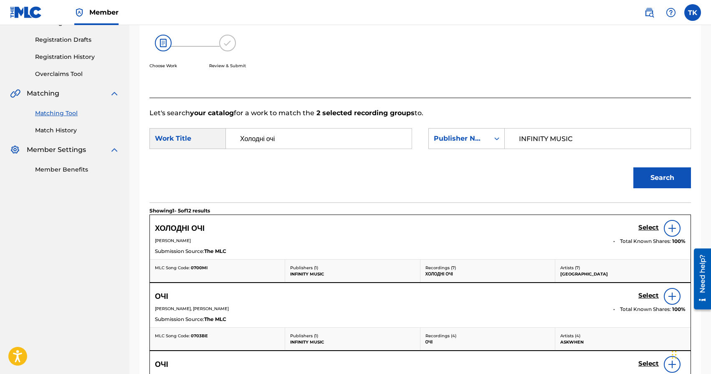
click at [645, 229] on h5 "Select" at bounding box center [648, 228] width 20 height 8
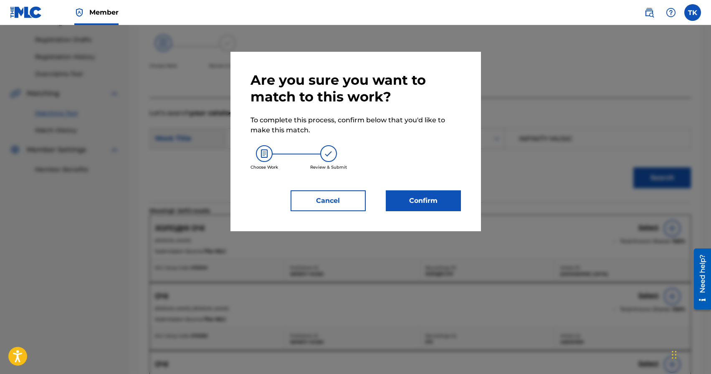
click at [425, 200] on button "Confirm" at bounding box center [423, 200] width 75 height 21
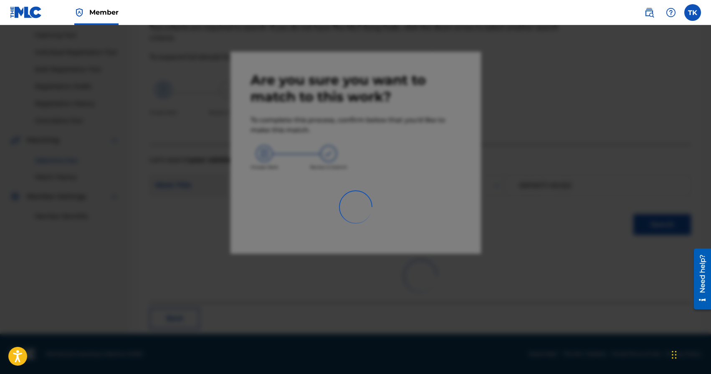
scroll to position [25, 0]
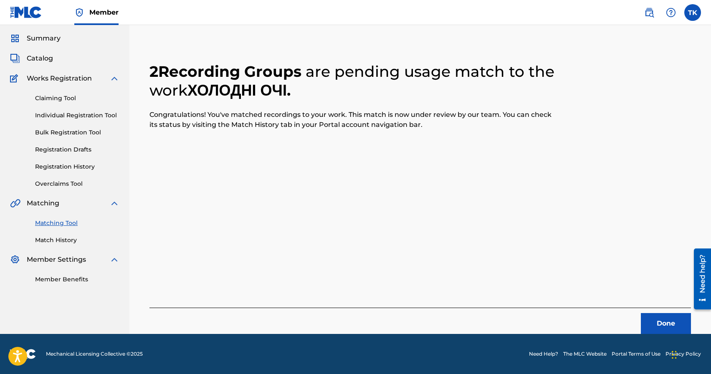
click at [661, 330] on button "Done" at bounding box center [666, 323] width 50 height 21
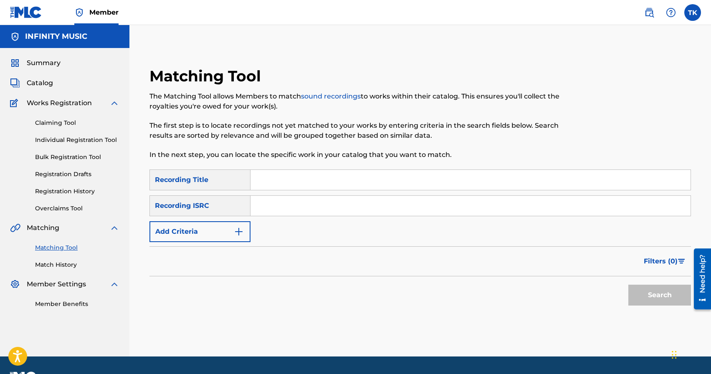
click at [279, 174] on input "Search Form" at bounding box center [470, 180] width 440 height 20
paste input "РІДНА"
type input "РІДНА"
click at [230, 229] on button "Add Criteria" at bounding box center [199, 231] width 101 height 21
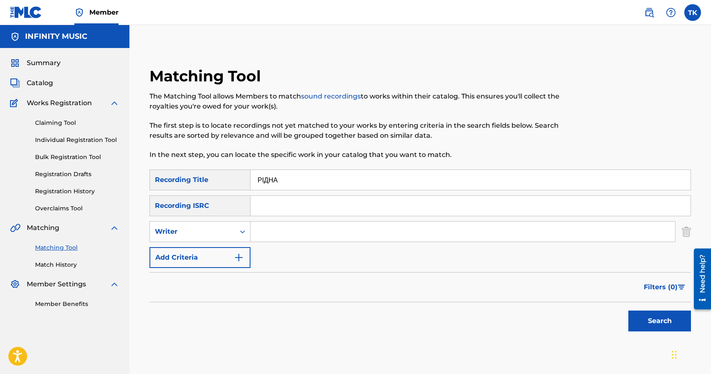
click at [230, 229] on div "Writer" at bounding box center [192, 232] width 85 height 16
click at [227, 243] on div "Recording Artist" at bounding box center [200, 252] width 100 height 21
click at [288, 235] on input "Search Form" at bounding box center [462, 232] width 425 height 20
type input "[PERSON_NAME]"
type input "BURLA"
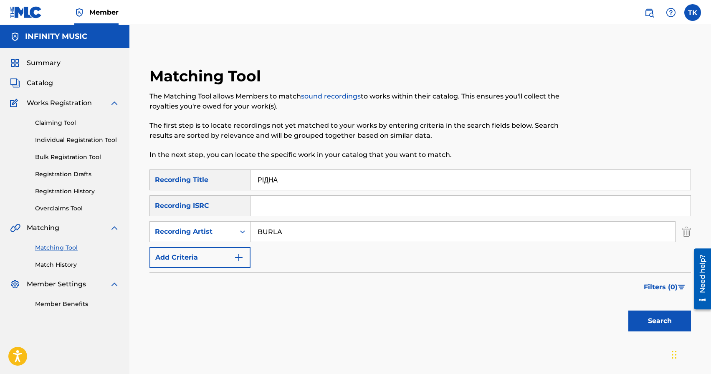
click at [640, 320] on button "Search" at bounding box center [659, 321] width 63 height 21
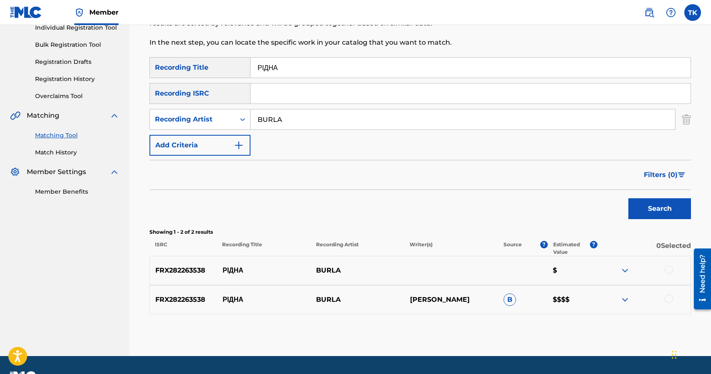
scroll to position [117, 0]
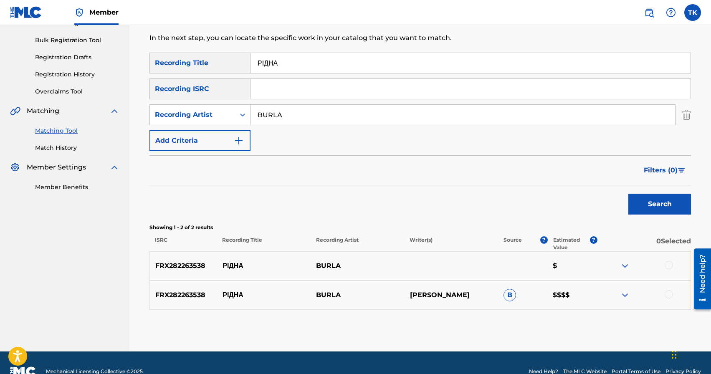
click at [666, 296] on div at bounding box center [669, 294] width 8 height 8
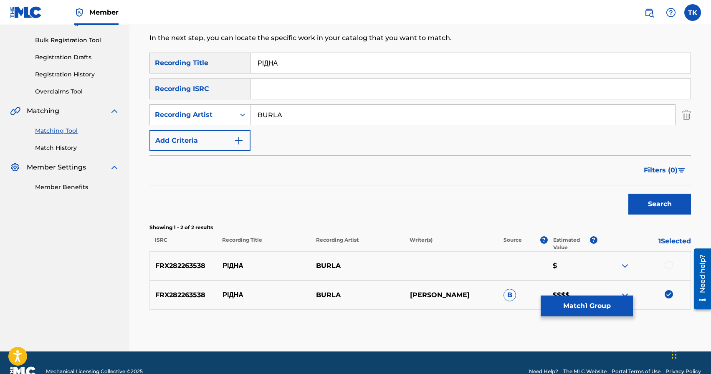
click at [670, 266] on div at bounding box center [669, 265] width 8 height 8
click at [600, 303] on button "Match 2 Groups" at bounding box center [587, 306] width 92 height 21
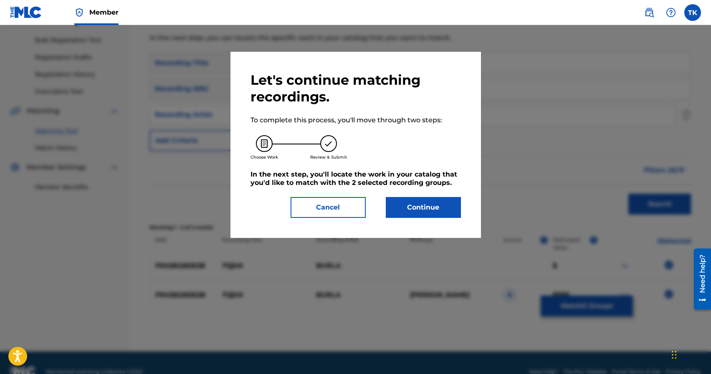
click at [455, 213] on button "Continue" at bounding box center [423, 207] width 75 height 21
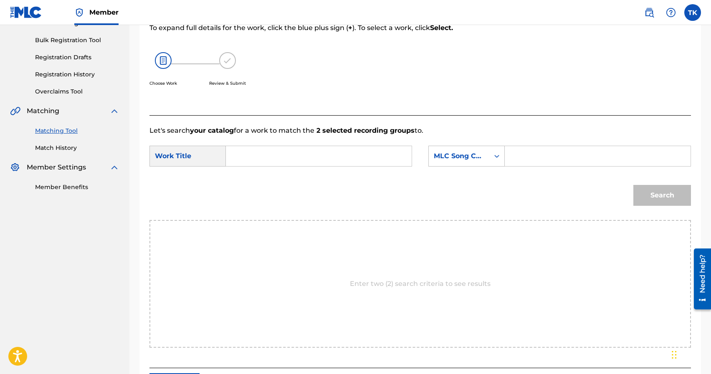
click at [329, 159] on input "Search Form" at bounding box center [319, 156] width 172 height 20
paste input "РІДНА"
type input "РІДНА"
click at [453, 163] on div "MLC Song Code" at bounding box center [459, 156] width 61 height 16
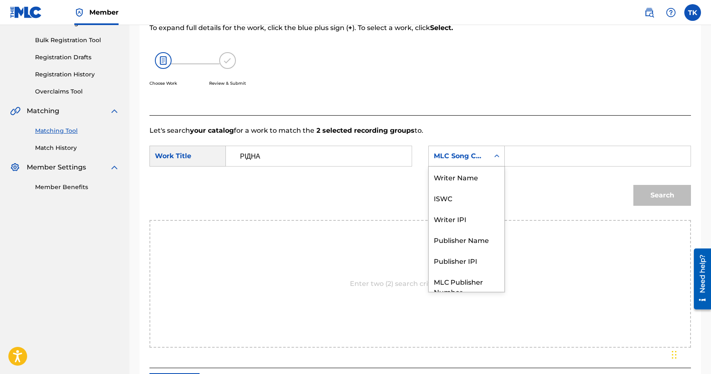
scroll to position [31, 0]
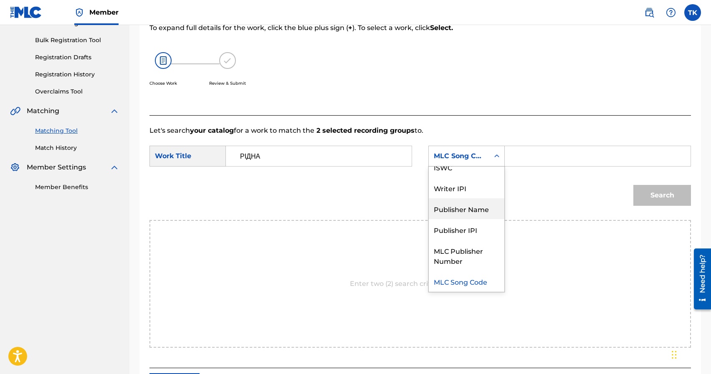
click at [463, 210] on div "Publisher Name" at bounding box center [467, 208] width 76 height 21
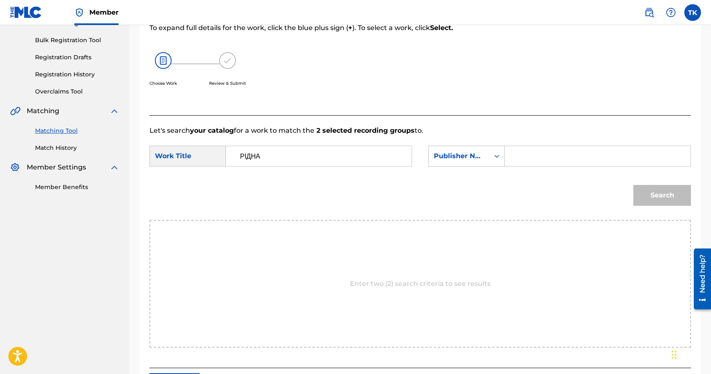
click at [531, 160] on input "Search Form" at bounding box center [598, 156] width 172 height 20
type input "INFINITY MUSIC"
click at [659, 192] on button "Search" at bounding box center [662, 195] width 58 height 21
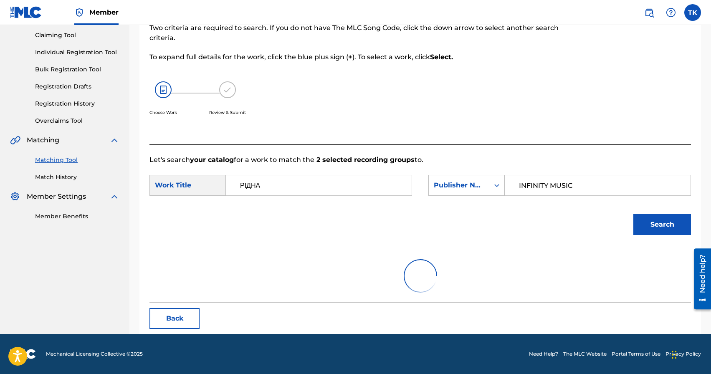
scroll to position [117, 0]
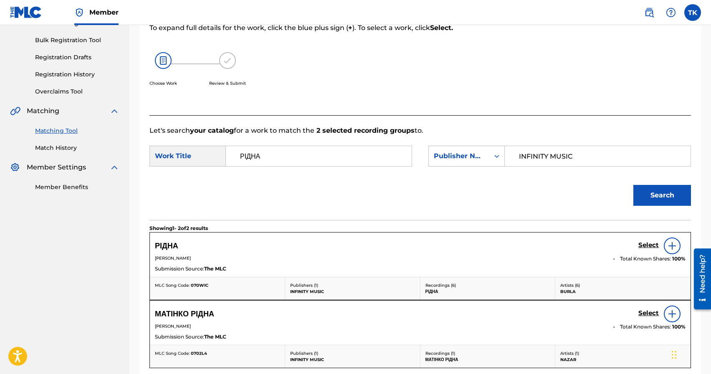
click at [644, 245] on h5 "Select" at bounding box center [648, 245] width 20 height 8
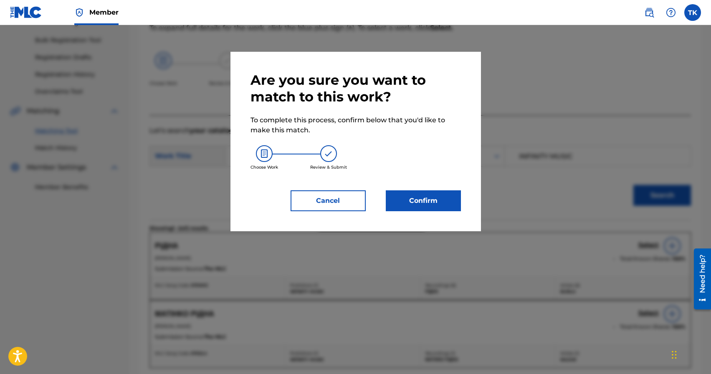
click at [438, 195] on button "Confirm" at bounding box center [423, 200] width 75 height 21
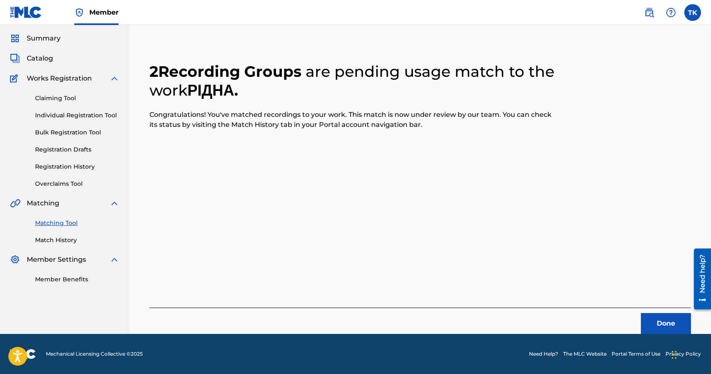
scroll to position [25, 0]
click at [663, 328] on button "Done" at bounding box center [666, 323] width 50 height 21
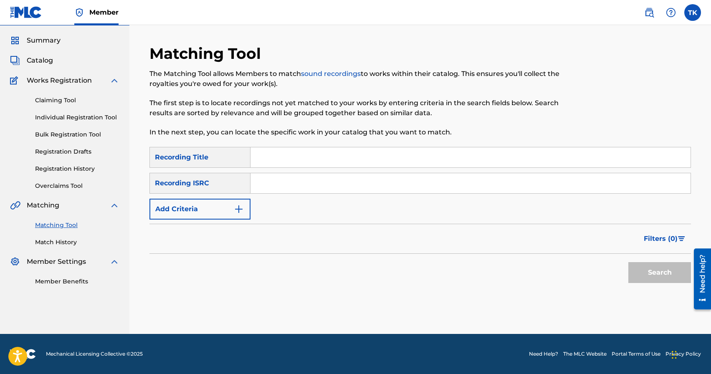
scroll to position [0, 0]
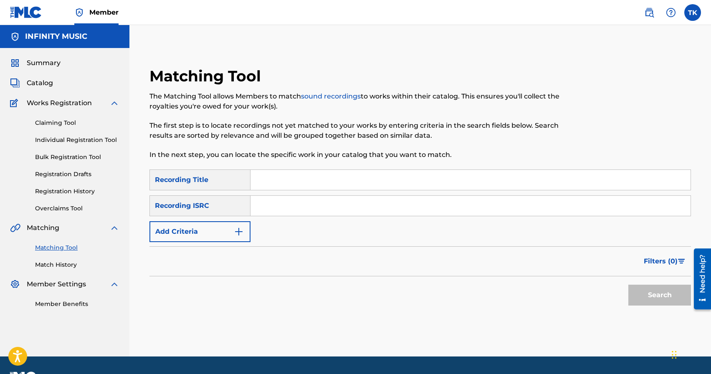
click at [302, 179] on input "Search Form" at bounding box center [470, 180] width 440 height 20
type input "l"
type input "доля"
click at [213, 232] on button "Add Criteria" at bounding box center [199, 231] width 101 height 21
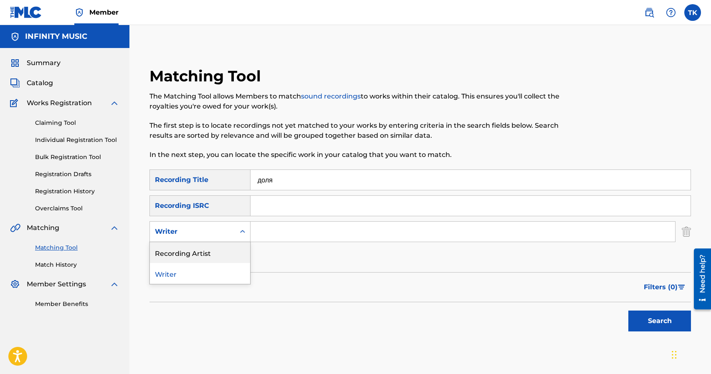
click at [211, 255] on div "Recording Artist" at bounding box center [200, 252] width 100 height 21
click at [271, 231] on input "Search Form" at bounding box center [462, 232] width 425 height 20
type input "BURLA"
click at [653, 330] on button "Search" at bounding box center [659, 321] width 63 height 21
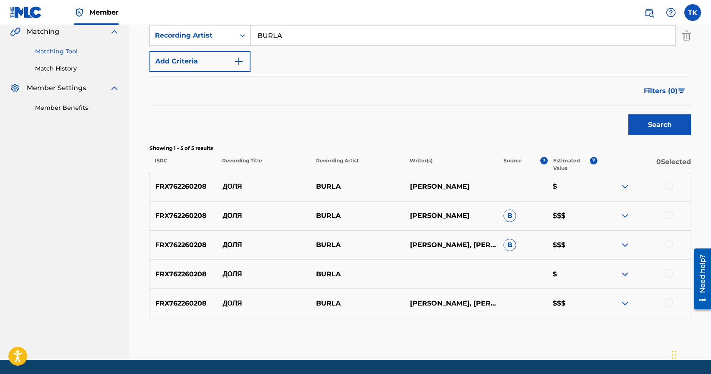
scroll to position [214, 0]
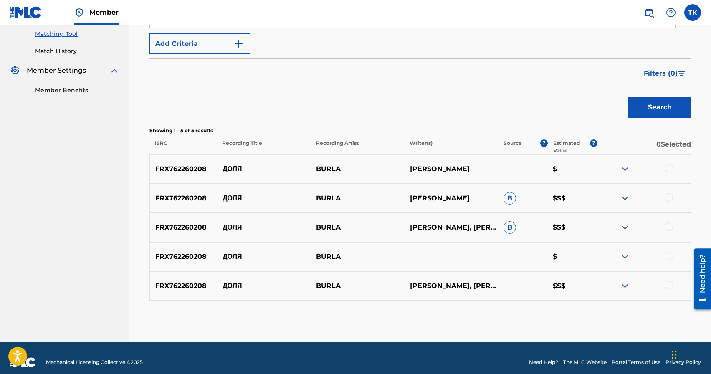
click at [670, 168] on div at bounding box center [669, 168] width 8 height 8
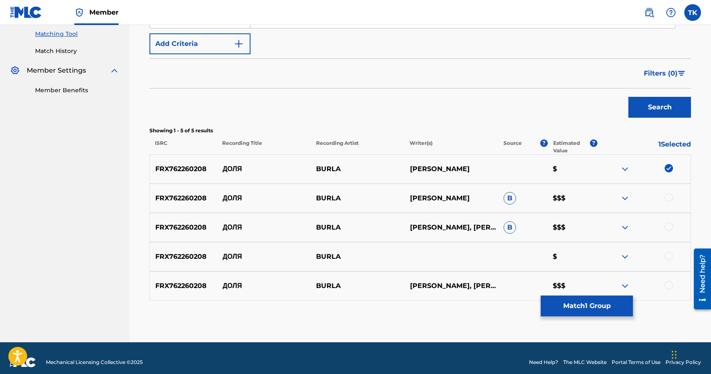
click at [670, 194] on div at bounding box center [669, 197] width 8 height 8
click at [668, 228] on div at bounding box center [669, 227] width 8 height 8
click at [668, 257] on div at bounding box center [669, 256] width 8 height 8
click at [669, 286] on div at bounding box center [669, 285] width 8 height 8
click at [614, 305] on button "Match 5 Groups" at bounding box center [587, 306] width 92 height 21
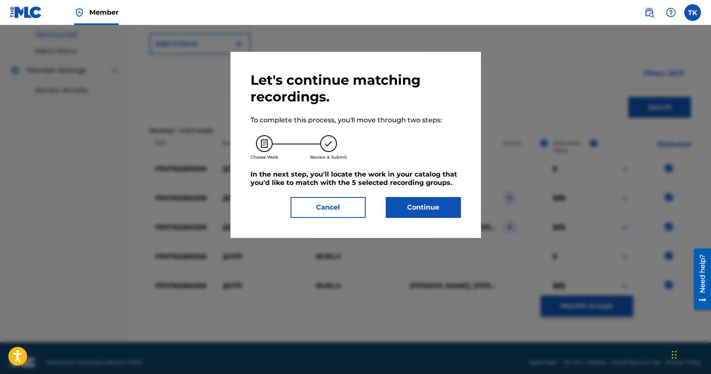
click at [431, 202] on button "Continue" at bounding box center [423, 207] width 75 height 21
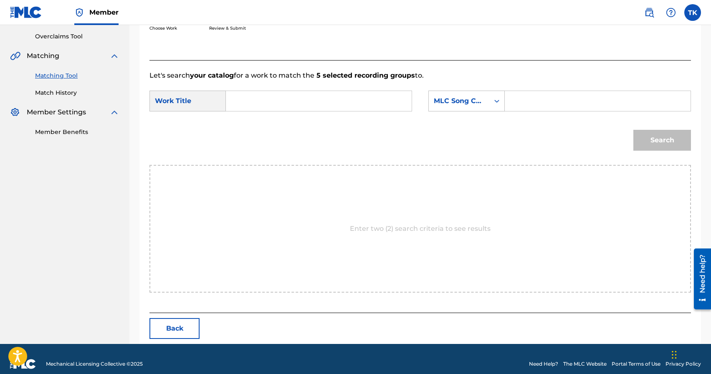
scroll to position [182, 0]
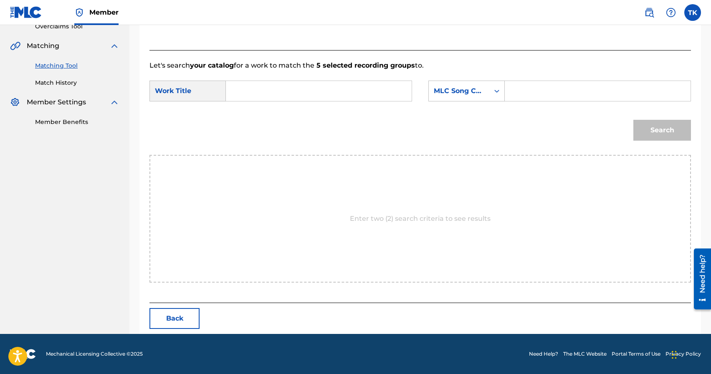
click at [346, 92] on input "Search Form" at bounding box center [319, 91] width 172 height 20
type input "l"
type input "доля"
click at [344, 111] on div "доля" at bounding box center [318, 109] width 171 height 15
click at [484, 88] on div "MLC Song Code" at bounding box center [459, 91] width 61 height 16
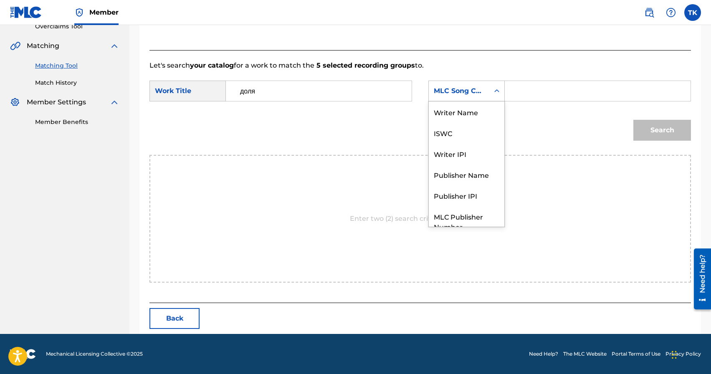
scroll to position [31, 0]
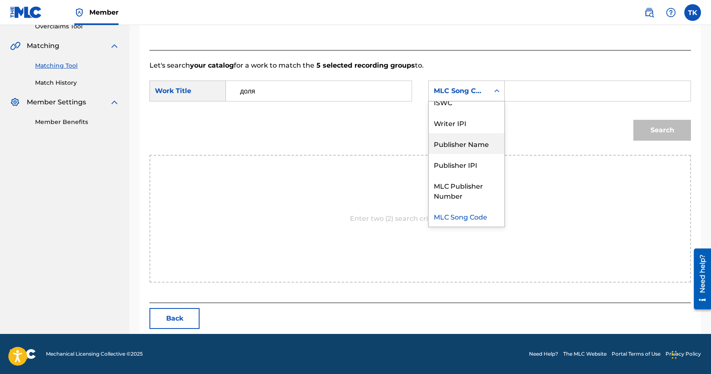
click at [477, 138] on div "Publisher Name" at bounding box center [467, 143] width 76 height 21
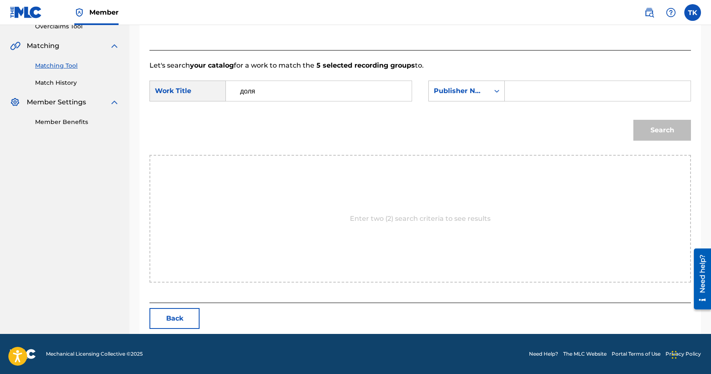
click at [521, 97] on input "Search Form" at bounding box center [598, 91] width 172 height 20
type input "INFINITY MUSIC"
click at [669, 137] on button "Search" at bounding box center [662, 130] width 58 height 21
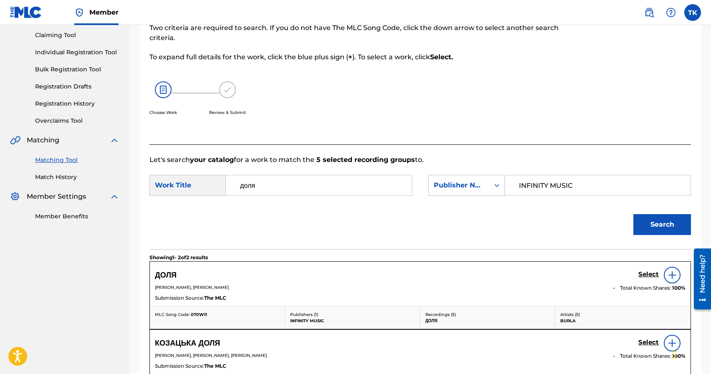
scroll to position [182, 0]
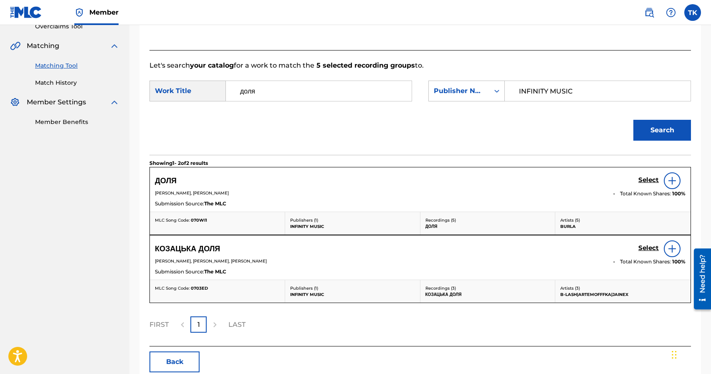
click at [642, 179] on h5 "Select" at bounding box center [648, 180] width 20 height 8
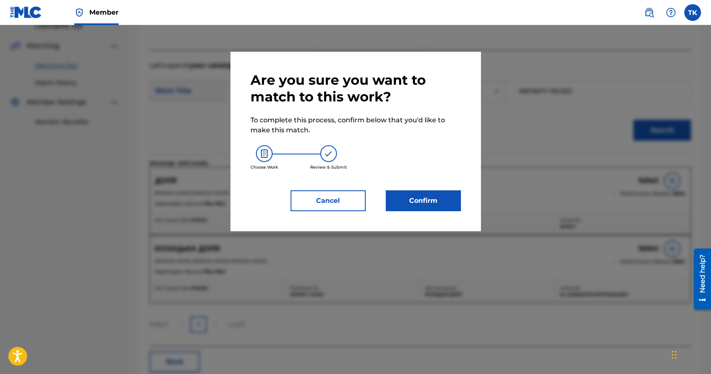
click at [413, 201] on button "Confirm" at bounding box center [423, 200] width 75 height 21
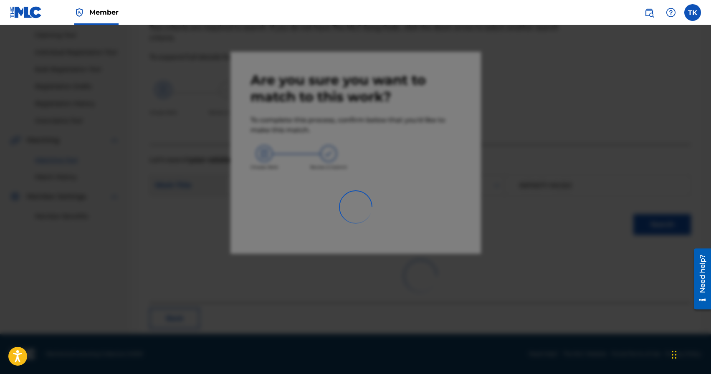
scroll to position [25, 0]
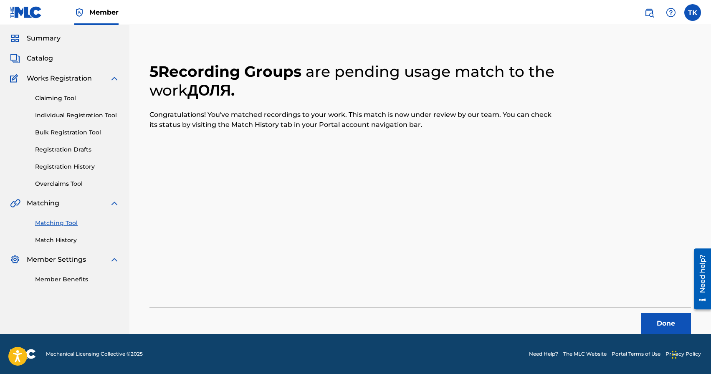
click at [646, 314] on button "Done" at bounding box center [666, 323] width 50 height 21
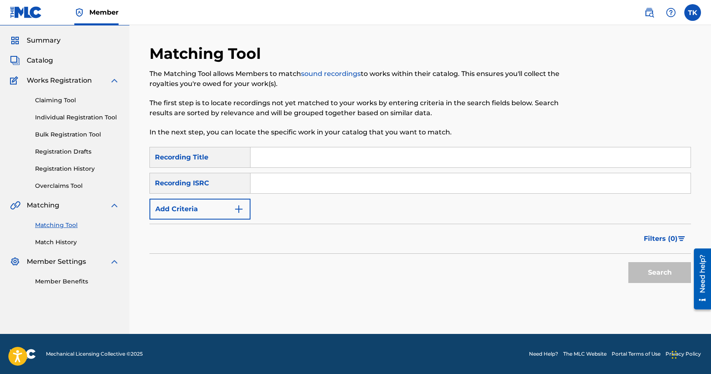
scroll to position [0, 0]
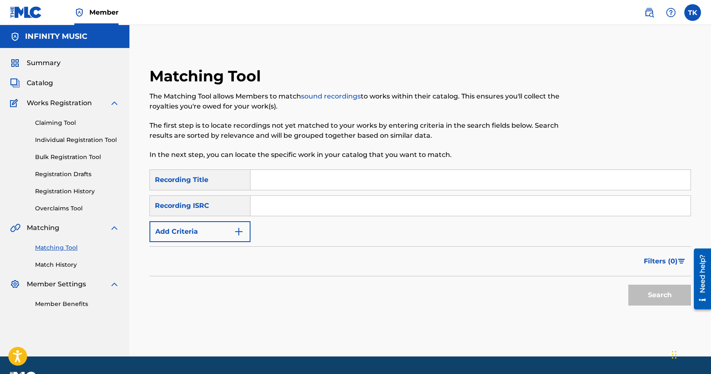
click at [299, 174] on input "Search Form" at bounding box center [470, 180] width 440 height 20
type input "молитва солдата"
click at [221, 241] on button "Add Criteria" at bounding box center [199, 231] width 101 height 21
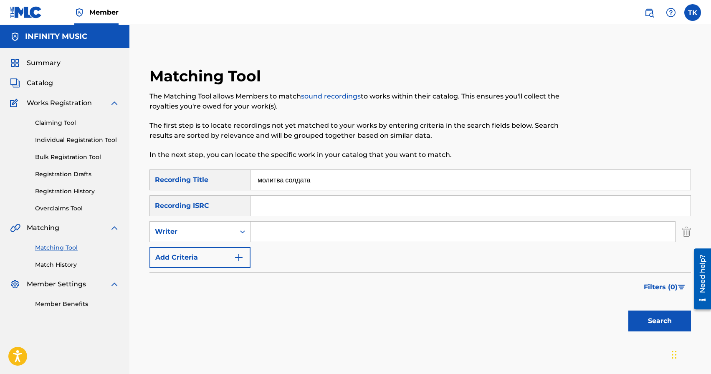
click at [221, 241] on div "Writer" at bounding box center [199, 231] width 101 height 21
click at [219, 252] on div "Recording Artist" at bounding box center [200, 252] width 100 height 21
click at [271, 237] on input "Search Form" at bounding box center [462, 232] width 425 height 20
type input "BURLA"
click at [657, 319] on button "Search" at bounding box center [659, 321] width 63 height 21
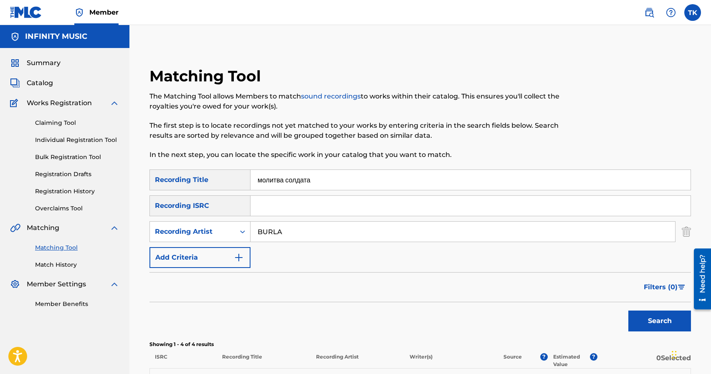
click at [648, 318] on button "Search" at bounding box center [659, 321] width 63 height 21
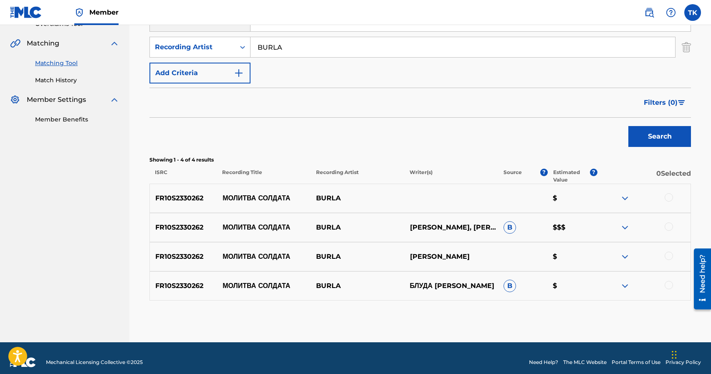
scroll to position [185, 0]
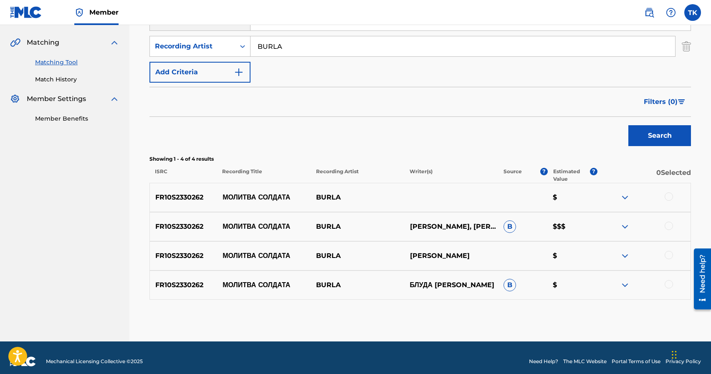
click at [670, 198] on div at bounding box center [669, 196] width 8 height 8
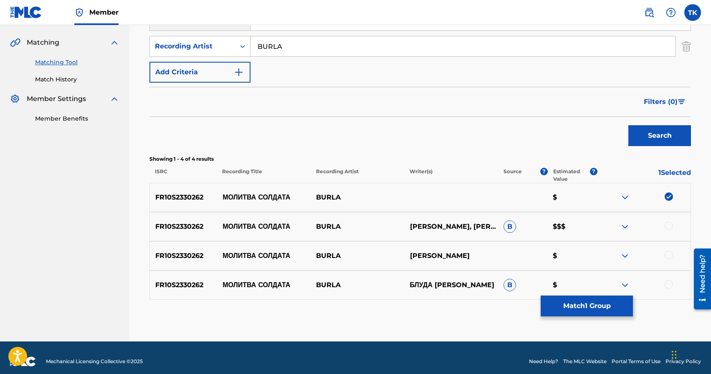
click at [668, 223] on div at bounding box center [669, 226] width 8 height 8
click at [668, 255] on div at bounding box center [669, 255] width 8 height 8
click at [669, 284] on div at bounding box center [669, 284] width 8 height 8
click at [612, 305] on button "Match 4 Groups" at bounding box center [587, 306] width 92 height 21
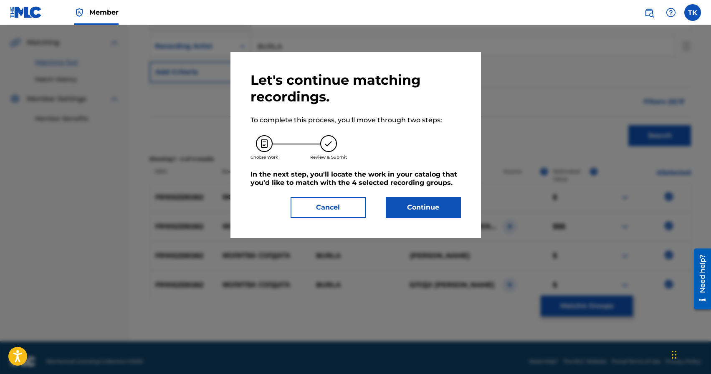
click at [436, 208] on button "Continue" at bounding box center [423, 207] width 75 height 21
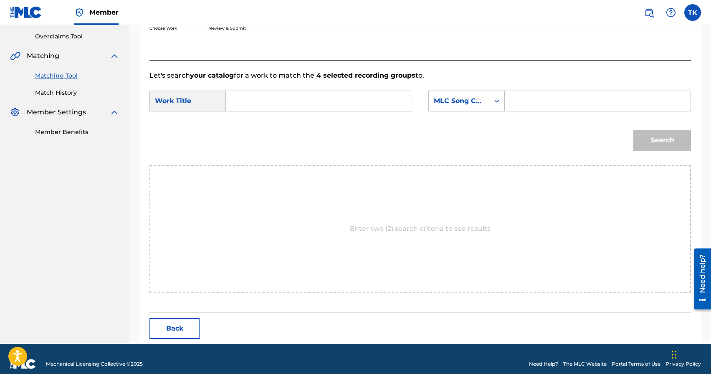
scroll to position [182, 0]
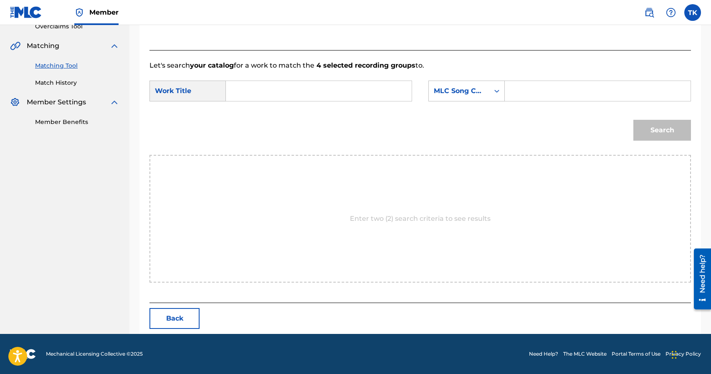
click at [329, 88] on input "Search Form" at bounding box center [319, 91] width 172 height 20
type input "v"
click at [294, 130] on span "тва солдата" at bounding box center [275, 130] width 37 height 8
type input "молитва солдата"
click at [460, 101] on div "SearchWithCriteria784d9d8c-02a8-4eec-887d-f71f292d8674 Work Title молитва солда…" at bounding box center [419, 94] width 541 height 26
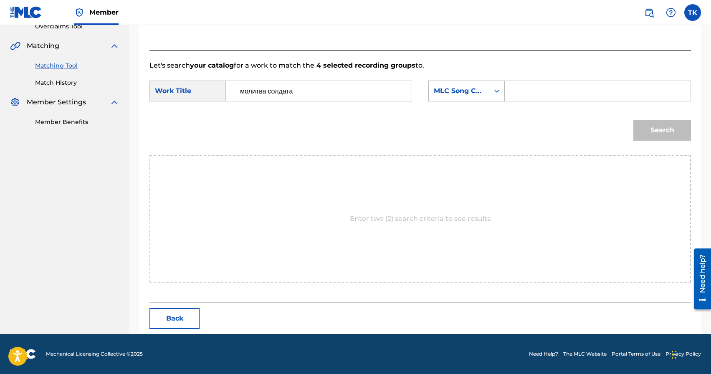
click at [468, 97] on div "MLC Song Code" at bounding box center [459, 91] width 61 height 16
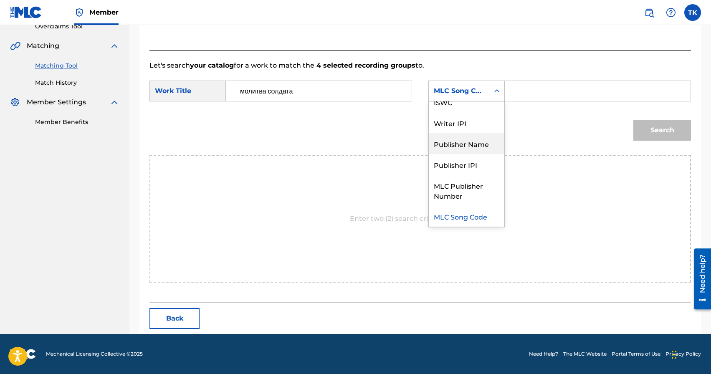
click at [466, 143] on div "Publisher Name" at bounding box center [467, 143] width 76 height 21
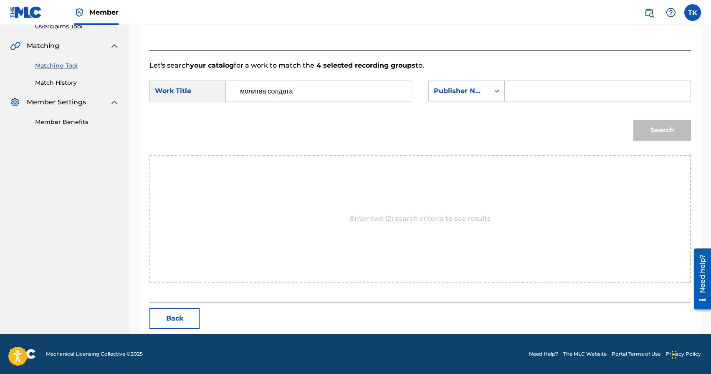
click at [530, 96] on input "Search Form" at bounding box center [598, 91] width 172 height 20
type input "INFINITY MUSIC"
click at [648, 130] on button "Search" at bounding box center [662, 130] width 58 height 21
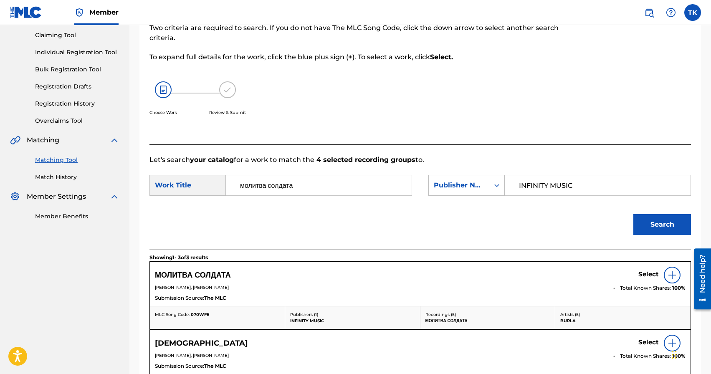
scroll to position [182, 0]
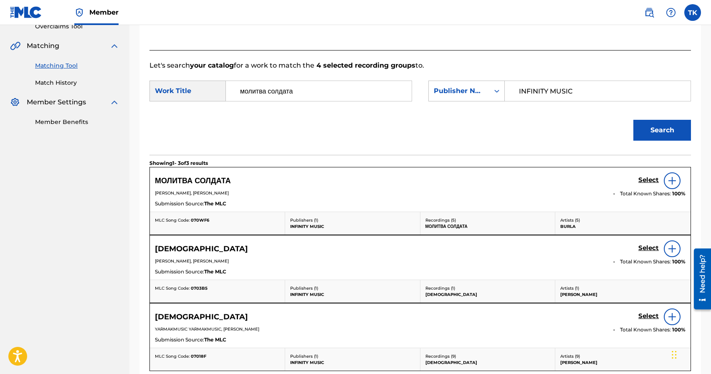
click at [644, 179] on h5 "Select" at bounding box center [648, 180] width 20 height 8
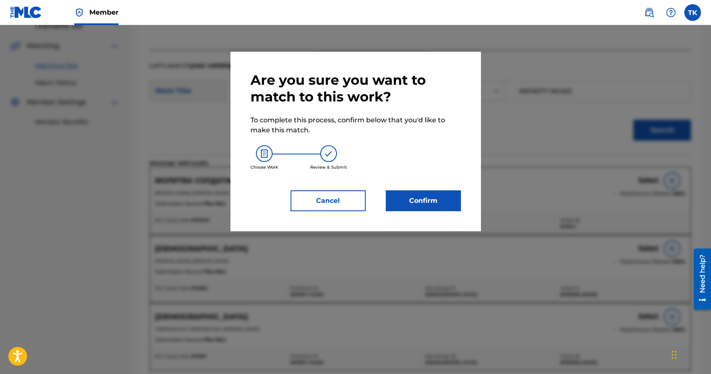
click at [429, 210] on button "Confirm" at bounding box center [423, 200] width 75 height 21
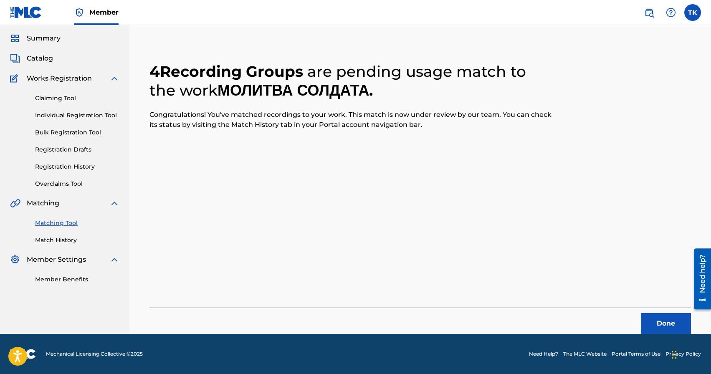
scroll to position [25, 0]
click at [650, 314] on button "Done" at bounding box center [666, 323] width 50 height 21
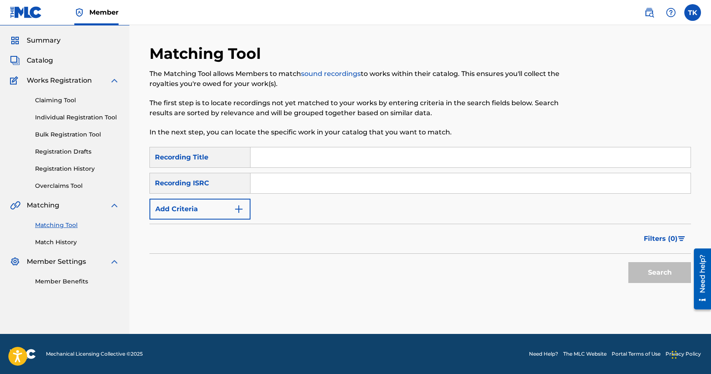
scroll to position [0, 0]
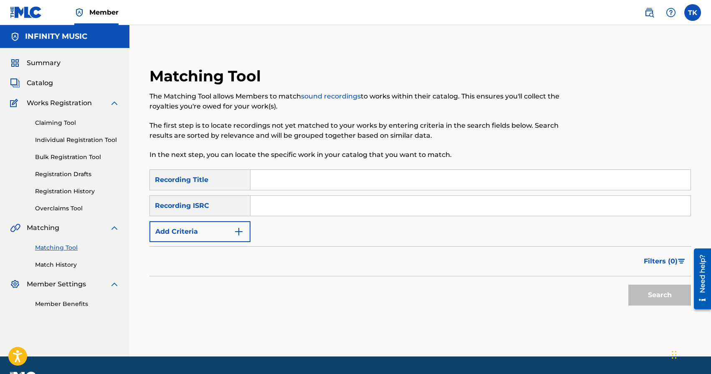
click at [345, 174] on input "Search Form" at bounding box center [470, 180] width 440 height 20
paste input "Воїнам"
type input "Воїнам"
click at [234, 230] on img "Search Form" at bounding box center [239, 232] width 10 height 10
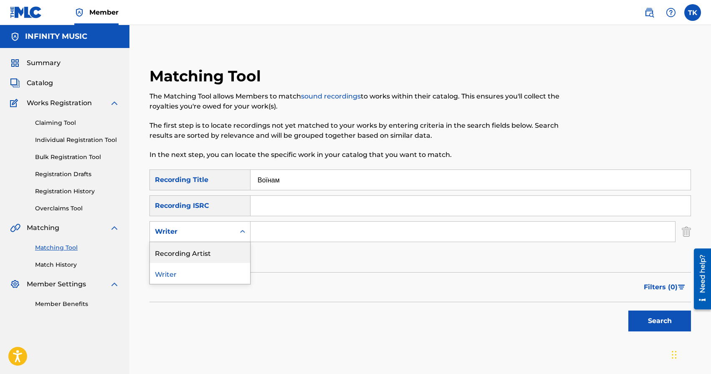
click at [230, 243] on div "Recording Artist" at bounding box center [200, 252] width 100 height 21
click at [278, 234] on input "Search Form" at bounding box center [462, 232] width 425 height 20
type input "BURLA"
click at [649, 326] on button "Search" at bounding box center [659, 321] width 63 height 21
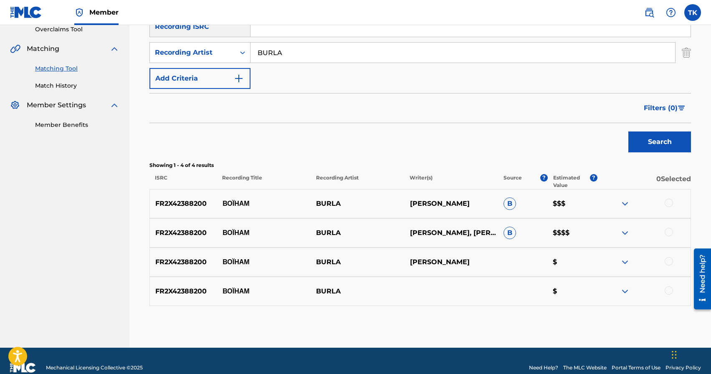
scroll to position [180, 0]
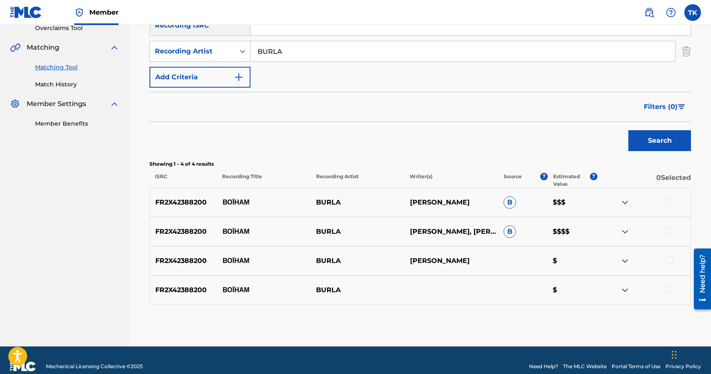
click at [238, 202] on p "ВОЇНАМ" at bounding box center [264, 202] width 94 height 10
copy p "ВОЇНАМ"
click at [668, 290] on div at bounding box center [669, 289] width 8 height 8
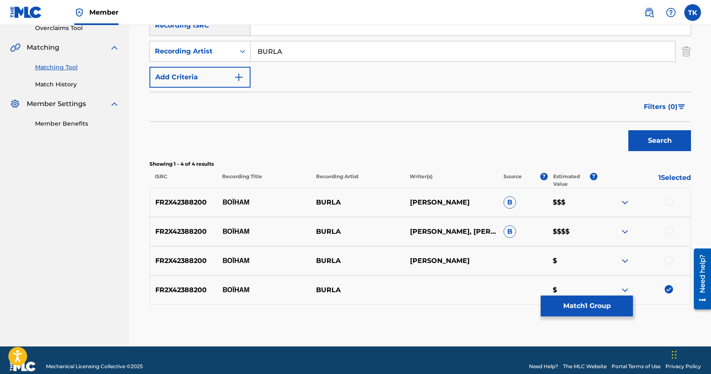
click at [669, 263] on div at bounding box center [669, 260] width 8 height 8
click at [670, 230] on div at bounding box center [669, 231] width 8 height 8
click at [670, 205] on div at bounding box center [669, 201] width 8 height 8
click at [600, 303] on button "Match 4 Groups" at bounding box center [587, 306] width 92 height 21
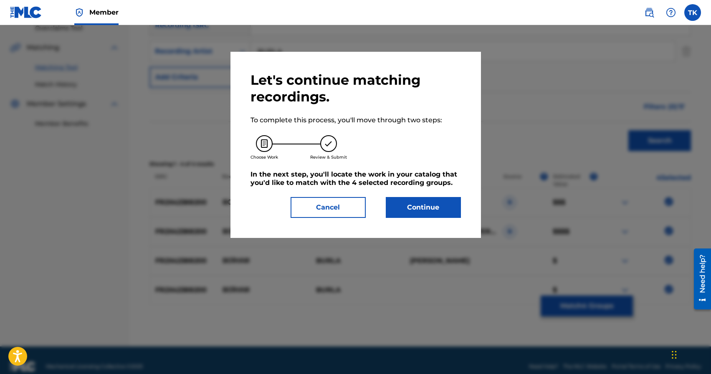
click at [439, 209] on button "Continue" at bounding box center [423, 207] width 75 height 21
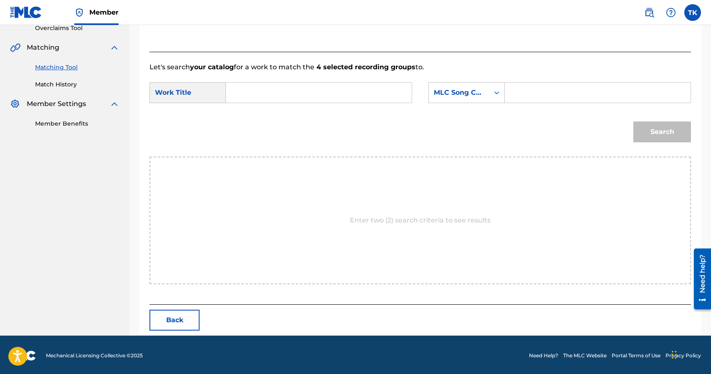
click at [329, 91] on input "Search Form" at bounding box center [319, 93] width 172 height 20
paste input "ВОЇНАМ"
type input "ВОЇНАМ"
click at [460, 102] on div "MLC Song Code" at bounding box center [466, 92] width 76 height 21
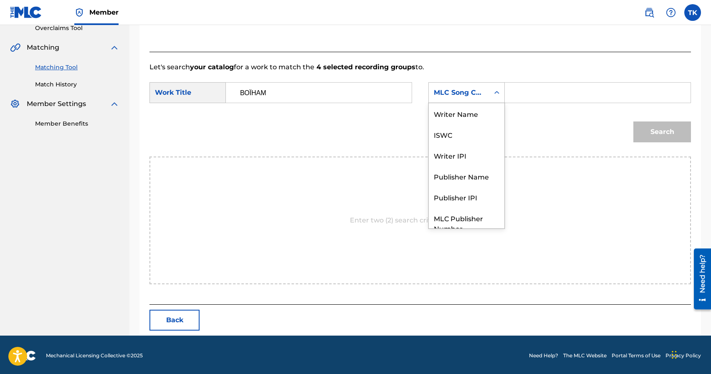
scroll to position [31, 0]
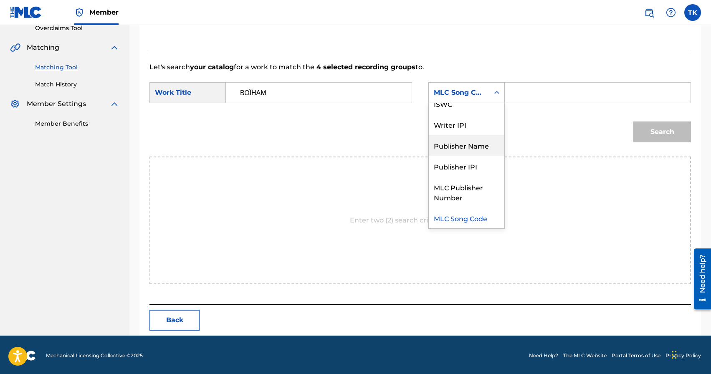
click at [463, 148] on div "Publisher Name" at bounding box center [467, 145] width 76 height 21
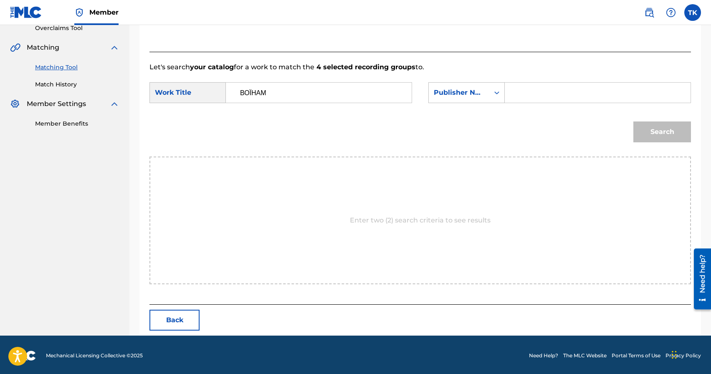
click at [525, 94] on input "Search Form" at bounding box center [598, 93] width 172 height 20
type input "INFINITY MUSIC"
click at [660, 130] on button "Search" at bounding box center [662, 131] width 58 height 21
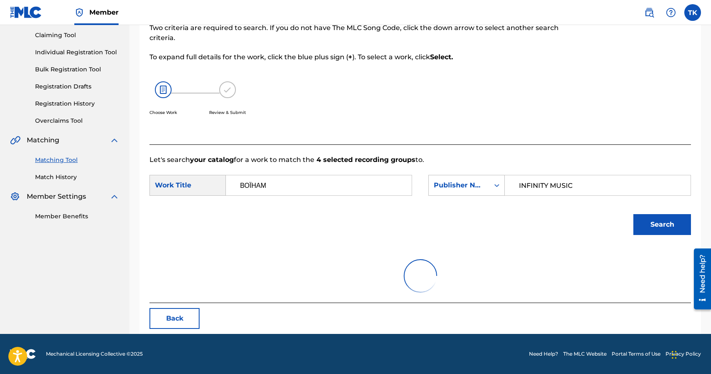
scroll to position [157, 0]
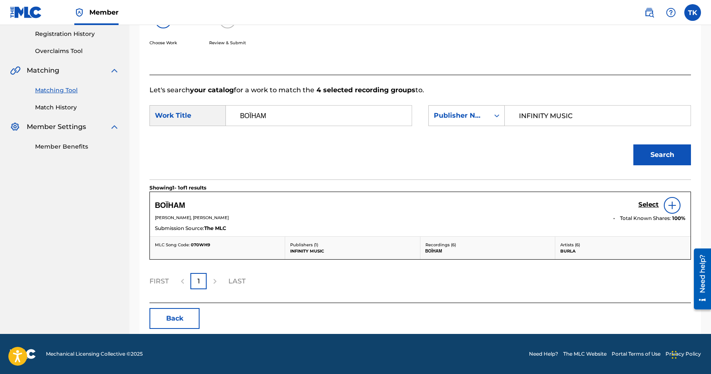
click at [642, 202] on h5 "Select" at bounding box center [648, 205] width 20 height 8
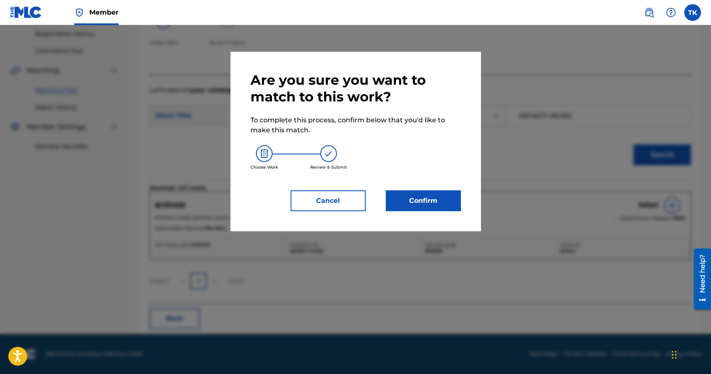
click at [455, 202] on button "Confirm" at bounding box center [423, 200] width 75 height 21
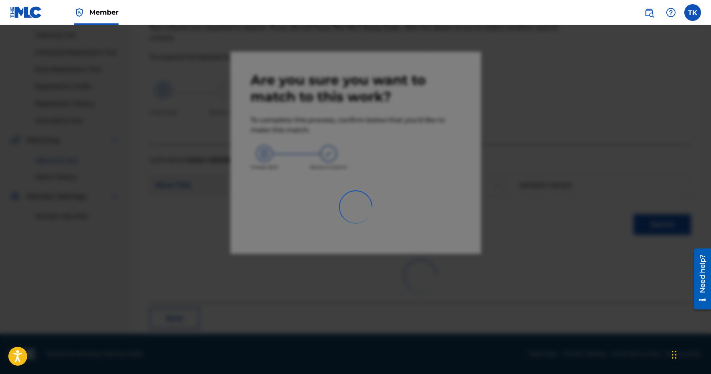
scroll to position [25, 0]
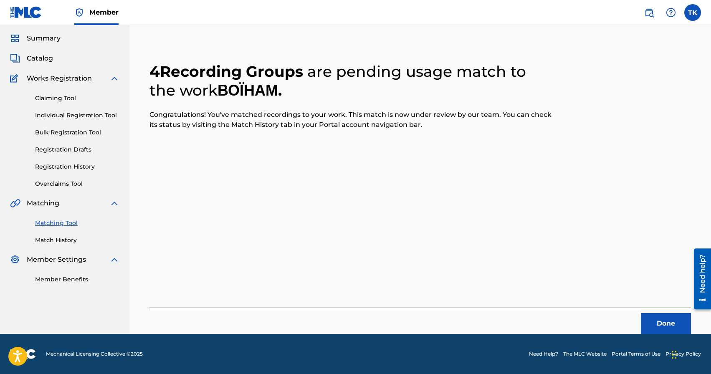
click at [650, 316] on button "Done" at bounding box center [666, 323] width 50 height 21
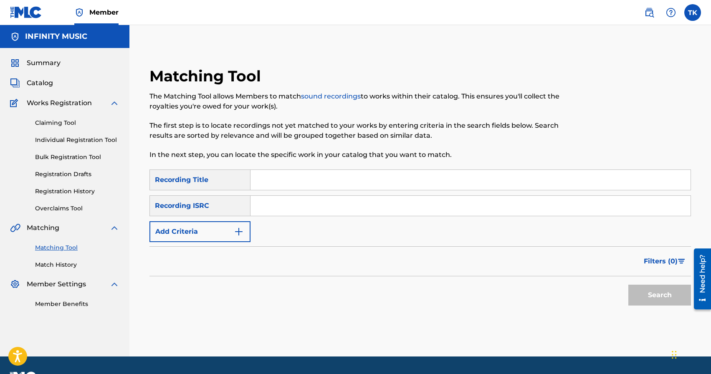
click at [334, 185] on input "Search Form" at bounding box center [470, 180] width 440 height 20
type input "d"
type input "вогнями"
click at [225, 235] on button "Add Criteria" at bounding box center [199, 231] width 101 height 21
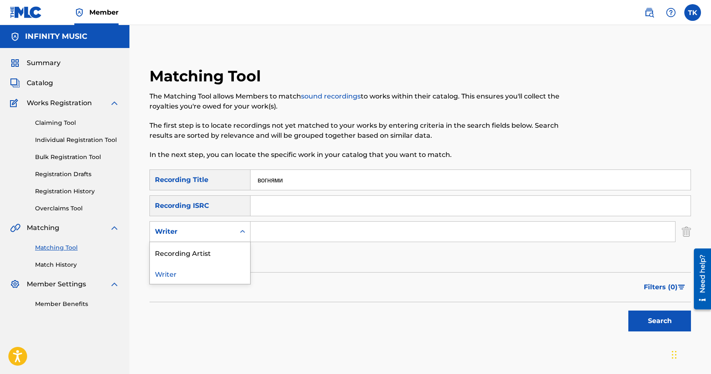
click at [225, 235] on div "Writer" at bounding box center [192, 232] width 75 height 10
click at [225, 256] on div "Recording Artist" at bounding box center [200, 252] width 100 height 21
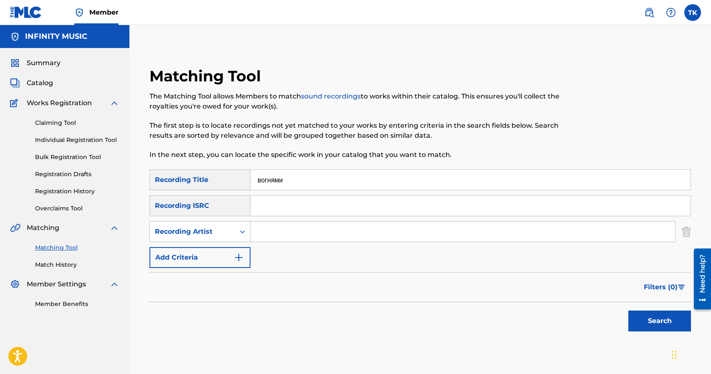
click at [275, 234] on input "Search Form" at bounding box center [462, 232] width 425 height 20
type input "BURLA"
click at [657, 321] on button "Search" at bounding box center [659, 321] width 63 height 21
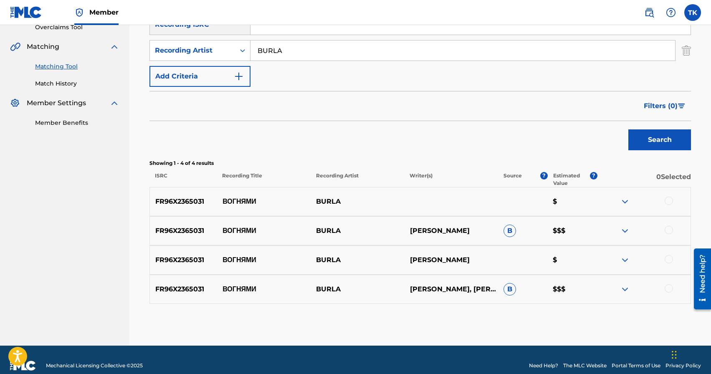
scroll to position [182, 0]
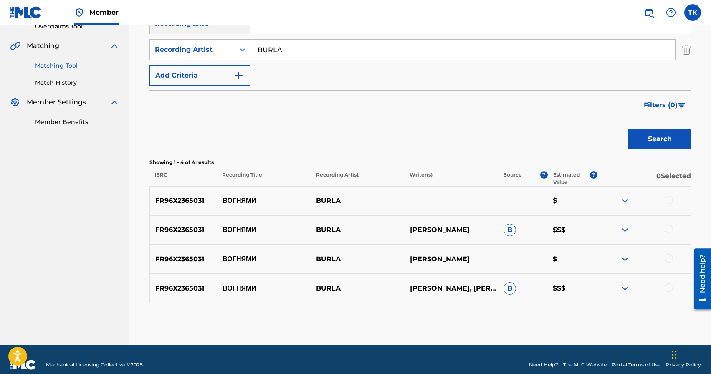
click at [667, 200] on div at bounding box center [669, 200] width 8 height 8
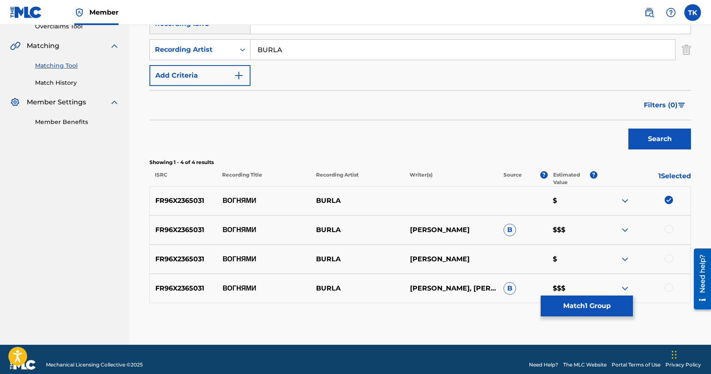
click at [668, 228] on div at bounding box center [669, 229] width 8 height 8
click at [669, 258] on div at bounding box center [669, 258] width 8 height 8
click at [669, 286] on div at bounding box center [669, 287] width 8 height 8
click at [609, 303] on button "Match 4 Groups" at bounding box center [587, 306] width 92 height 21
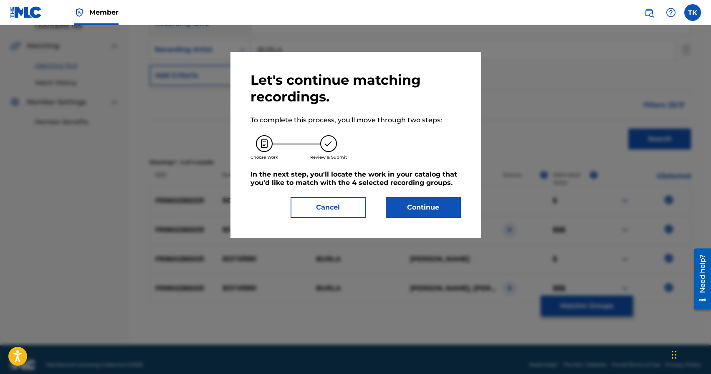
click at [421, 208] on button "Continue" at bounding box center [423, 207] width 75 height 21
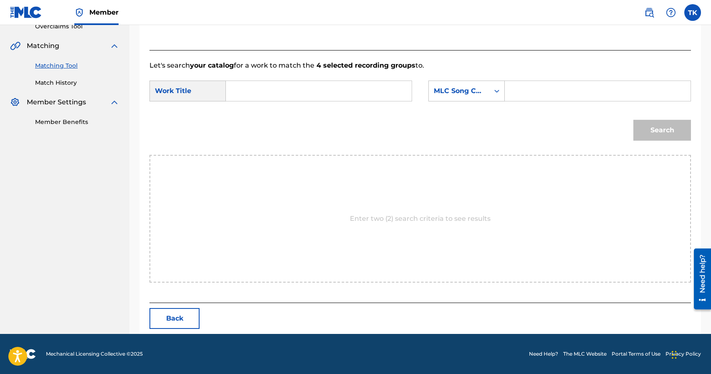
click at [339, 91] on input "Search Form" at bounding box center [319, 91] width 172 height 20
type input "d"
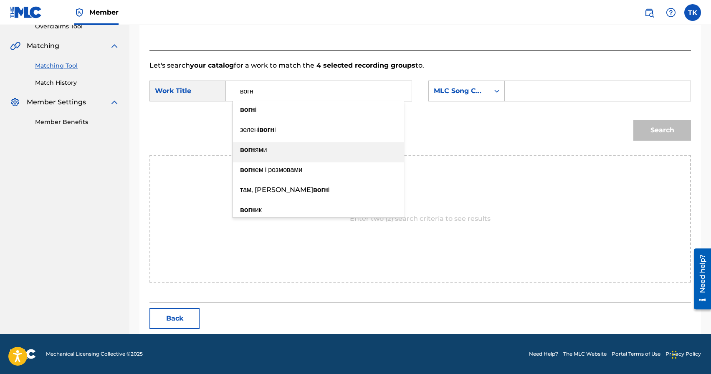
click at [307, 148] on div "вогн ями" at bounding box center [318, 149] width 171 height 15
type input "вогнями"
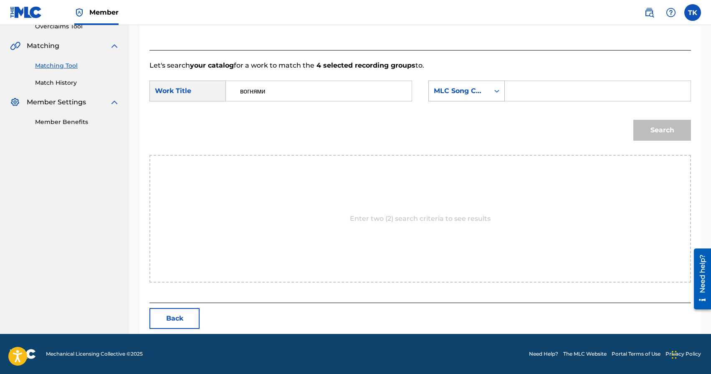
click at [463, 97] on div "MLC Song Code" at bounding box center [459, 91] width 61 height 16
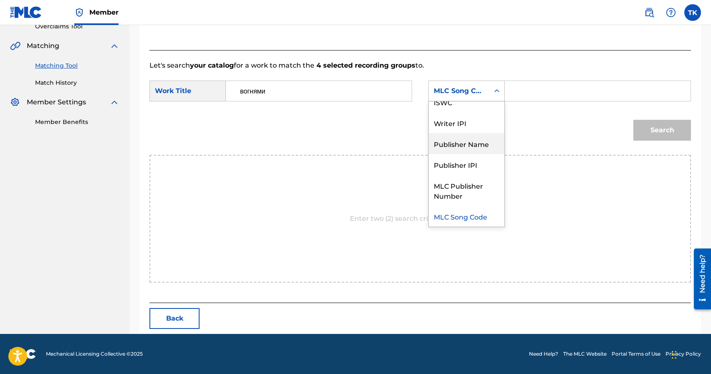
click at [463, 145] on div "Publisher Name" at bounding box center [467, 143] width 76 height 21
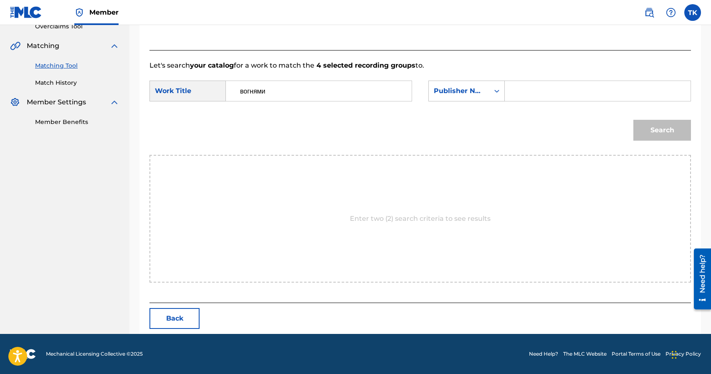
click at [533, 90] on input "Search Form" at bounding box center [598, 91] width 172 height 20
type input "INFINITY MUSIC"
click at [637, 131] on button "Search" at bounding box center [662, 130] width 58 height 21
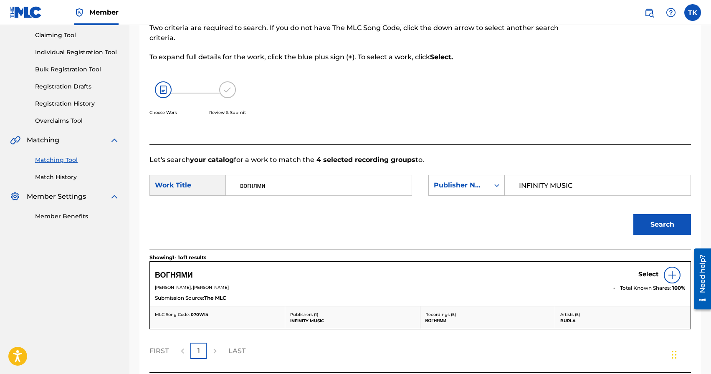
scroll to position [157, 0]
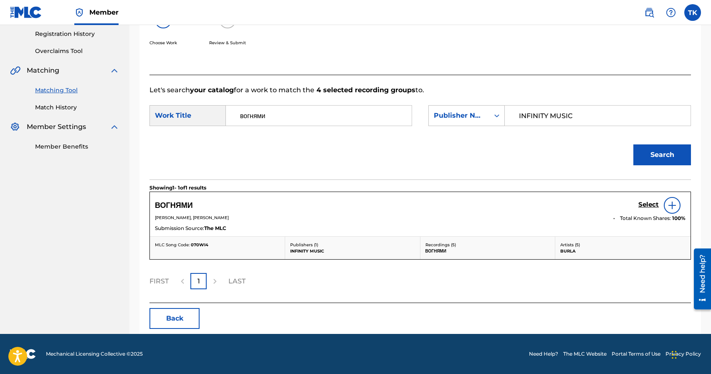
click at [647, 205] on h5 "Select" at bounding box center [648, 205] width 20 height 8
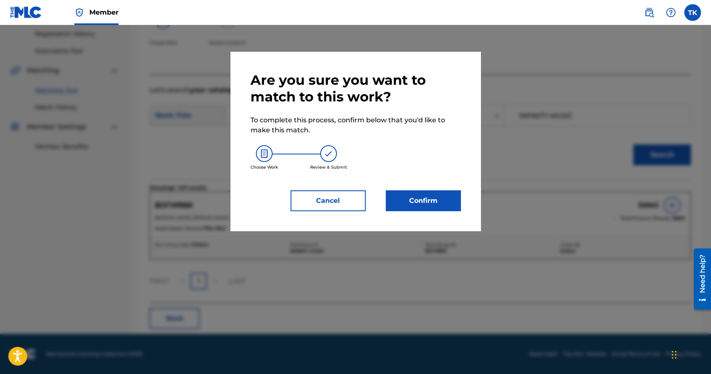
click at [422, 196] on button "Confirm" at bounding box center [423, 200] width 75 height 21
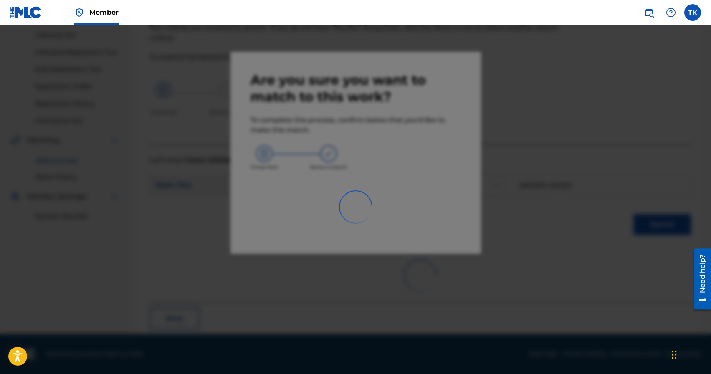
scroll to position [25, 0]
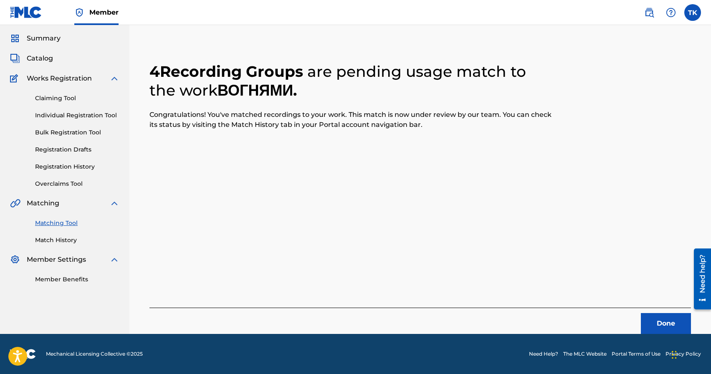
click at [663, 321] on button "Done" at bounding box center [666, 323] width 50 height 21
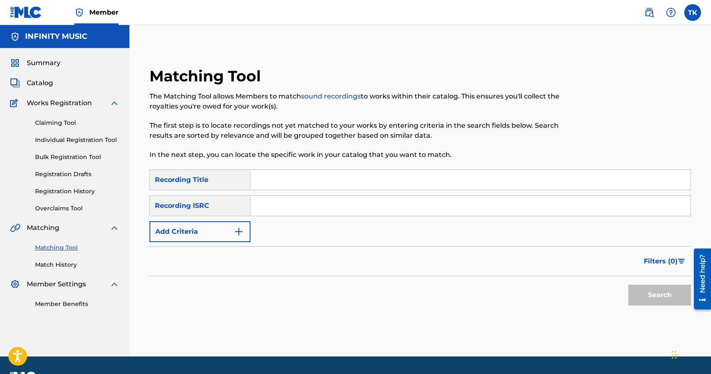
click at [356, 187] on input "Search Form" at bounding box center [470, 180] width 440 height 20
paste input "Україна еталон"
type input "Україна еталон"
click at [232, 228] on button "Add Criteria" at bounding box center [199, 231] width 101 height 21
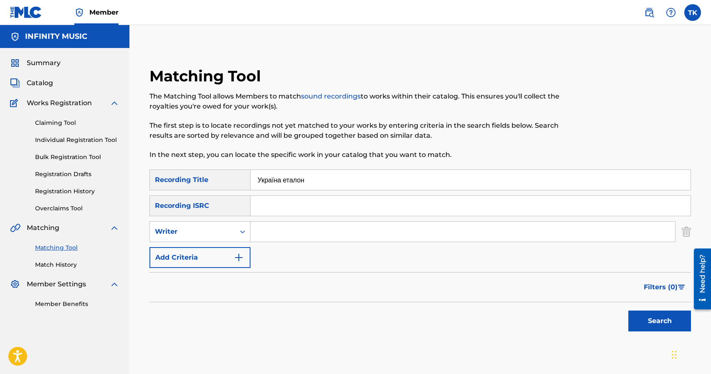
click at [232, 228] on div "Writer" at bounding box center [192, 232] width 85 height 16
click at [229, 248] on div "Recording Artist" at bounding box center [200, 252] width 100 height 21
click at [276, 241] on input "Search Form" at bounding box center [462, 232] width 425 height 20
type input "BURLA"
click at [652, 323] on button "Search" at bounding box center [659, 321] width 63 height 21
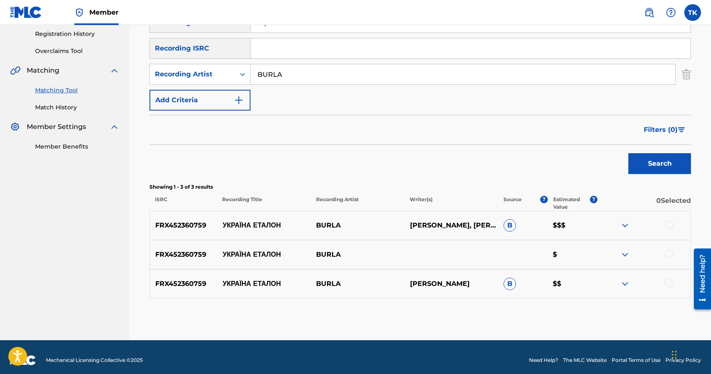
scroll to position [164, 0]
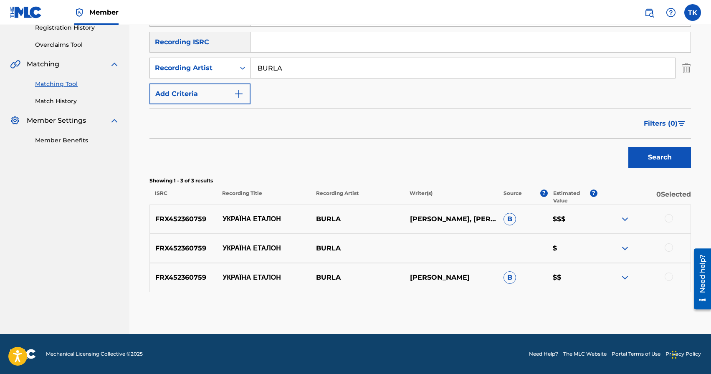
click at [669, 220] on div at bounding box center [669, 218] width 8 height 8
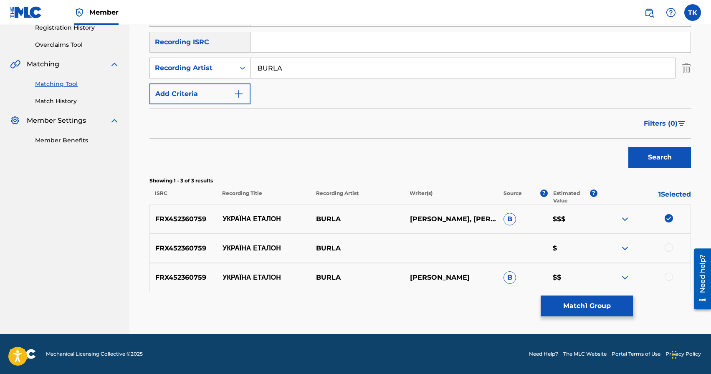
click at [669, 248] on div at bounding box center [669, 247] width 8 height 8
click at [669, 277] on div at bounding box center [669, 277] width 8 height 8
click at [599, 303] on button "Match 3 Groups" at bounding box center [587, 306] width 92 height 21
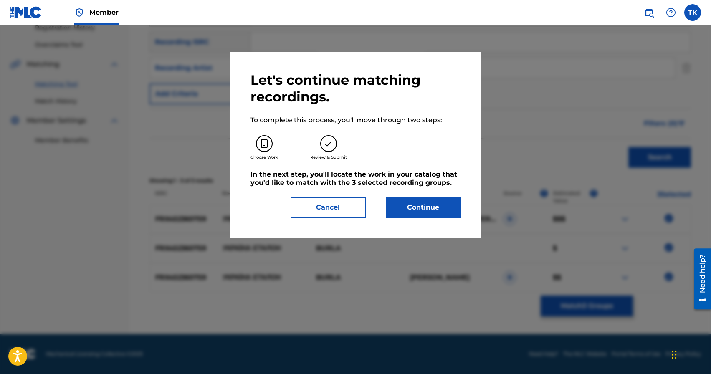
click at [428, 205] on button "Continue" at bounding box center [423, 207] width 75 height 21
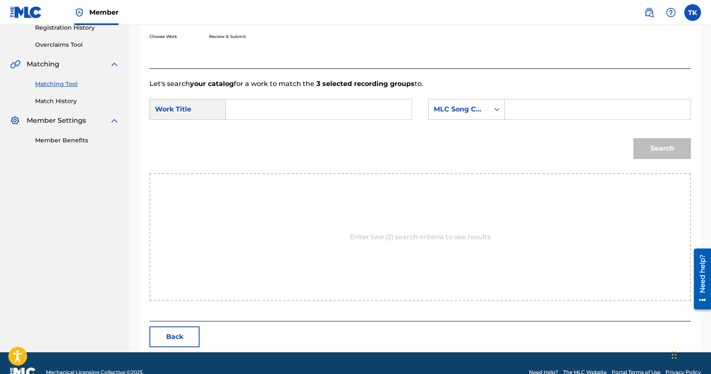
click at [326, 94] on form "SearchWithCriteria784d9d8c-02a8-4eec-887d-f71f292d8674 Work Title SearchWithCri…" at bounding box center [419, 131] width 541 height 84
click at [326, 104] on input "Search Form" at bounding box center [319, 109] width 172 height 20
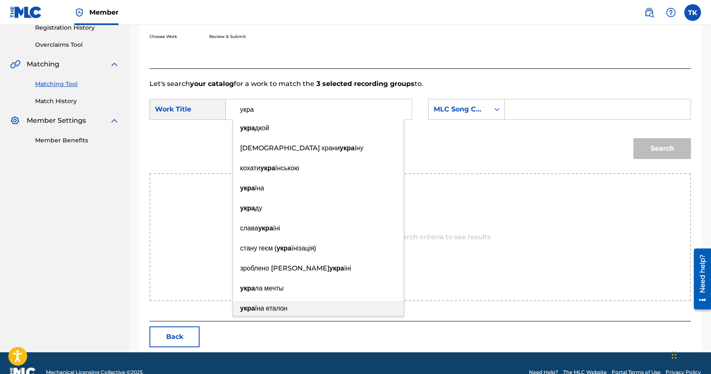
click at [297, 307] on div "укра їна еталон" at bounding box center [318, 308] width 171 height 15
type input "україна еталон"
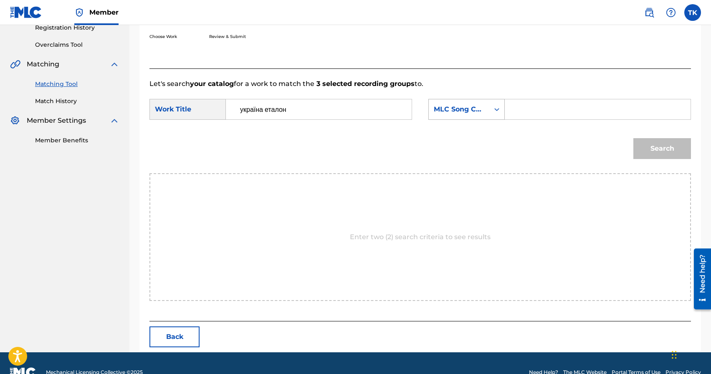
click at [483, 106] on div "MLC Song Code" at bounding box center [459, 109] width 51 height 10
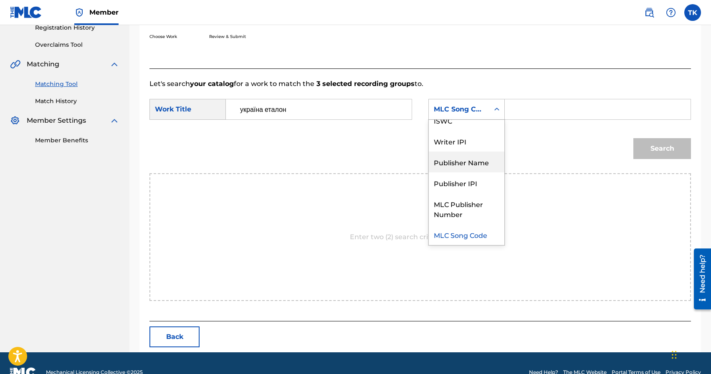
click at [474, 162] on div "Publisher Name" at bounding box center [467, 162] width 76 height 21
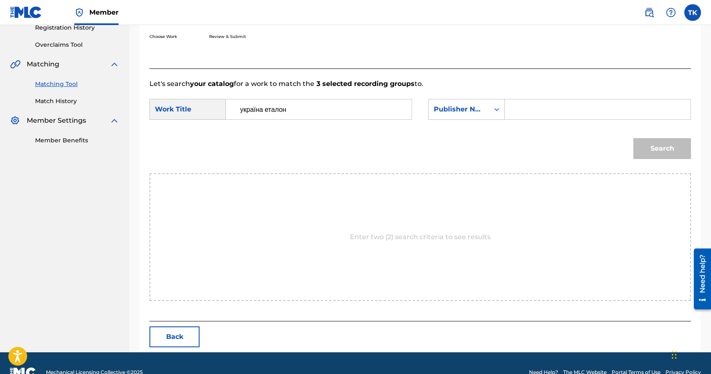
click at [521, 110] on input "Search Form" at bounding box center [598, 109] width 172 height 20
type input "INFINITY MUSIC"
click at [649, 151] on button "Search" at bounding box center [662, 148] width 58 height 21
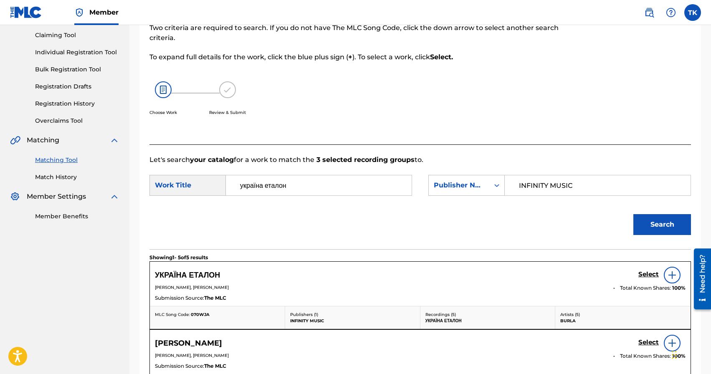
scroll to position [164, 0]
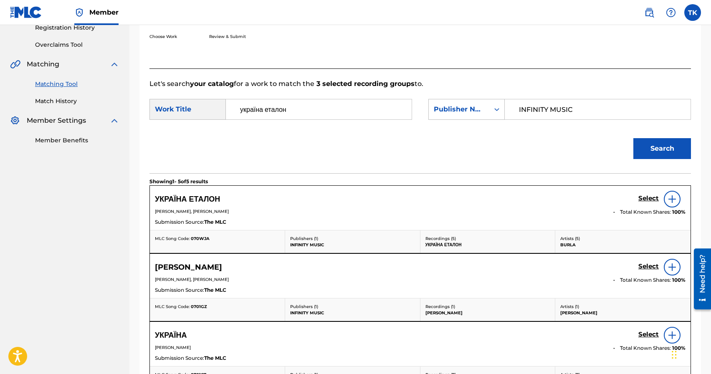
click at [648, 200] on h5 "Select" at bounding box center [648, 199] width 20 height 8
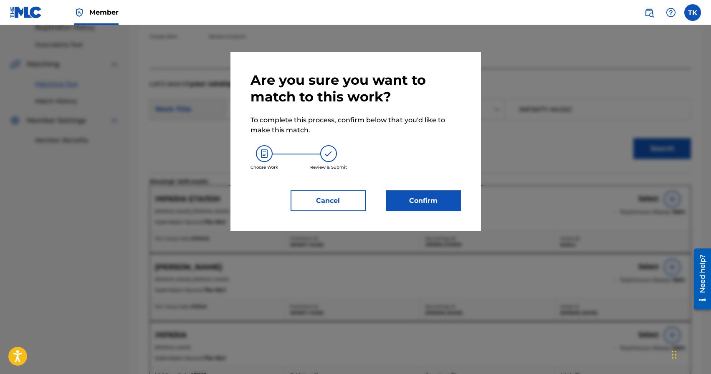
click at [408, 195] on button "Confirm" at bounding box center [423, 200] width 75 height 21
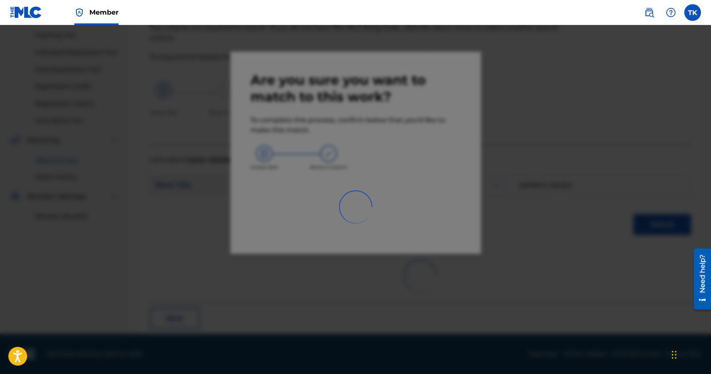
scroll to position [25, 0]
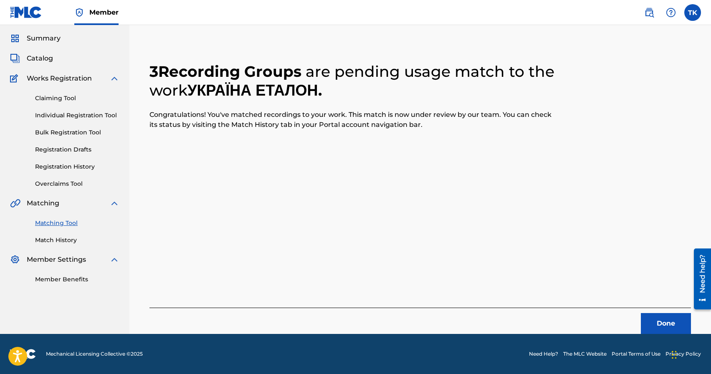
click at [652, 324] on button "Done" at bounding box center [666, 323] width 50 height 21
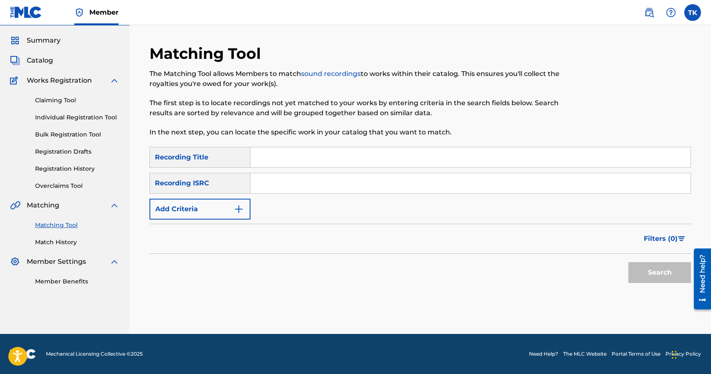
scroll to position [0, 0]
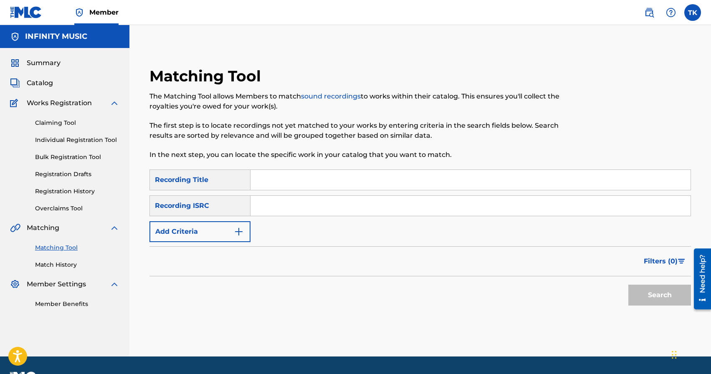
click at [312, 180] on input "Search Form" at bounding box center [470, 180] width 440 height 20
type input "КРИМ"
click at [231, 234] on button "Add Criteria" at bounding box center [199, 231] width 101 height 21
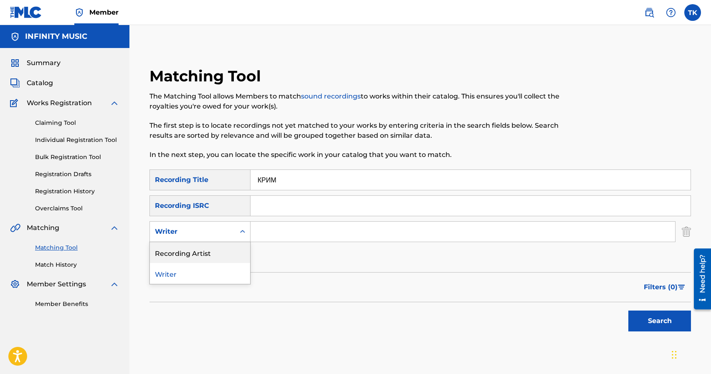
click at [226, 248] on div "Recording Artist" at bounding box center [200, 252] width 100 height 21
click at [270, 236] on input "Search Form" at bounding box center [462, 232] width 425 height 20
type input "BURLA"
click at [662, 318] on button "Search" at bounding box center [659, 321] width 63 height 21
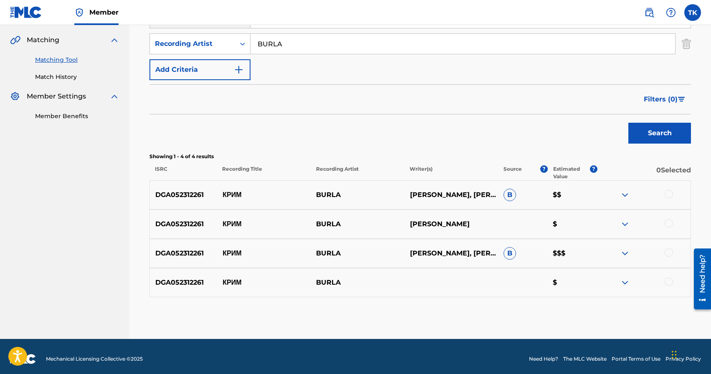
scroll to position [193, 0]
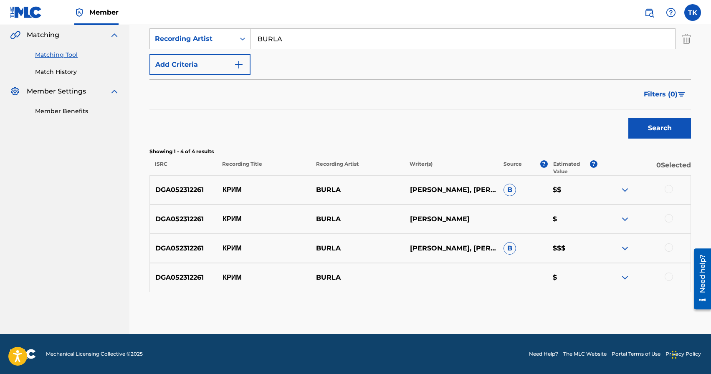
click at [670, 190] on div at bounding box center [669, 189] width 8 height 8
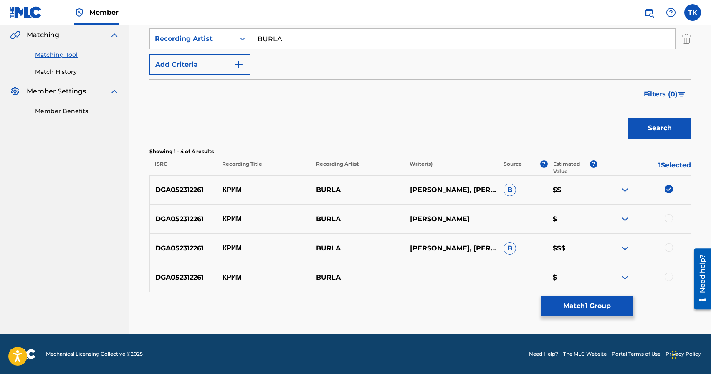
click at [670, 217] on div at bounding box center [669, 218] width 8 height 8
click at [667, 247] on div at bounding box center [669, 247] width 8 height 8
click at [670, 276] on div at bounding box center [669, 277] width 8 height 8
click at [585, 308] on button "Match 4 Groups" at bounding box center [587, 306] width 92 height 21
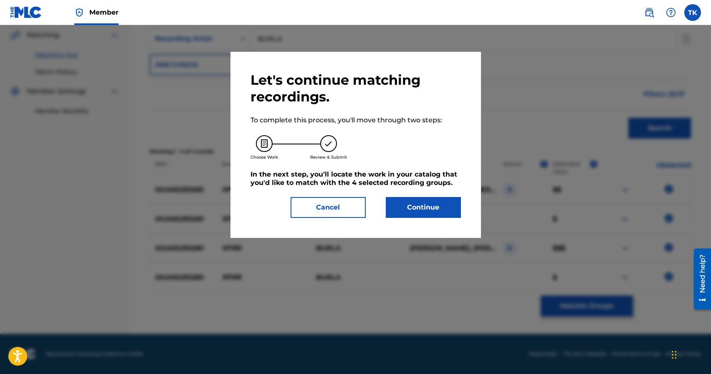
click at [440, 212] on button "Continue" at bounding box center [423, 207] width 75 height 21
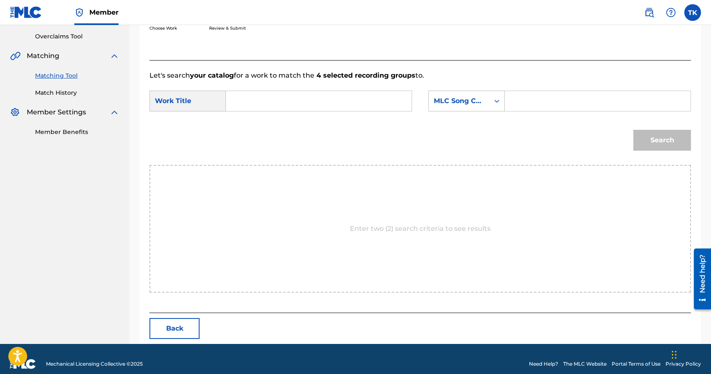
scroll to position [182, 0]
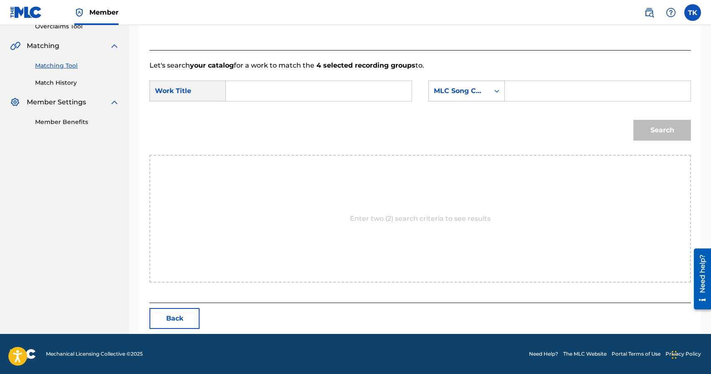
click at [341, 87] on input "Search Form" at bounding box center [319, 91] width 172 height 20
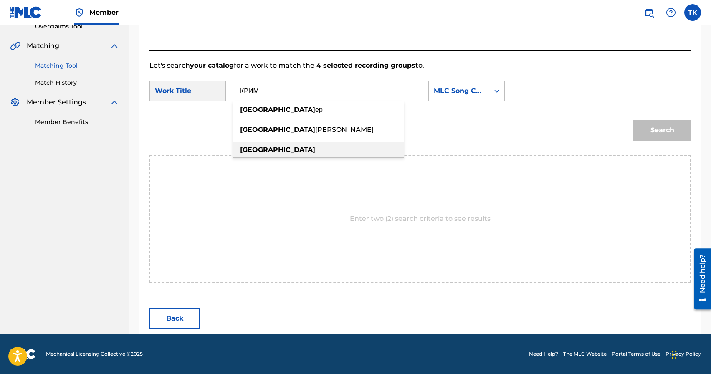
click at [325, 148] on div "[GEOGRAPHIC_DATA]" at bounding box center [318, 149] width 171 height 15
type input "[GEOGRAPHIC_DATA]"
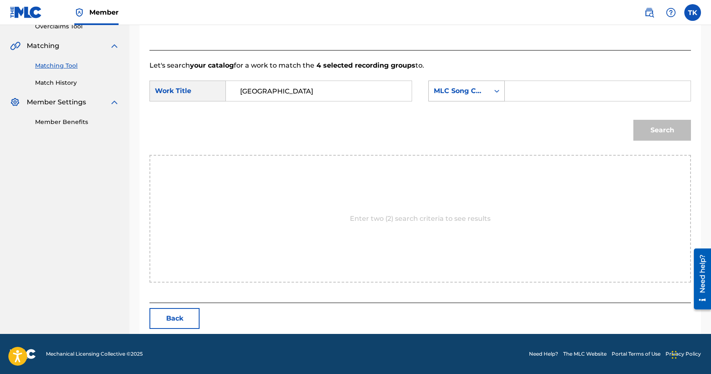
click at [447, 89] on div "MLC Song Code" at bounding box center [459, 91] width 51 height 10
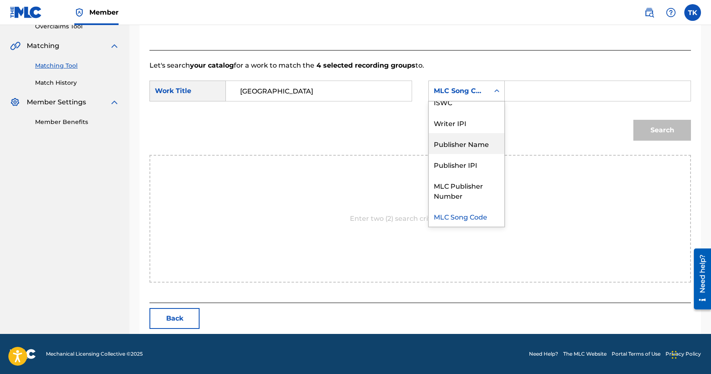
click at [457, 138] on div "Publisher Name" at bounding box center [467, 143] width 76 height 21
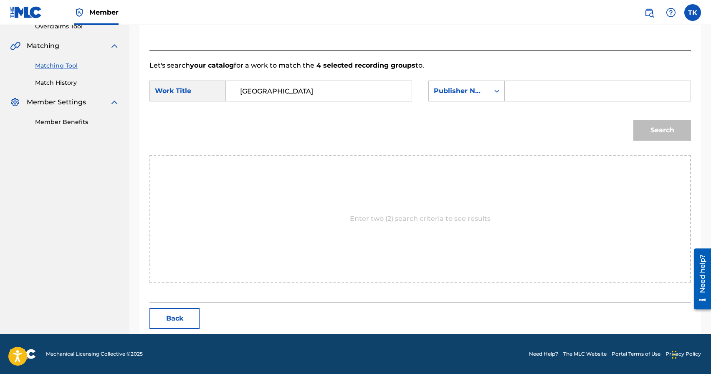
click at [523, 83] on input "Search Form" at bounding box center [598, 91] width 172 height 20
type input "INFINITY MUSIC"
click at [655, 131] on button "Search" at bounding box center [662, 130] width 58 height 21
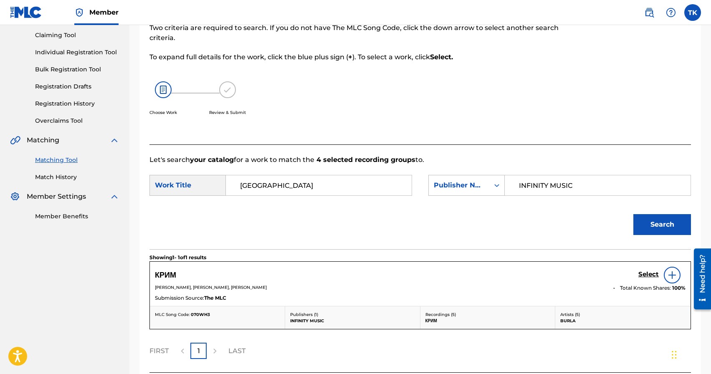
scroll to position [157, 0]
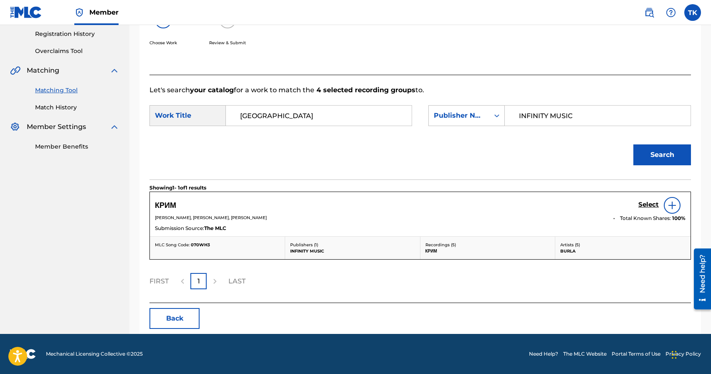
click at [645, 202] on h5 "Select" at bounding box center [648, 205] width 20 height 8
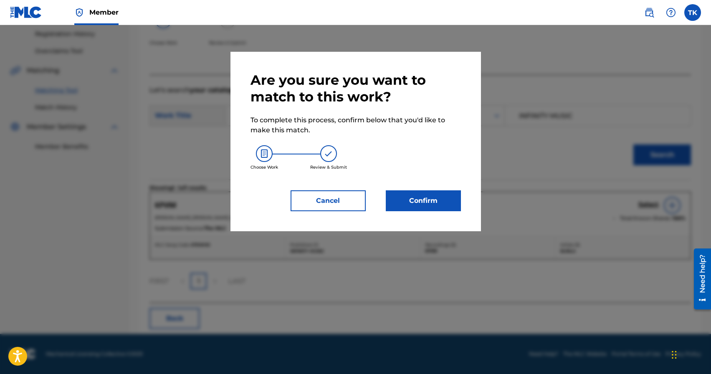
click at [415, 200] on button "Confirm" at bounding box center [423, 200] width 75 height 21
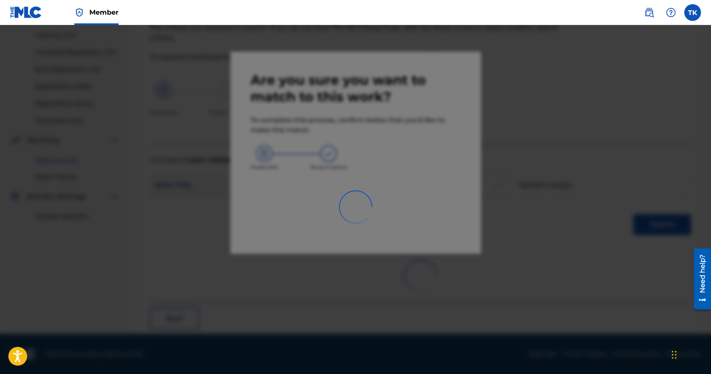
scroll to position [25, 0]
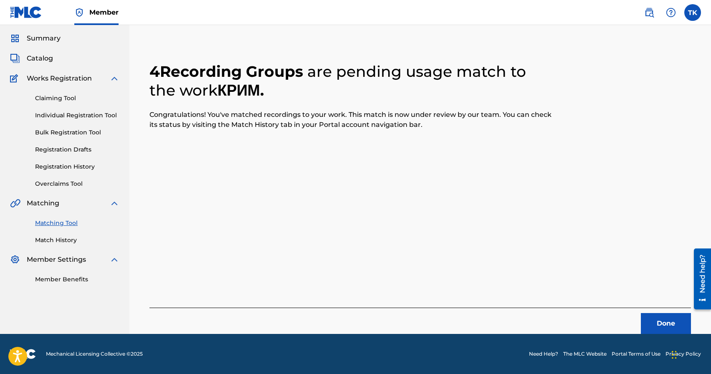
click at [652, 321] on button "Done" at bounding box center [666, 323] width 50 height 21
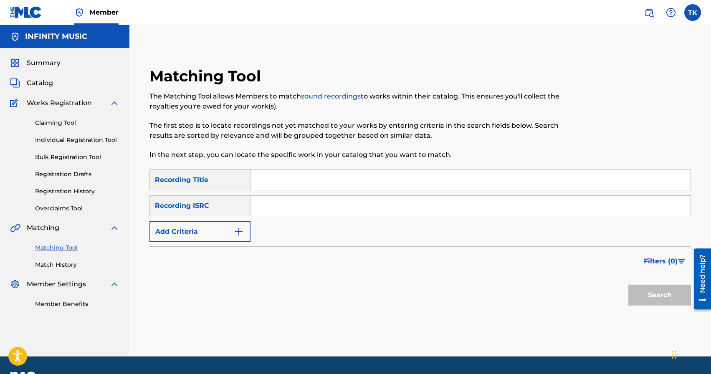
click at [291, 177] on input "Search Form" at bounding box center [470, 180] width 440 height 20
type input "мова"
click at [222, 231] on button "Add Criteria" at bounding box center [199, 231] width 101 height 21
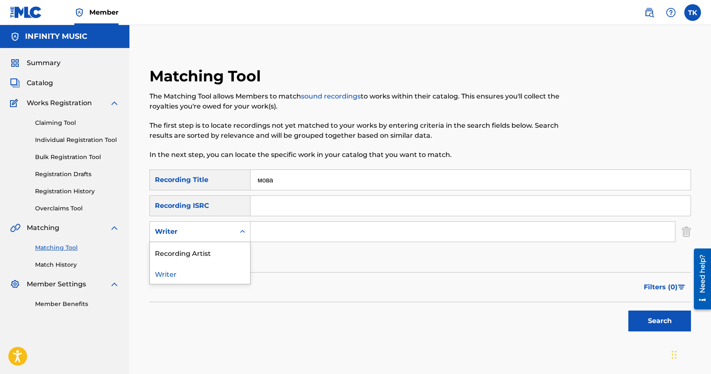
click at [222, 233] on div "Writer" at bounding box center [192, 232] width 75 height 10
click at [220, 248] on div "Recording Artist" at bounding box center [200, 252] width 100 height 21
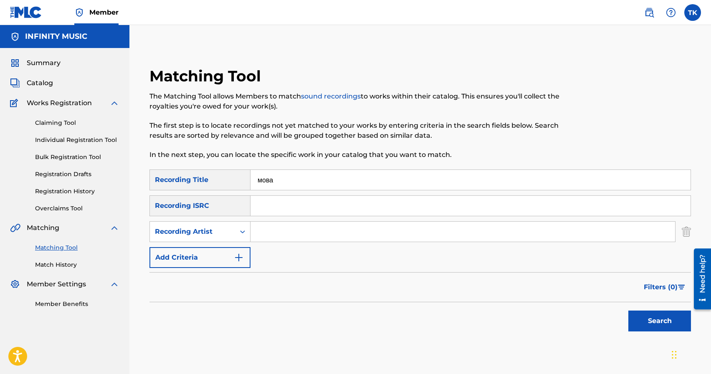
click at [266, 237] on input "Search Form" at bounding box center [462, 232] width 425 height 20
type input "BURLA"
click at [656, 330] on button "Search" at bounding box center [659, 321] width 63 height 21
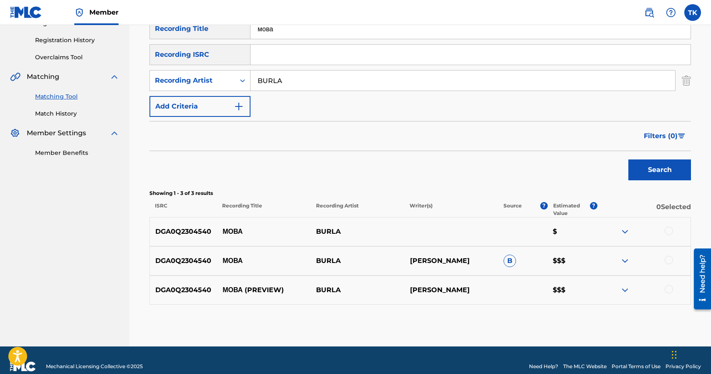
scroll to position [152, 0]
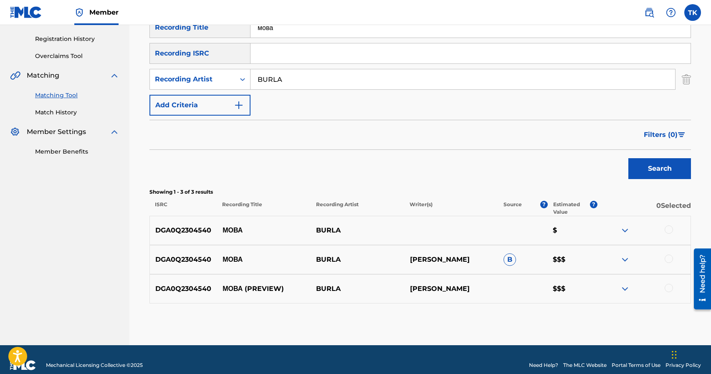
click at [669, 230] on div at bounding box center [669, 229] width 8 height 8
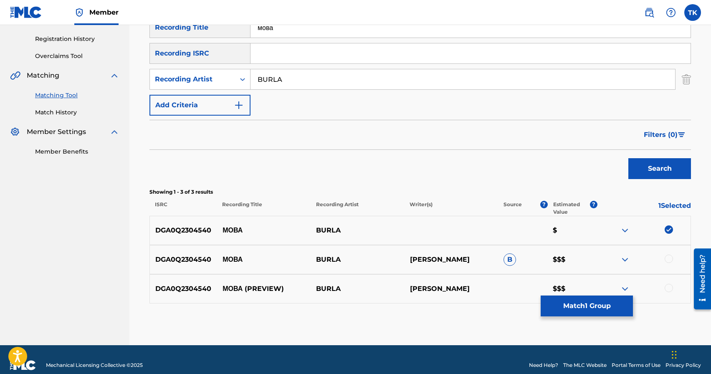
click at [669, 260] on div at bounding box center [669, 259] width 8 height 8
click at [669, 286] on div at bounding box center [669, 288] width 8 height 8
click at [613, 303] on button "Match 3 Groups" at bounding box center [587, 306] width 92 height 21
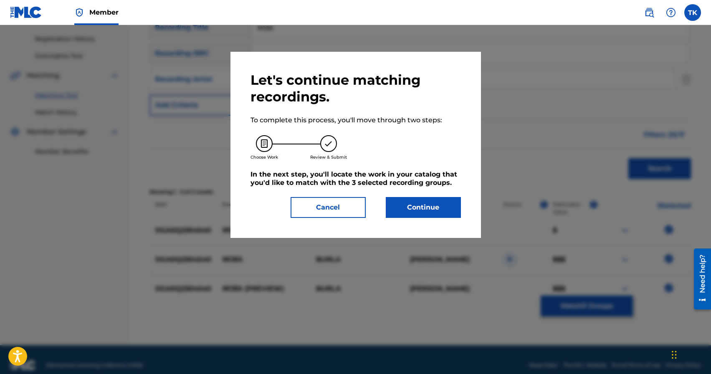
click at [432, 207] on button "Continue" at bounding box center [423, 207] width 75 height 21
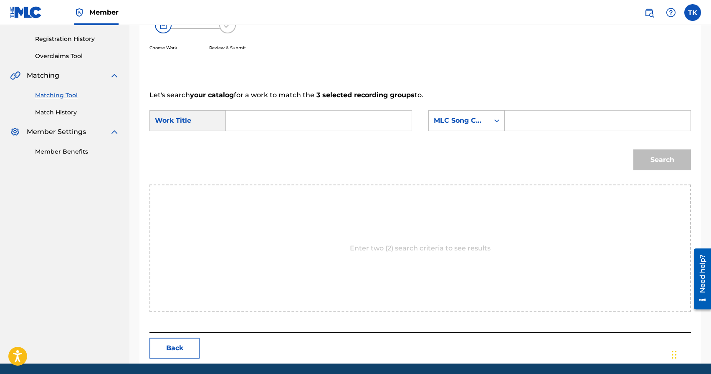
click at [355, 124] on input "Search Form" at bounding box center [319, 121] width 172 height 20
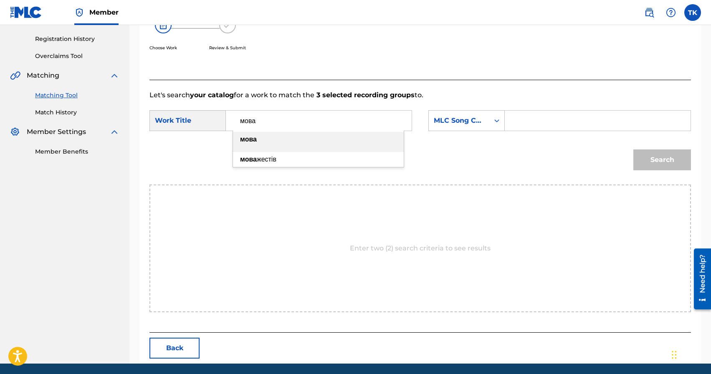
type input "мова"
click at [332, 143] on div "мова" at bounding box center [318, 139] width 171 height 15
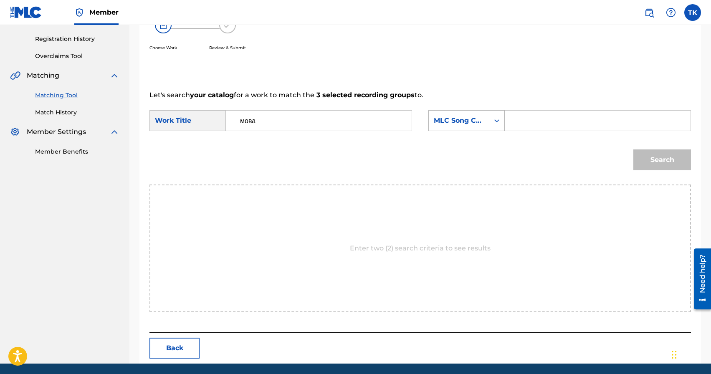
click at [470, 121] on div "MLC Song Code" at bounding box center [459, 121] width 51 height 10
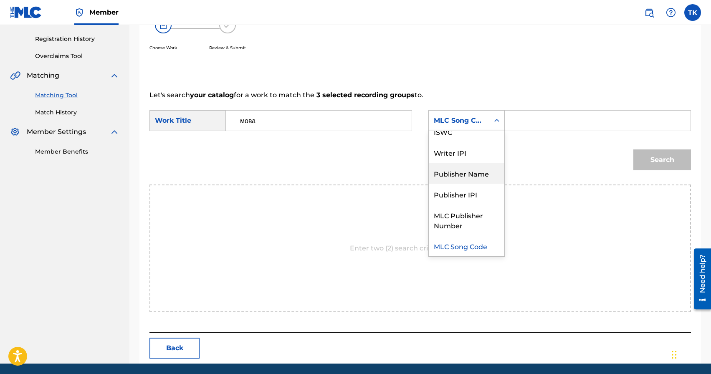
click at [476, 169] on div "Publisher Name" at bounding box center [467, 173] width 76 height 21
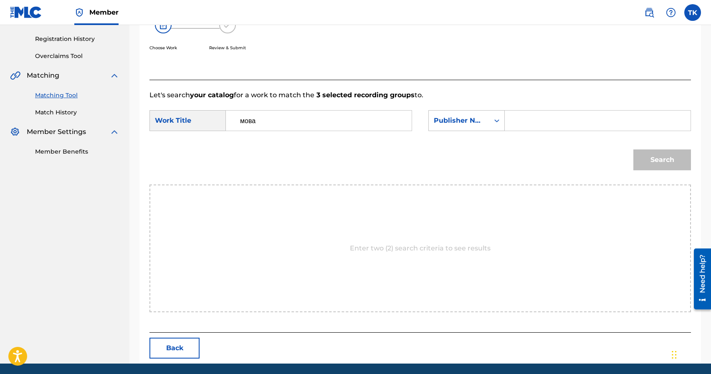
click at [520, 124] on input "Search Form" at bounding box center [598, 121] width 172 height 20
type input "INFINITY MUSIC"
click at [661, 163] on button "Search" at bounding box center [662, 159] width 58 height 21
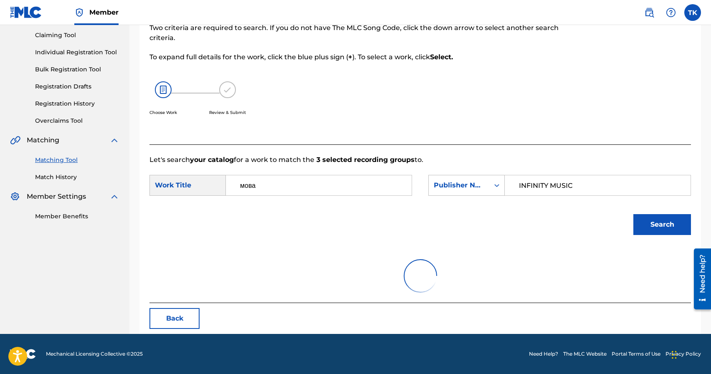
scroll to position [152, 0]
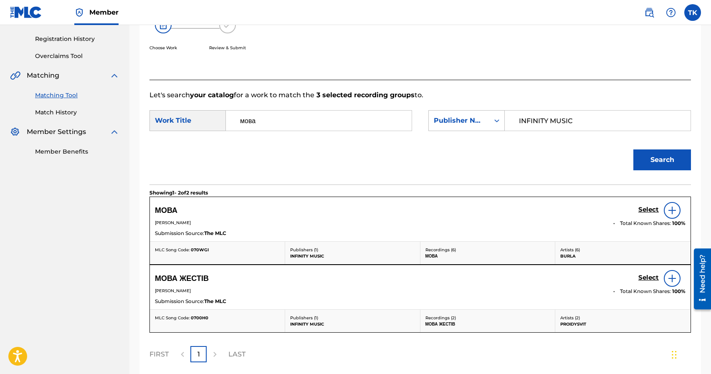
click at [643, 209] on h5 "Select" at bounding box center [648, 210] width 20 height 8
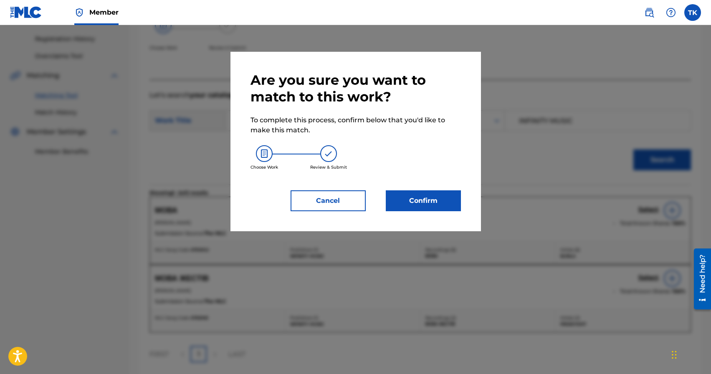
click at [452, 204] on button "Confirm" at bounding box center [423, 200] width 75 height 21
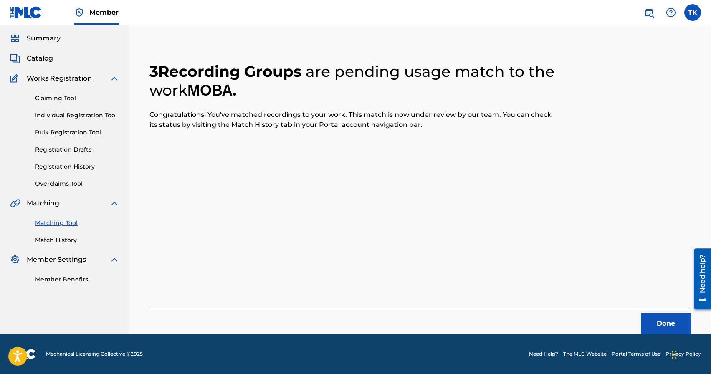
scroll to position [25, 0]
click at [652, 320] on button "Done" at bounding box center [666, 323] width 50 height 21
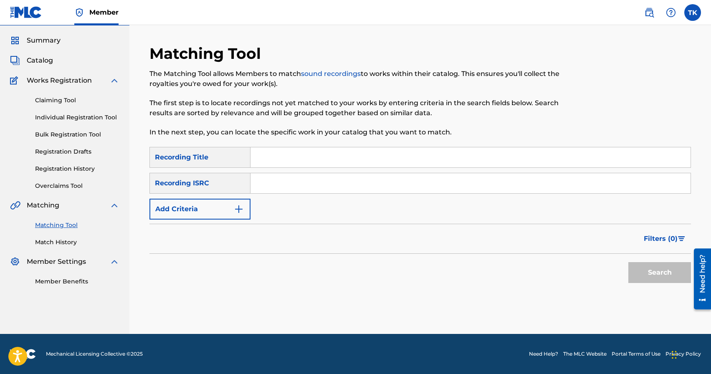
scroll to position [0, 0]
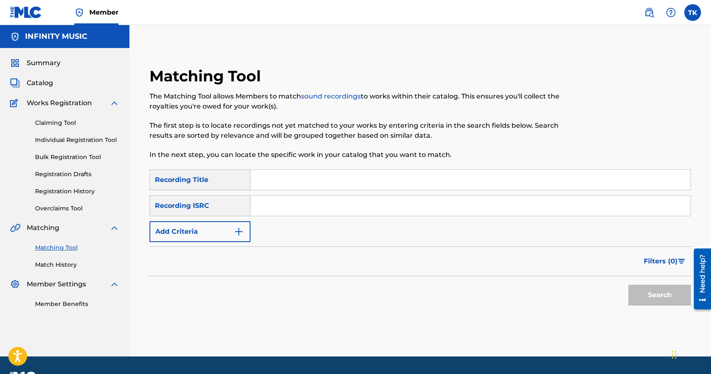
click at [295, 177] on input "Search Form" at bounding box center [470, 180] width 440 height 20
type input "спогади"
click at [221, 233] on button "Add Criteria" at bounding box center [199, 231] width 101 height 21
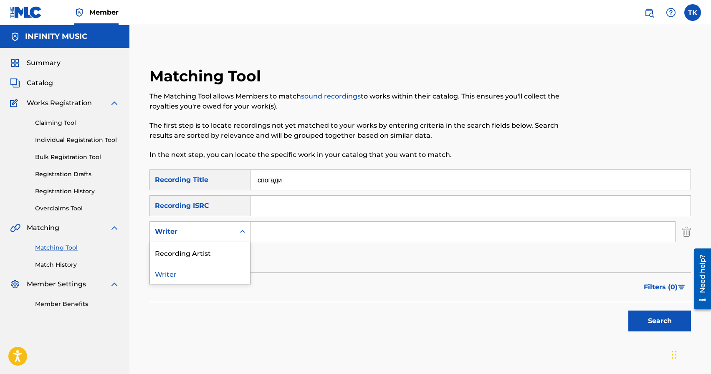
click at [221, 233] on div "Writer" at bounding box center [192, 232] width 75 height 10
click at [221, 249] on div "Recording Artist" at bounding box center [200, 252] width 100 height 21
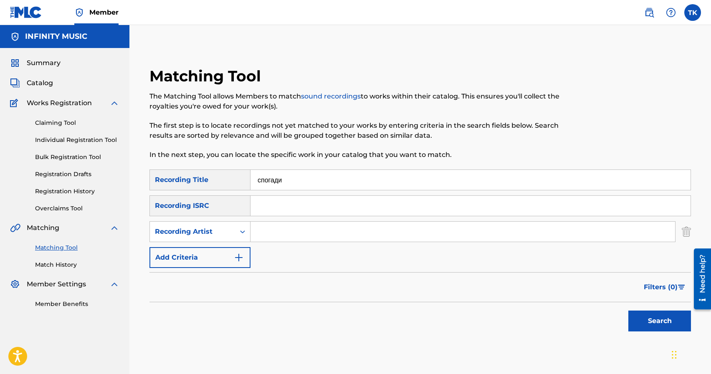
click at [268, 236] on input "Search Form" at bounding box center [462, 232] width 425 height 20
type input "BURLA"
click at [669, 323] on button "Search" at bounding box center [659, 321] width 63 height 21
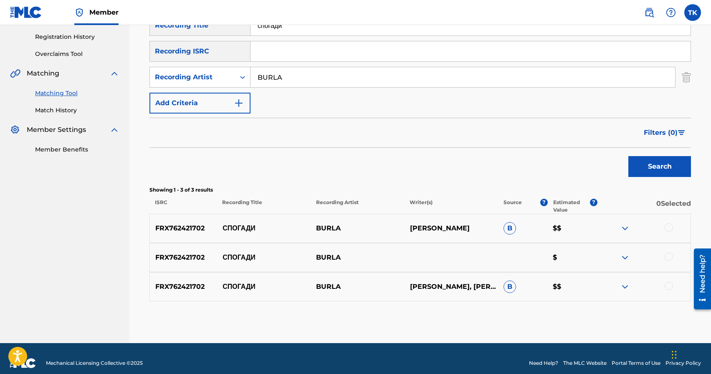
scroll to position [161, 0]
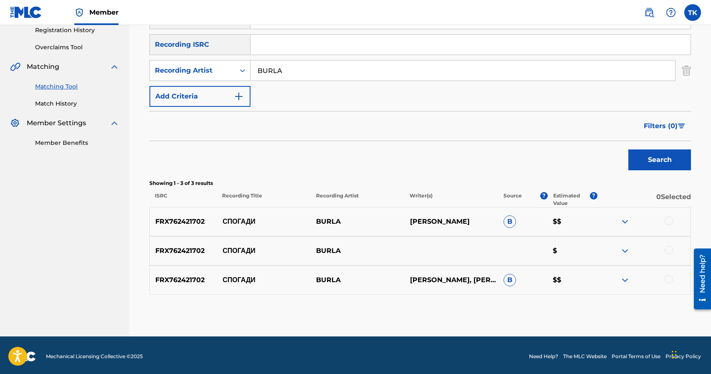
click at [671, 222] on div at bounding box center [669, 221] width 8 height 8
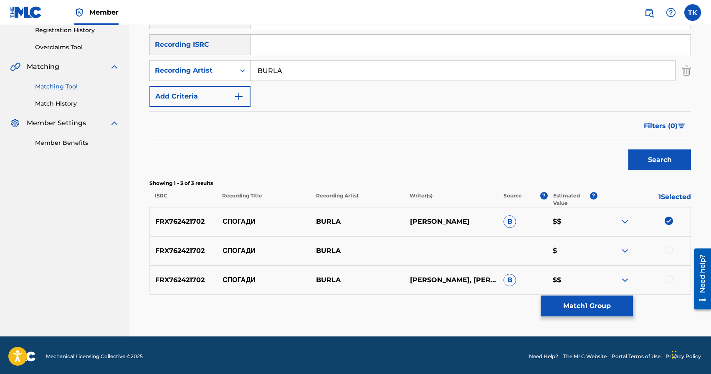
click at [671, 248] on div at bounding box center [669, 250] width 8 height 8
click at [671, 278] on div at bounding box center [669, 279] width 8 height 8
click at [607, 299] on button "Match 3 Groups" at bounding box center [587, 306] width 92 height 21
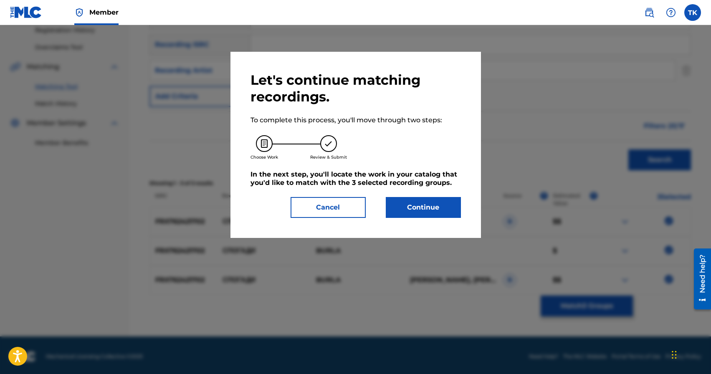
click at [411, 208] on button "Continue" at bounding box center [423, 207] width 75 height 21
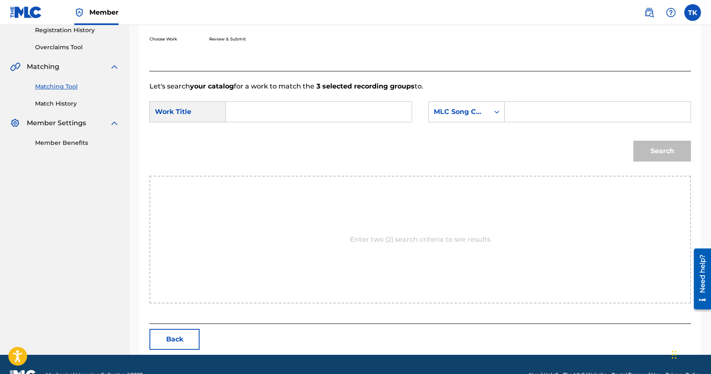
click at [336, 109] on input "Search Form" at bounding box center [319, 112] width 172 height 20
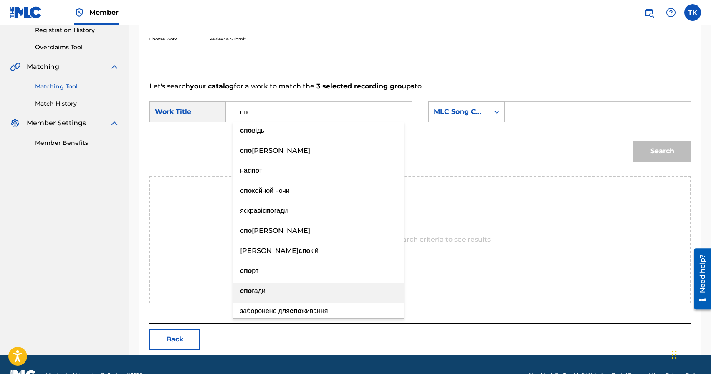
click at [271, 287] on div "спо гади" at bounding box center [318, 290] width 171 height 15
type input "спогади"
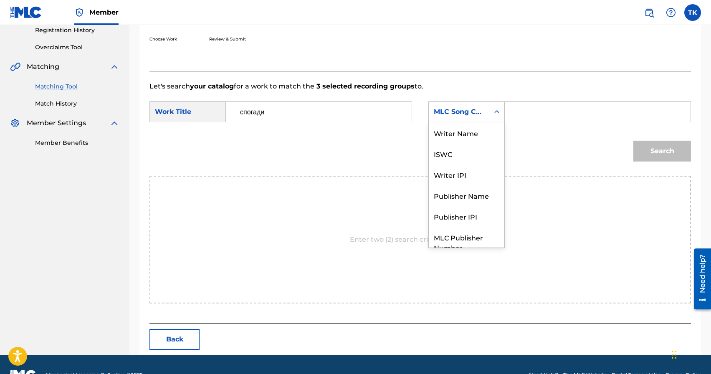
click at [484, 117] on div "MLC Song Code" at bounding box center [459, 112] width 61 height 16
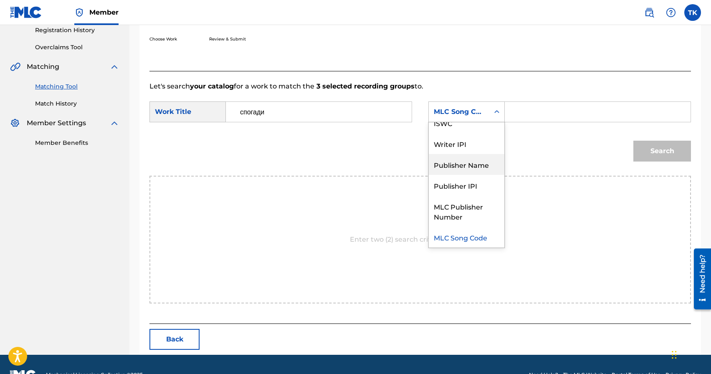
click at [474, 168] on div "Publisher Name" at bounding box center [467, 164] width 76 height 21
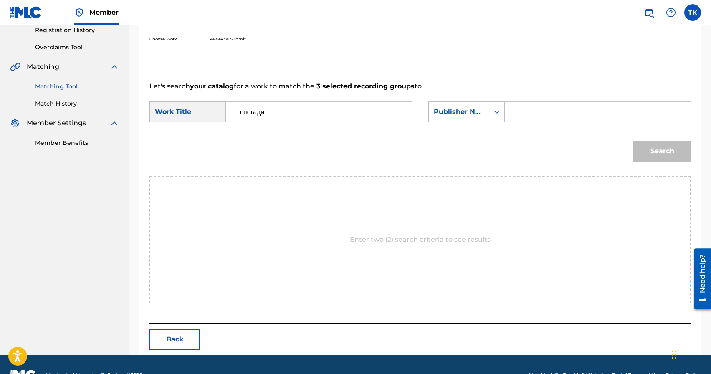
click at [530, 121] on input "Search Form" at bounding box center [598, 112] width 172 height 20
type input "INFINITY MUSIC"
click at [669, 153] on button "Search" at bounding box center [662, 151] width 58 height 21
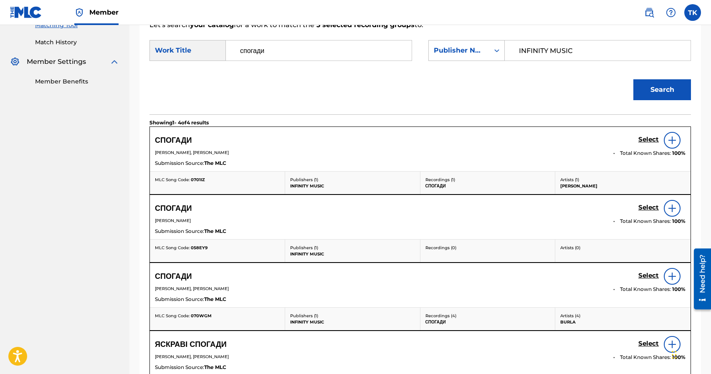
scroll to position [228, 0]
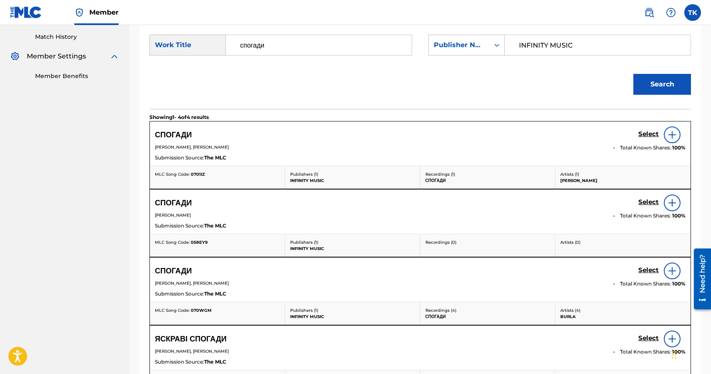
click at [644, 138] on h5 "Select" at bounding box center [648, 134] width 20 height 8
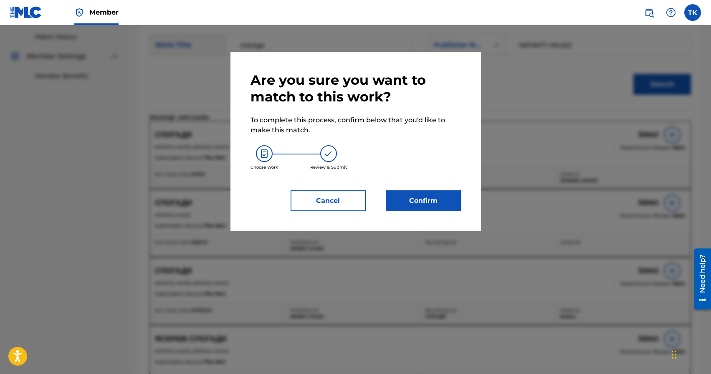
click at [454, 204] on button "Confirm" at bounding box center [423, 200] width 75 height 21
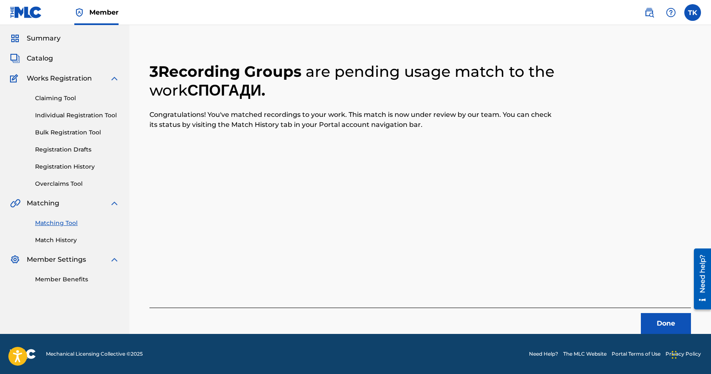
scroll to position [25, 0]
click at [651, 325] on button "Done" at bounding box center [666, 323] width 50 height 21
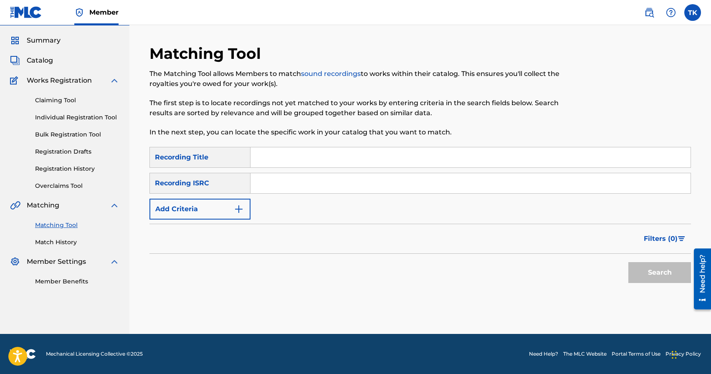
scroll to position [0, 0]
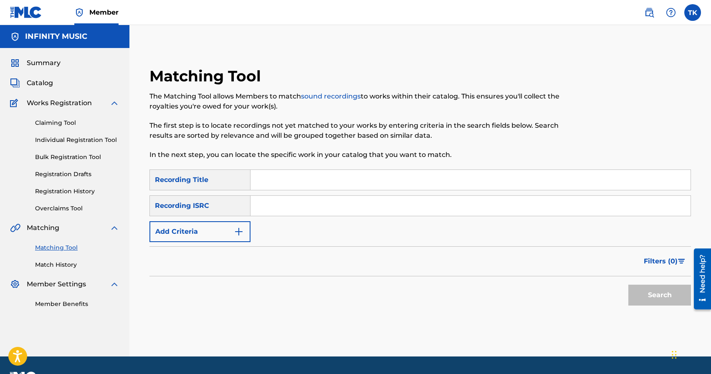
click at [319, 179] on input "Search Form" at bounding box center [470, 180] width 440 height 20
paste input "БІЛЯ МОГО ВІКНА Трек – СХОЖА ‧ 2022 г."
type input "БІЛЯ МОГО ВІКНА"
click at [234, 231] on img "Search Form" at bounding box center [239, 232] width 10 height 10
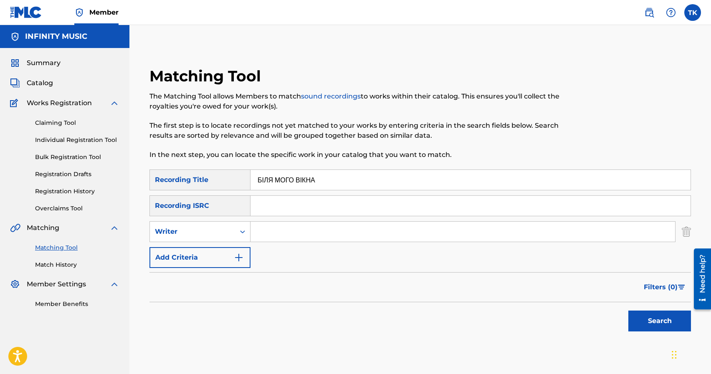
click at [234, 231] on div "Writer" at bounding box center [192, 232] width 85 height 16
click at [234, 250] on div "Recording Artist" at bounding box center [200, 252] width 100 height 21
click at [282, 232] on input "Search Form" at bounding box center [462, 232] width 425 height 20
type input "BURLA"
click at [645, 319] on button "Search" at bounding box center [659, 321] width 63 height 21
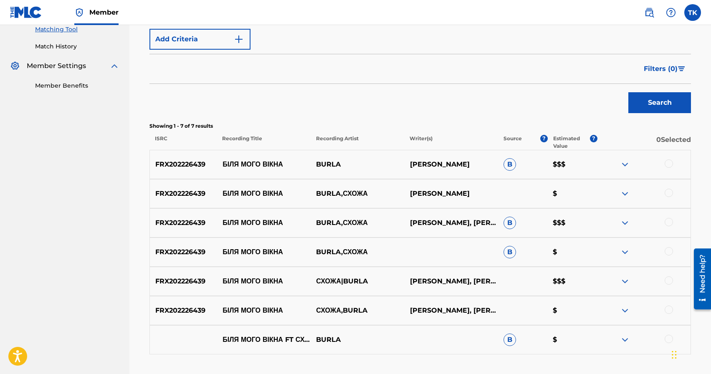
scroll to position [221, 0]
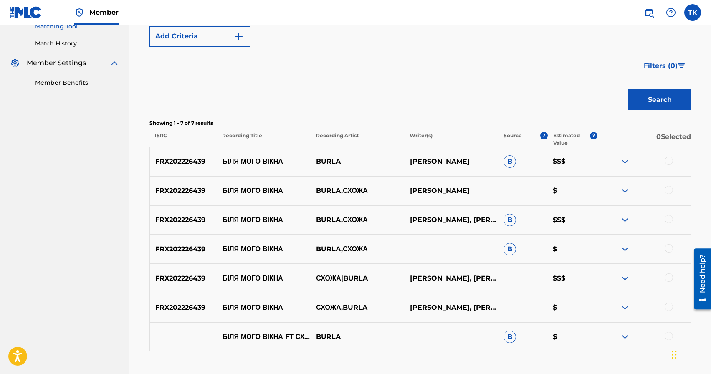
click at [665, 335] on div at bounding box center [669, 336] width 8 height 8
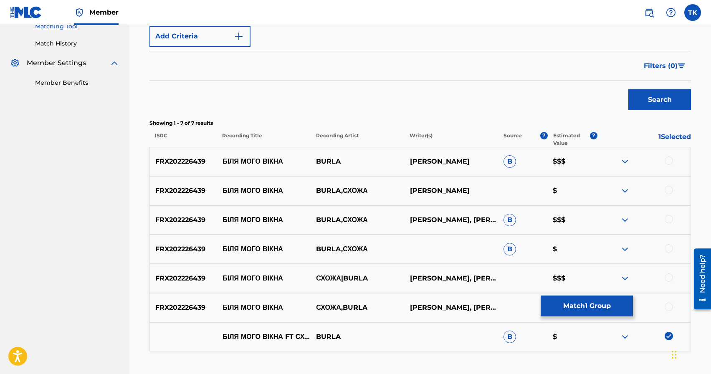
click at [670, 303] on div at bounding box center [669, 307] width 8 height 8
click at [667, 277] on div at bounding box center [669, 277] width 8 height 8
click at [665, 247] on div at bounding box center [669, 248] width 8 height 8
click at [668, 222] on div at bounding box center [669, 219] width 8 height 8
click at [668, 189] on div at bounding box center [669, 190] width 8 height 8
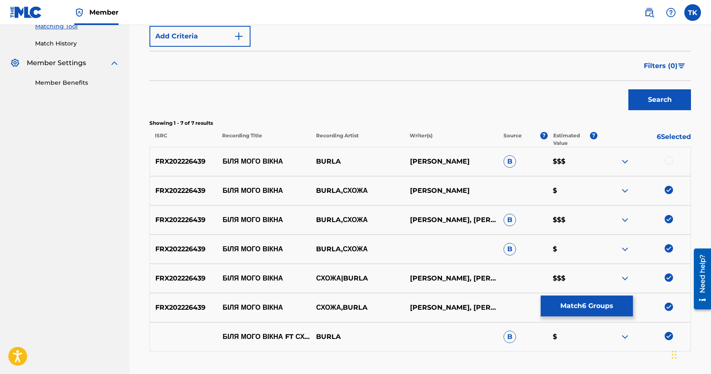
click at [668, 159] on div at bounding box center [669, 161] width 8 height 8
click at [592, 308] on button "Match 7 Groups" at bounding box center [587, 306] width 92 height 21
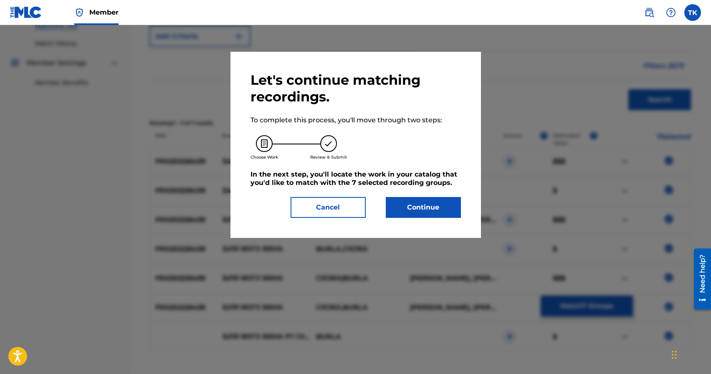
click at [430, 205] on button "Continue" at bounding box center [423, 207] width 75 height 21
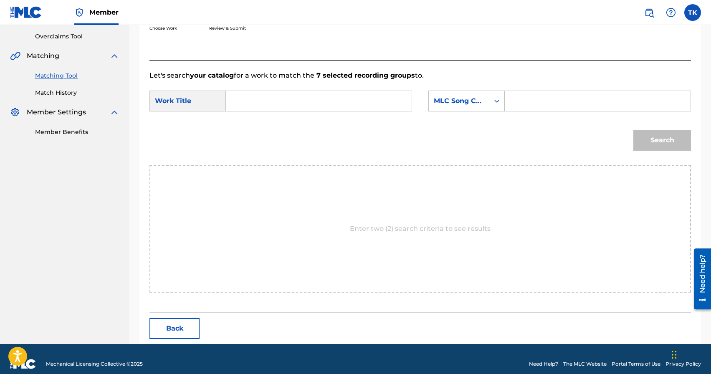
scroll to position [182, 0]
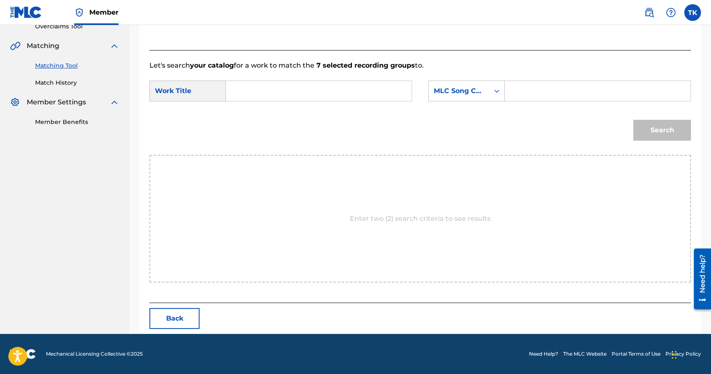
click at [334, 89] on input "Search Form" at bounding box center [319, 91] width 172 height 20
paste input "БІЛЯ МОГО ВІКНА Трек – СХОЖА ‧ 2022 г."
click at [338, 113] on div "біля мого вікна" at bounding box center [318, 109] width 171 height 15
type input "біля мого вікна"
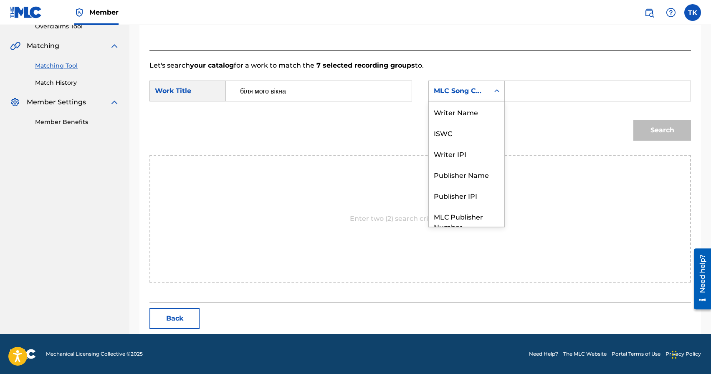
click at [478, 90] on div "MLC Song Code" at bounding box center [459, 91] width 51 height 10
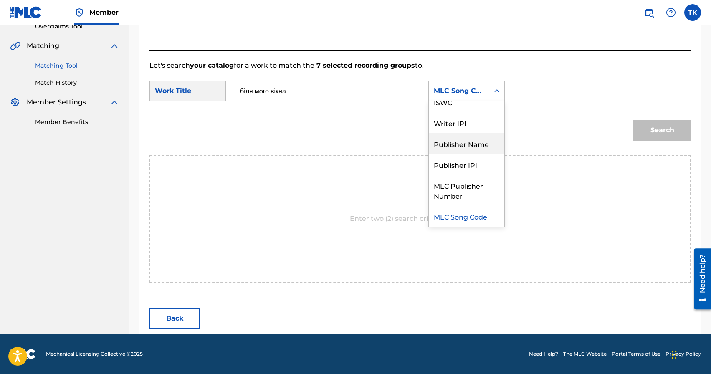
click at [475, 149] on div "Publisher Name" at bounding box center [467, 143] width 76 height 21
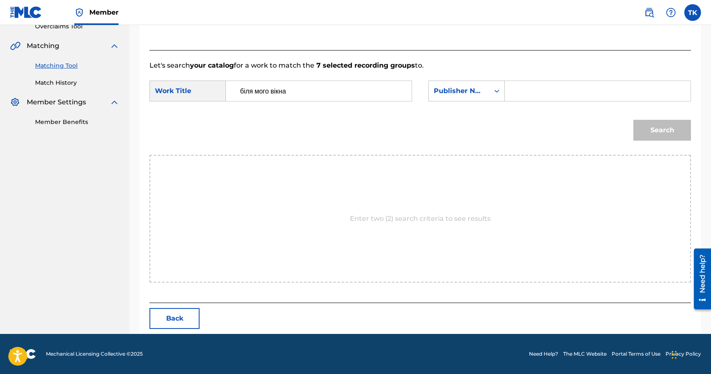
click at [522, 95] on input "Search Form" at bounding box center [598, 91] width 172 height 20
type input "INFINITY MUSIC"
click at [648, 127] on button "Search" at bounding box center [662, 130] width 58 height 21
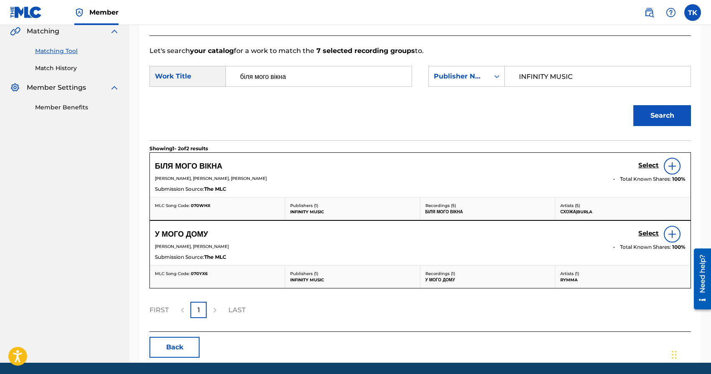
scroll to position [199, 0]
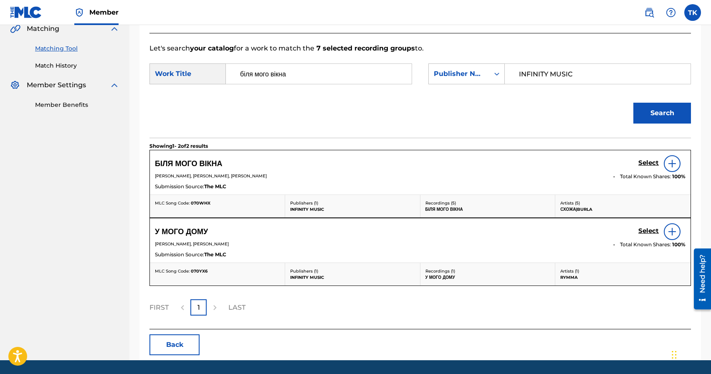
click at [643, 162] on h5 "Select" at bounding box center [648, 163] width 20 height 8
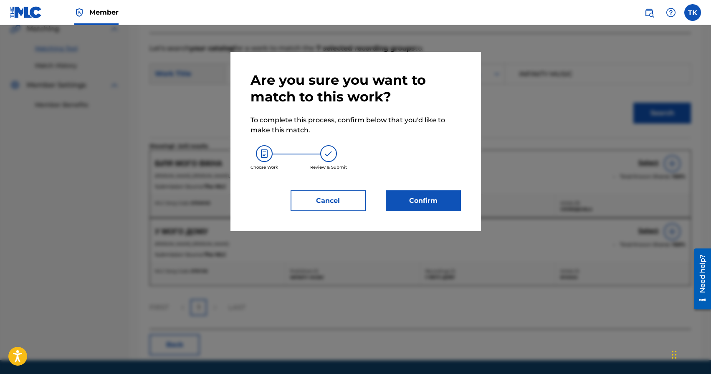
click at [446, 205] on button "Confirm" at bounding box center [423, 200] width 75 height 21
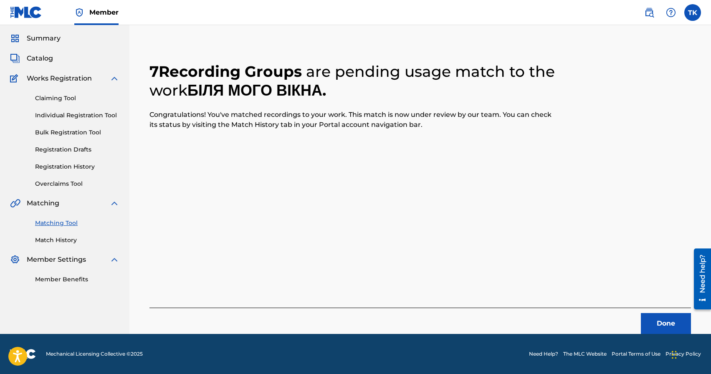
scroll to position [25, 0]
click at [656, 315] on button "Done" at bounding box center [666, 323] width 50 height 21
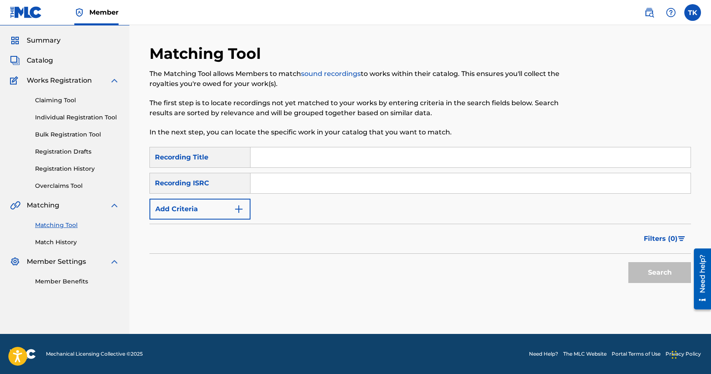
scroll to position [0, 0]
